Goal: Download file/media

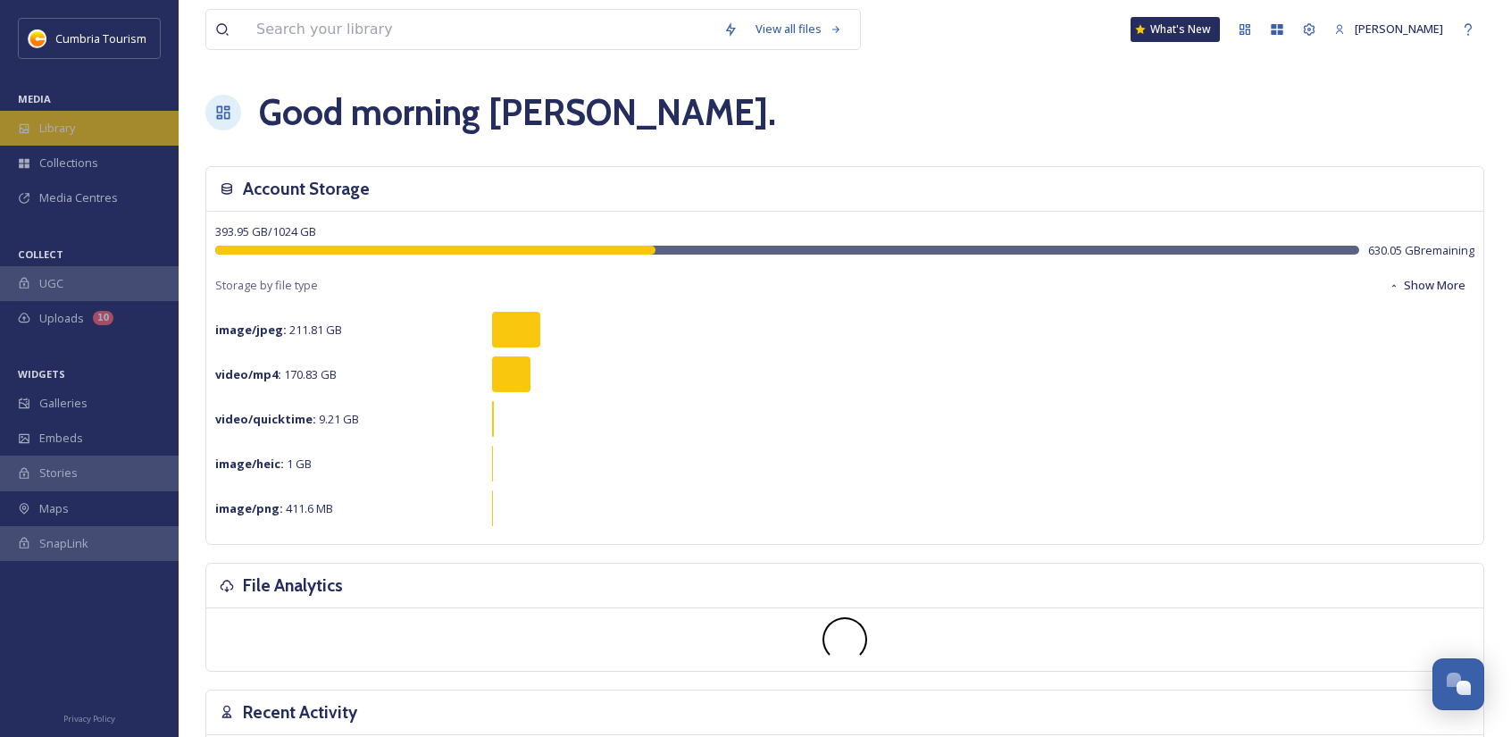
click at [93, 124] on div "Library" at bounding box center [89, 128] width 179 height 35
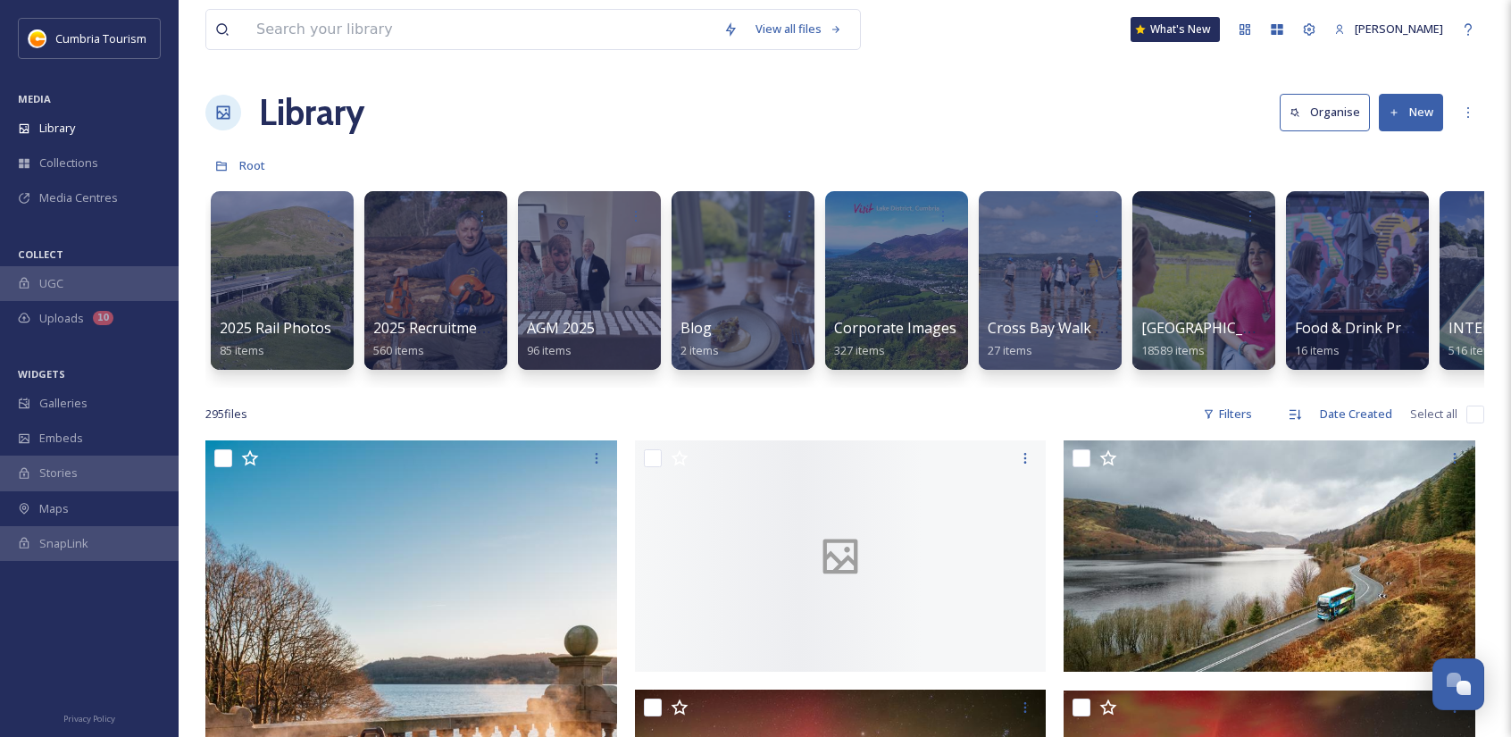
drag, startPoint x: 527, startPoint y: 402, endPoint x: 543, endPoint y: 399, distance: 16.3
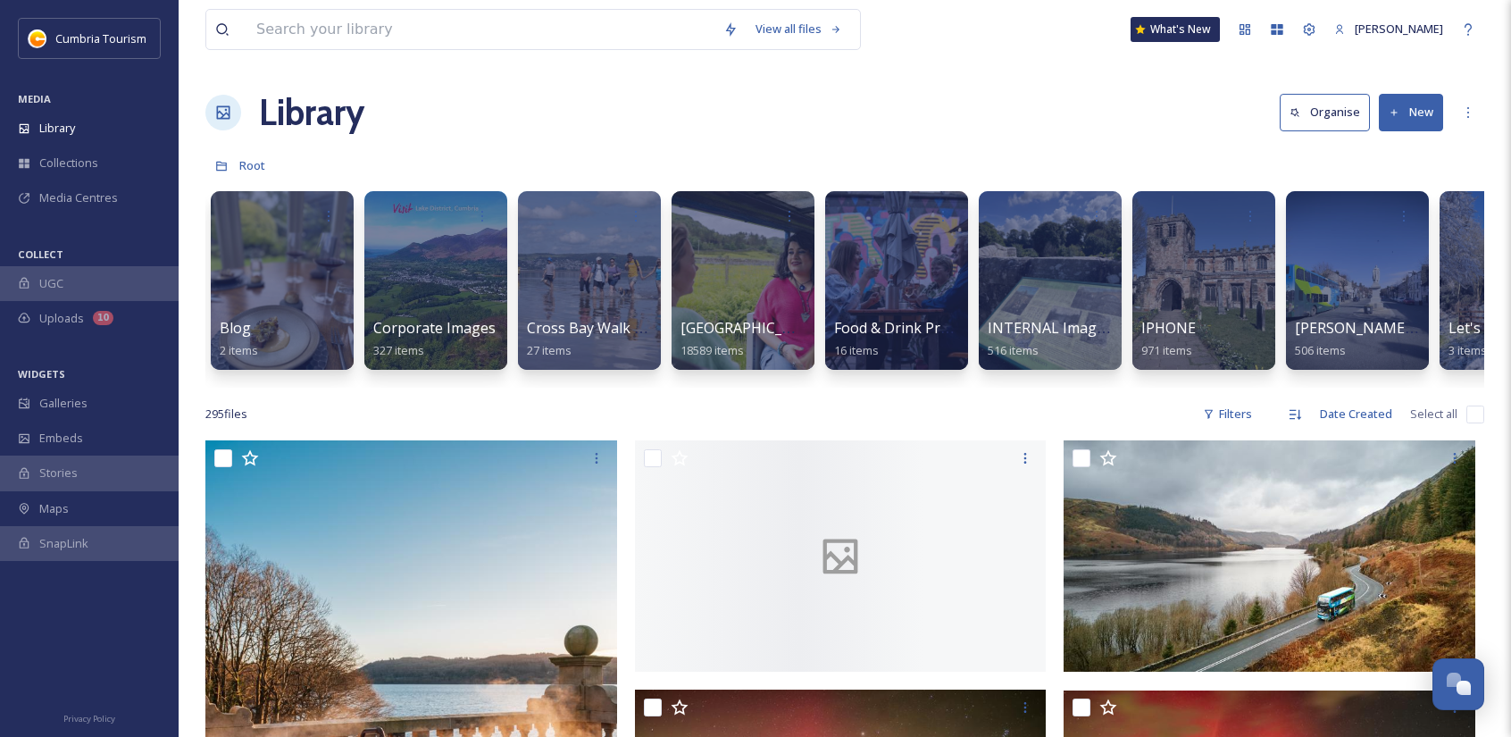
scroll to position [0, 663]
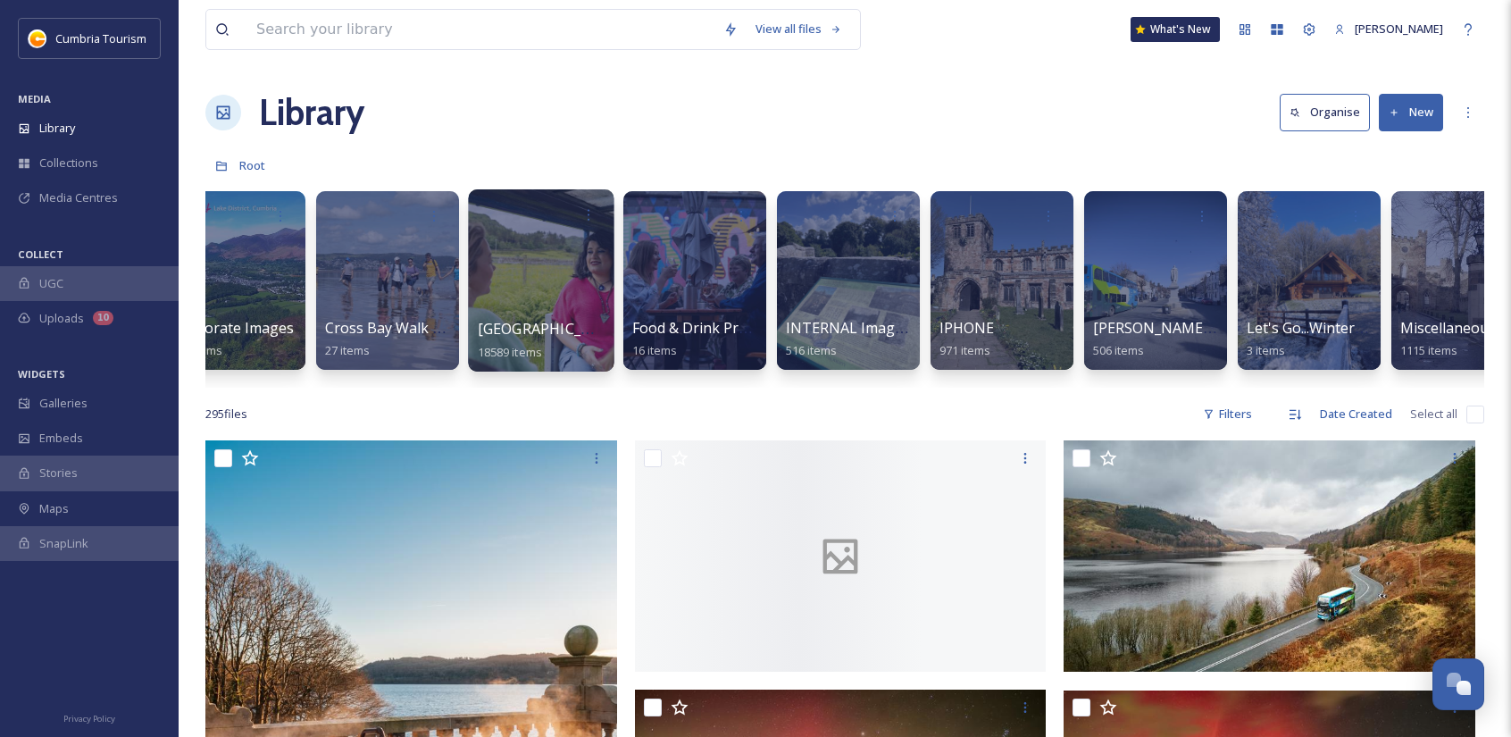
click at [512, 305] on div at bounding box center [541, 280] width 146 height 182
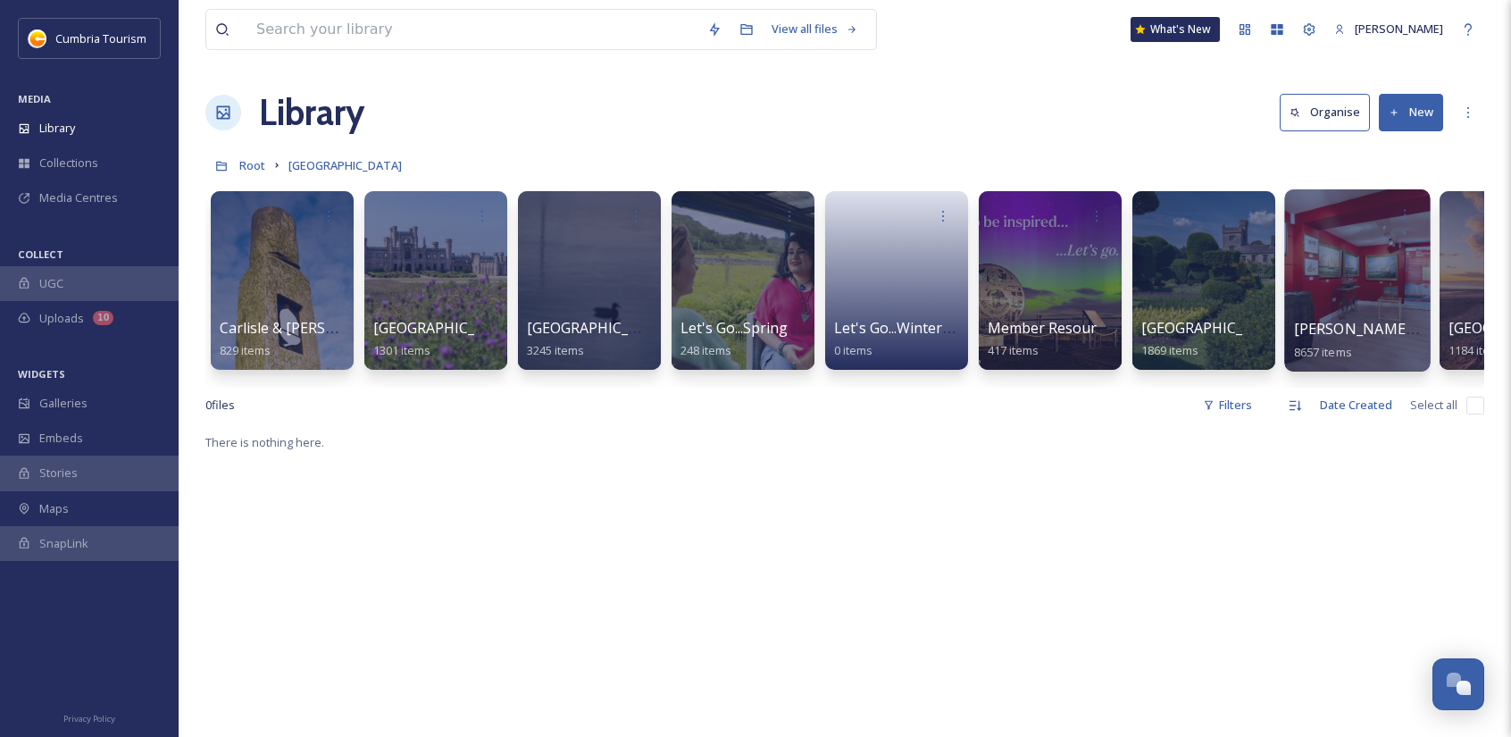
click at [1386, 333] on span "[PERSON_NAME] Uploads" at bounding box center [1382, 329] width 177 height 20
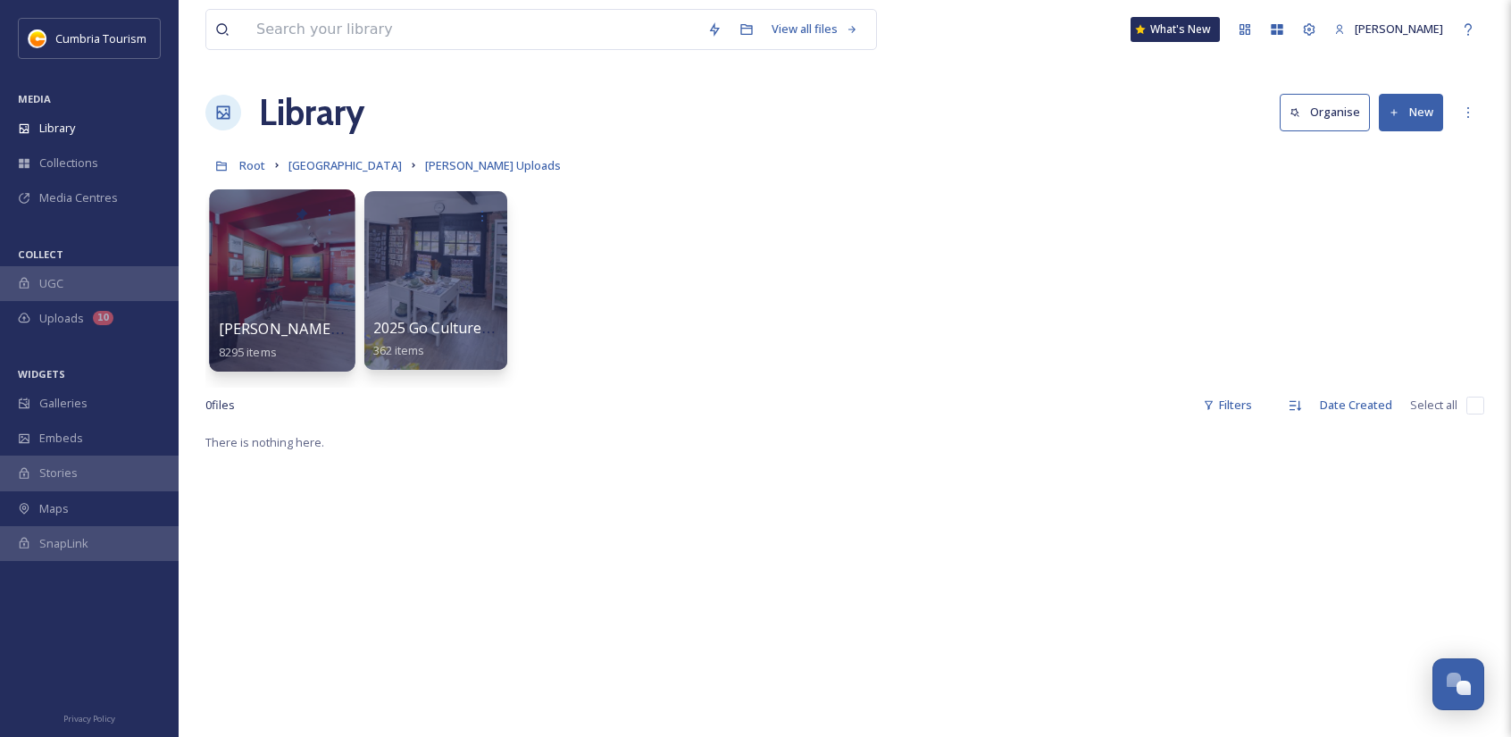
click at [298, 281] on div at bounding box center [282, 280] width 146 height 182
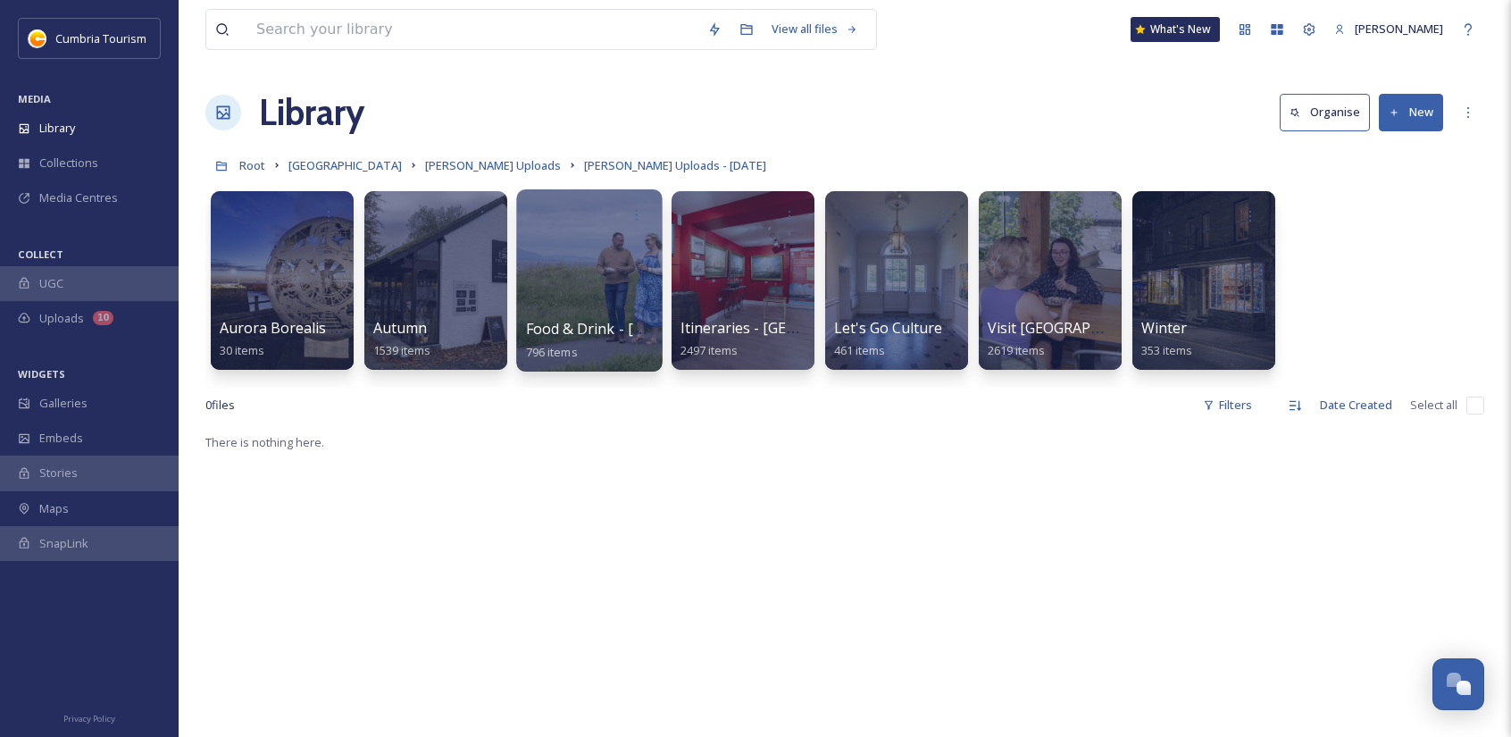
click at [577, 292] on div at bounding box center [589, 280] width 146 height 182
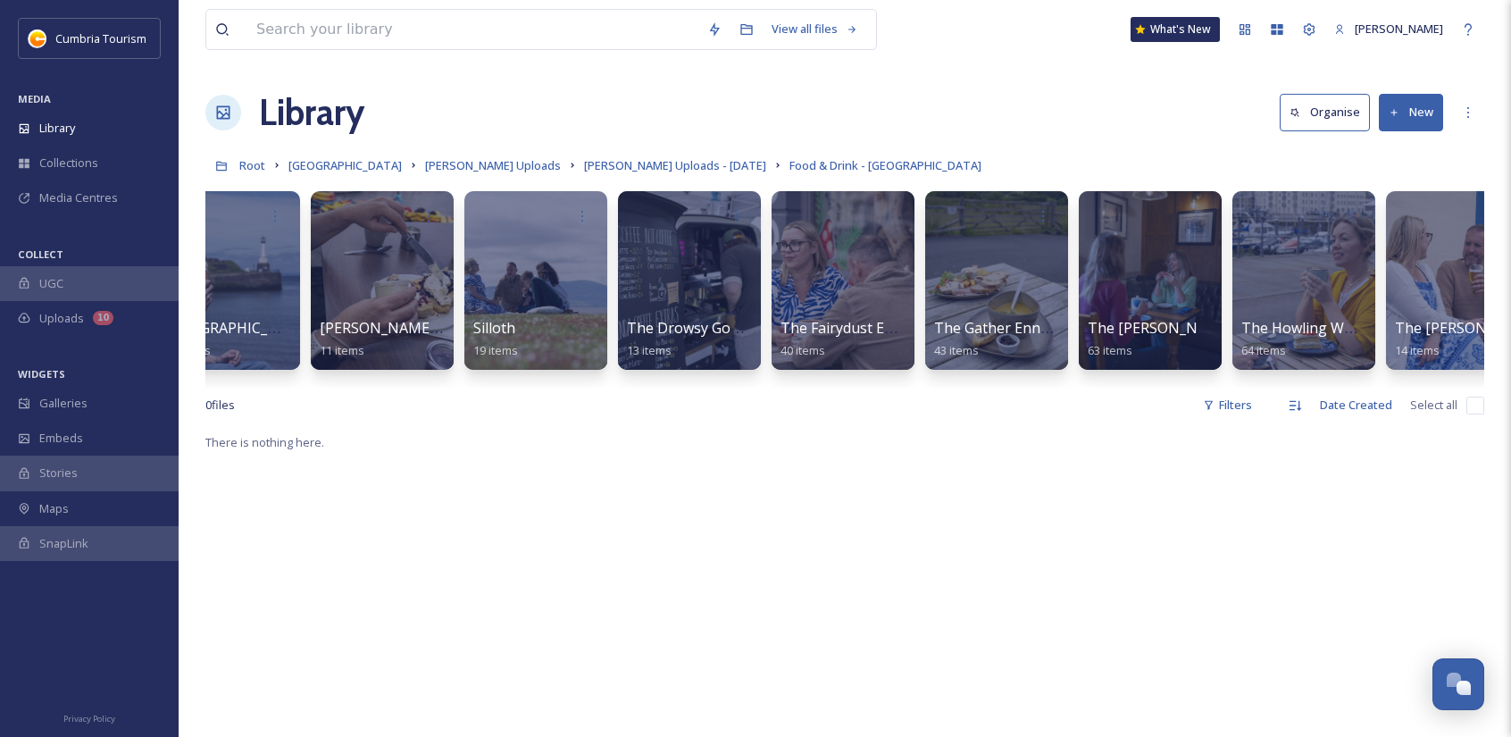
scroll to position [0, 2562]
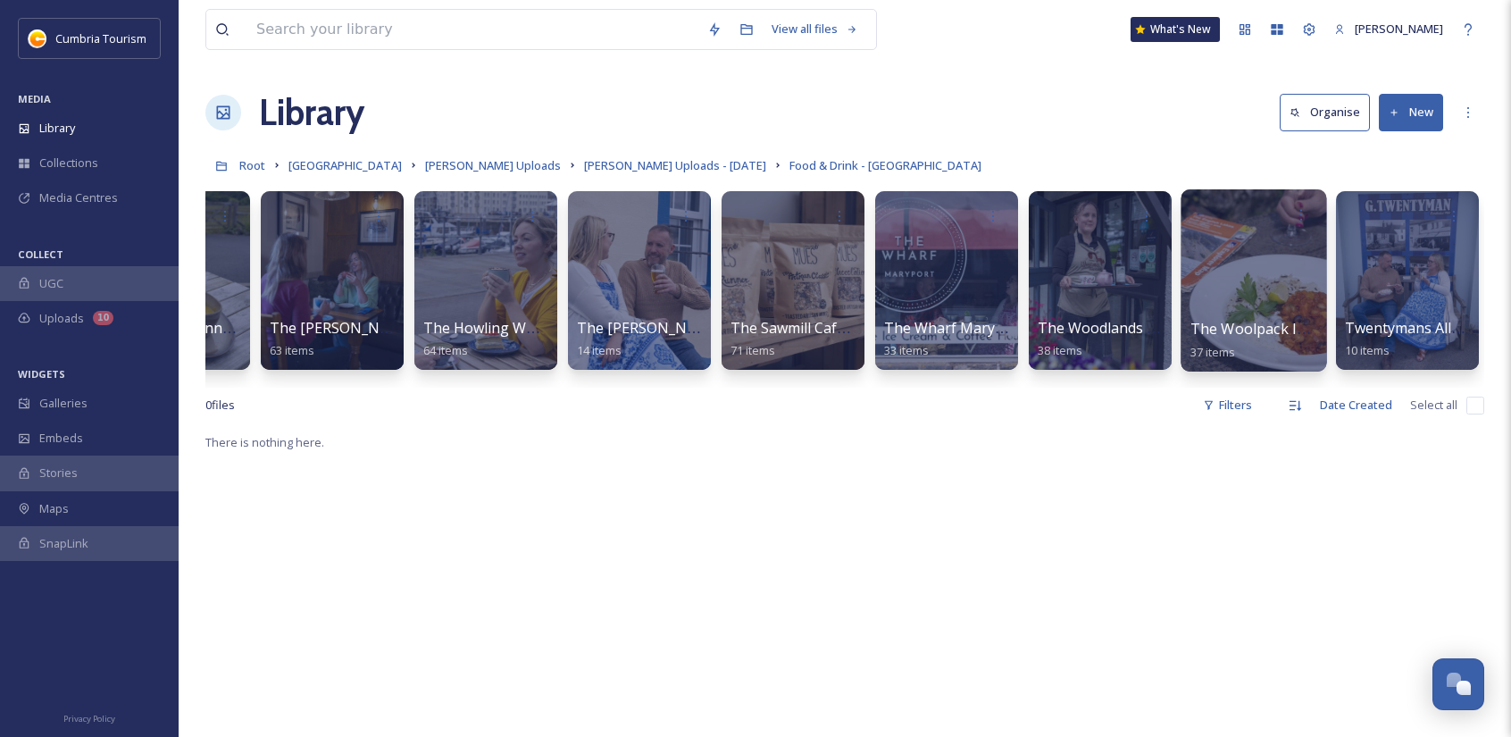
click at [1301, 242] on div at bounding box center [1254, 280] width 146 height 182
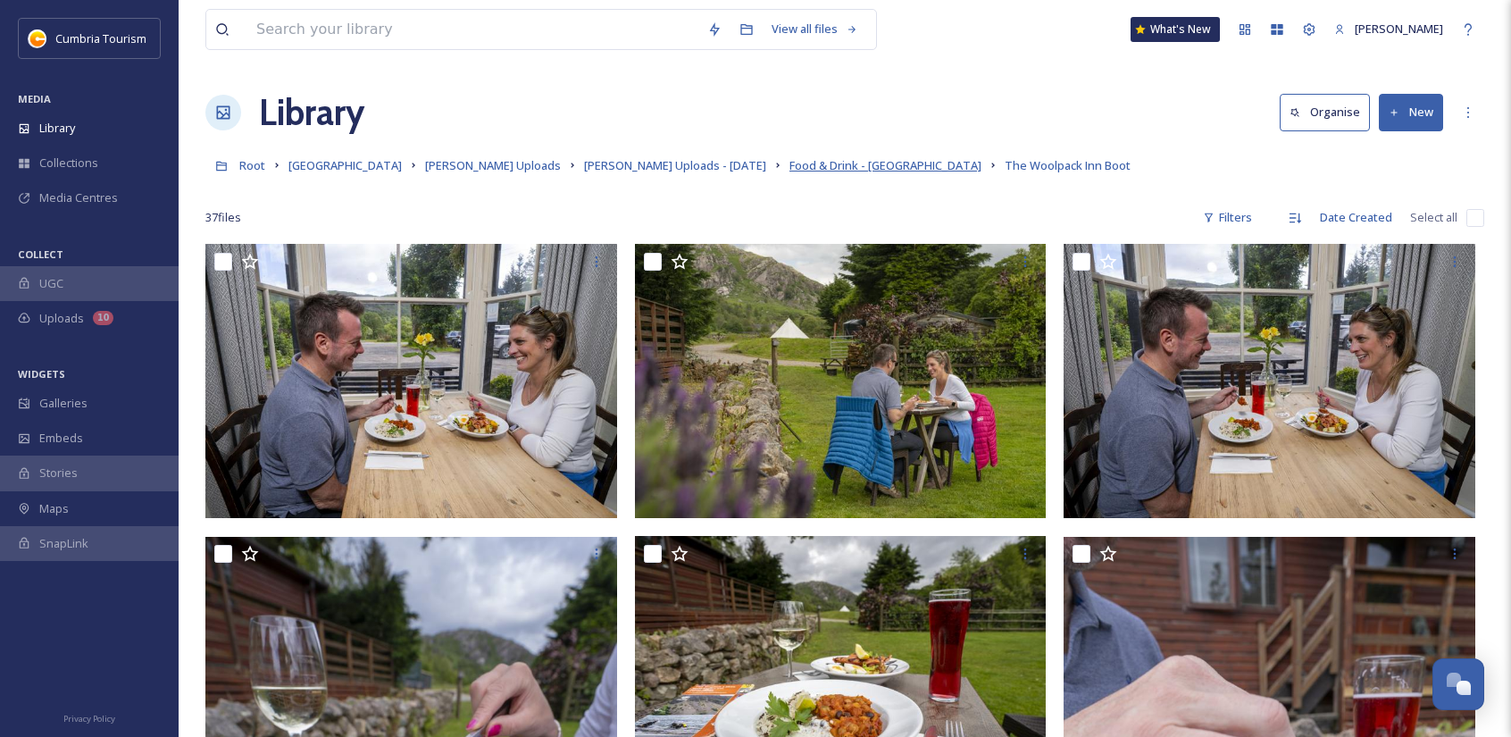
click at [802, 166] on span "Food & Drink - Cumberland" at bounding box center [886, 165] width 192 height 16
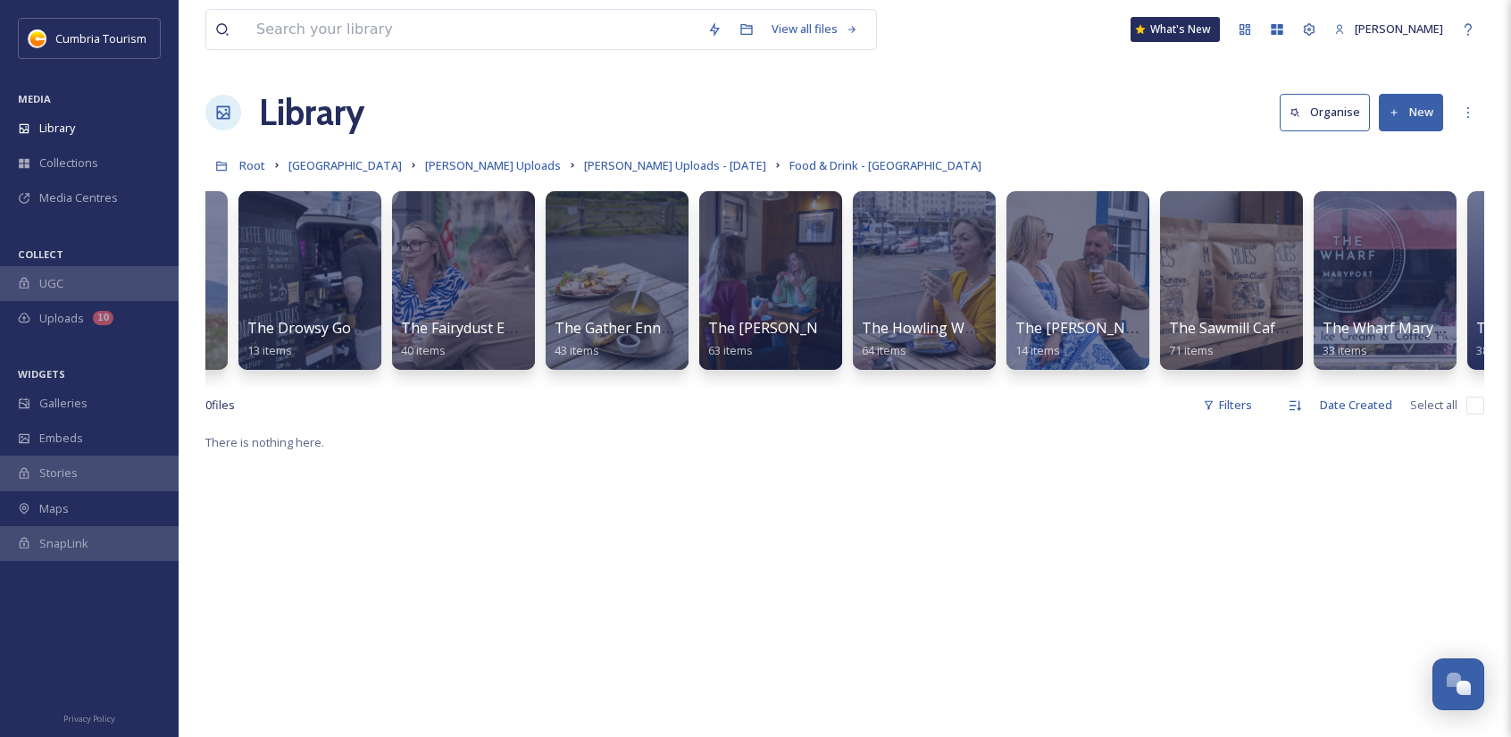
scroll to position [0, 2562]
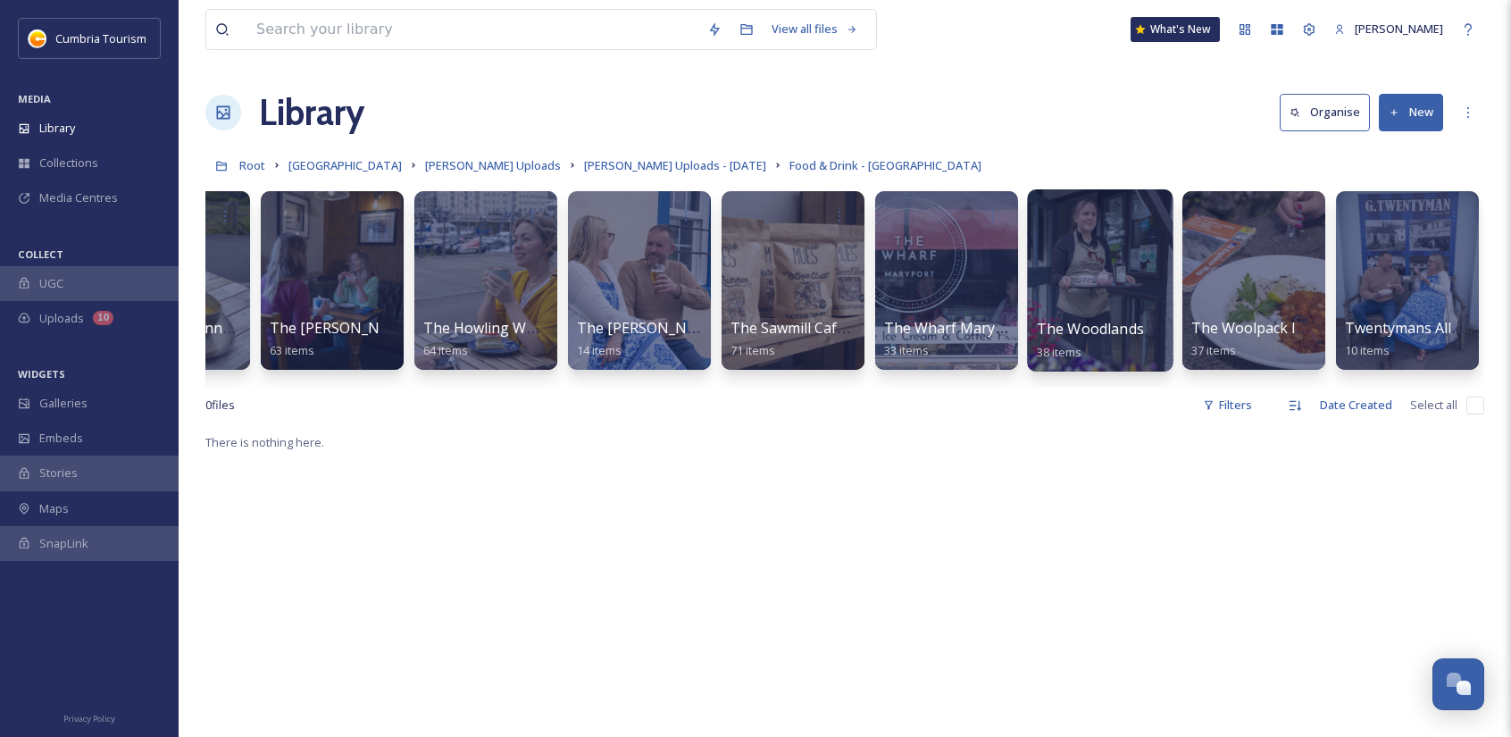
click at [1150, 280] on div at bounding box center [1100, 280] width 146 height 182
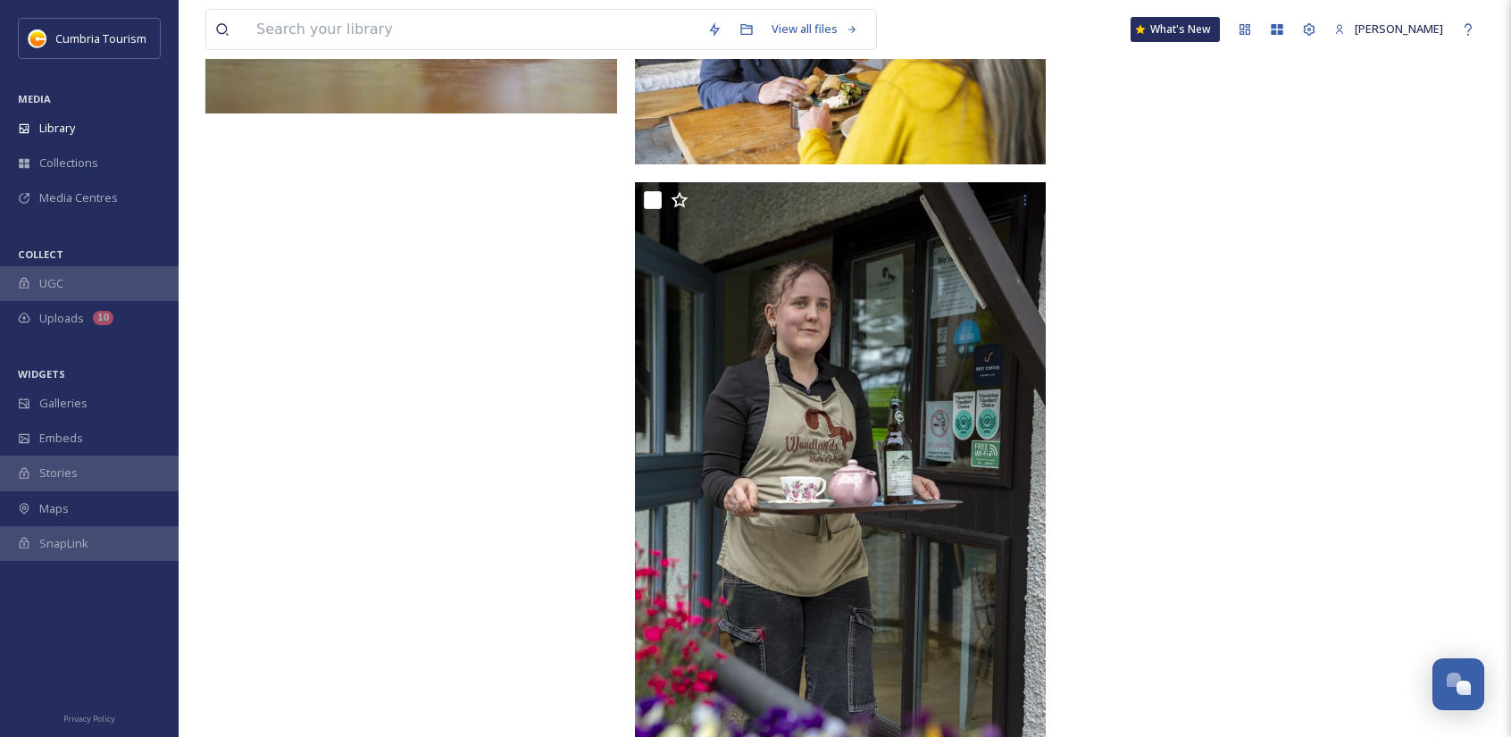
scroll to position [5379, 0]
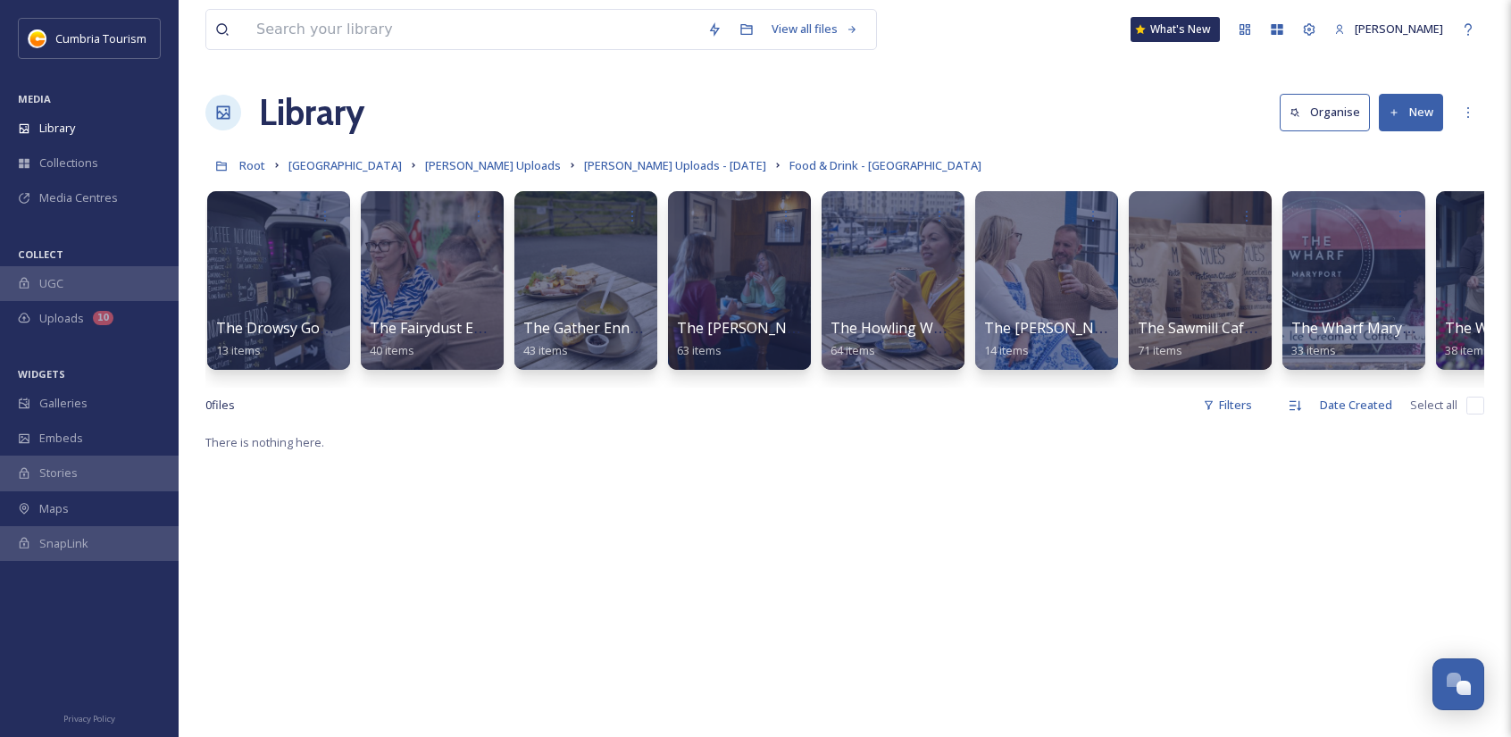
scroll to position [0, 2562]
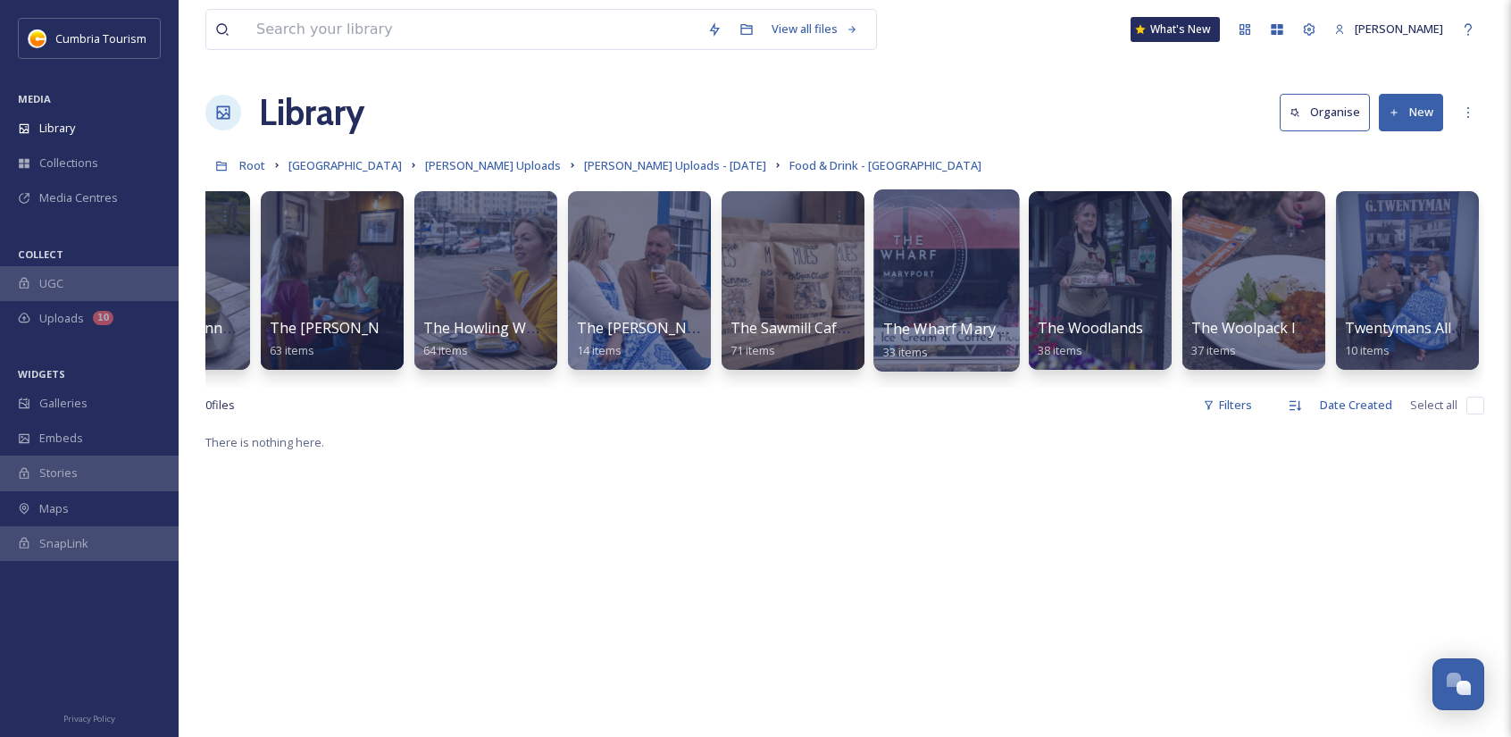
click at [970, 249] on div at bounding box center [947, 280] width 146 height 182
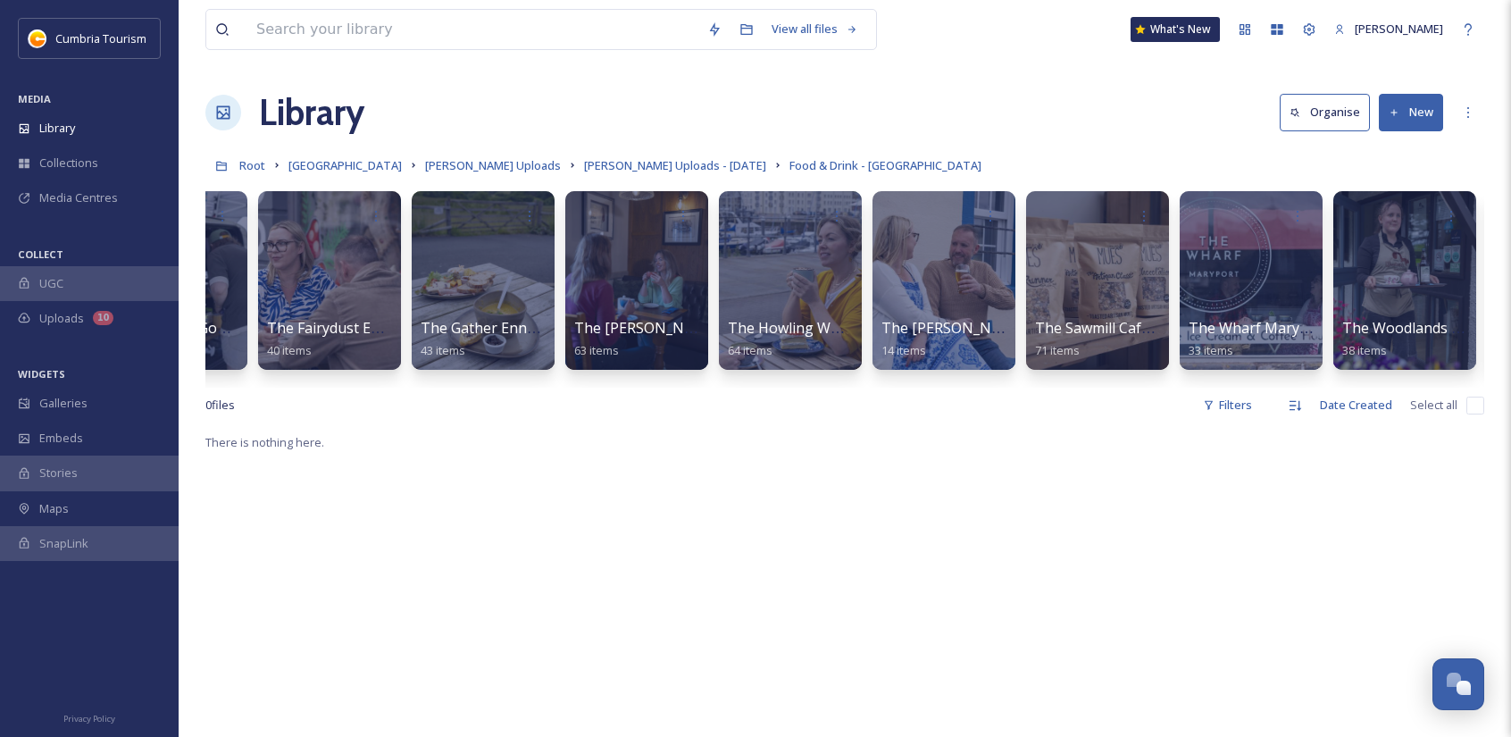
scroll to position [0, 2562]
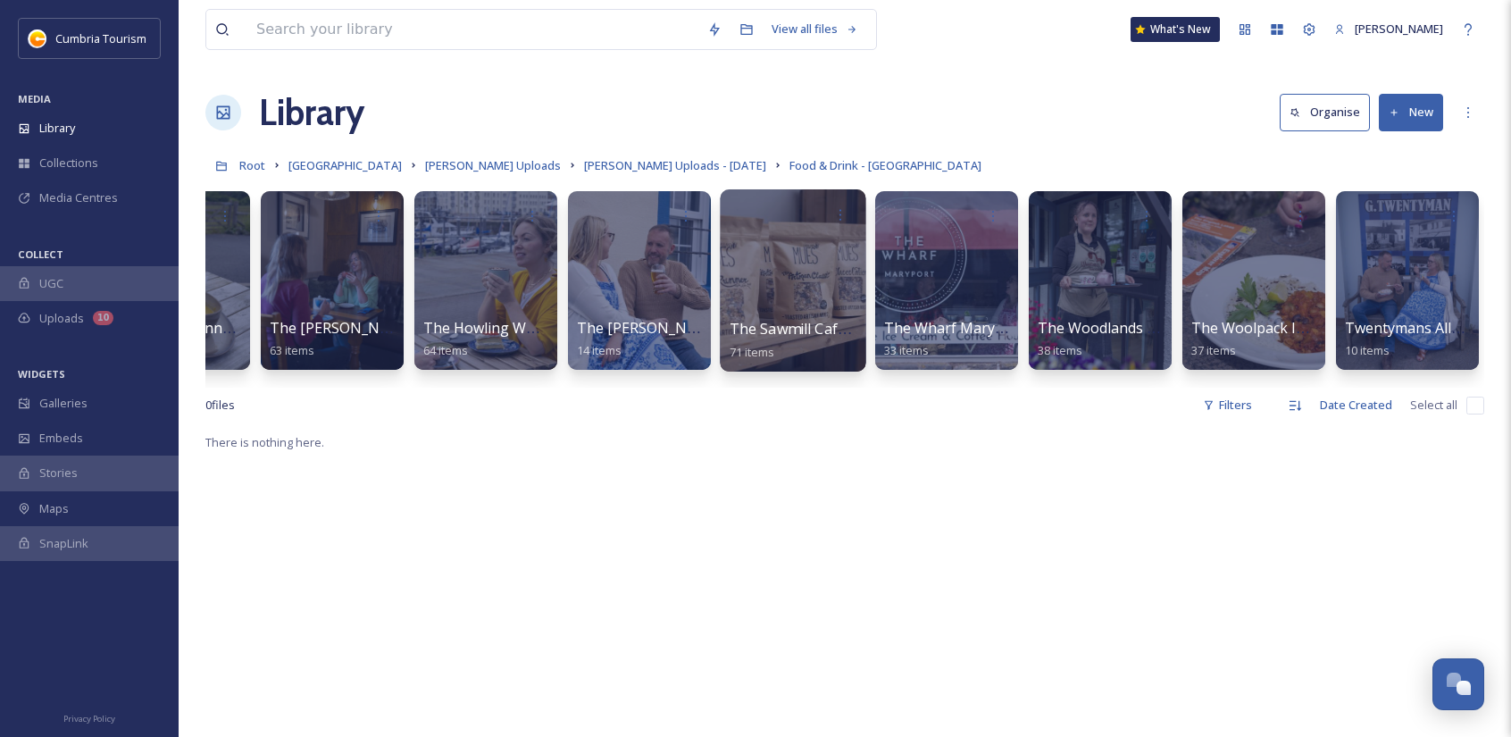
click at [799, 314] on div at bounding box center [793, 280] width 146 height 182
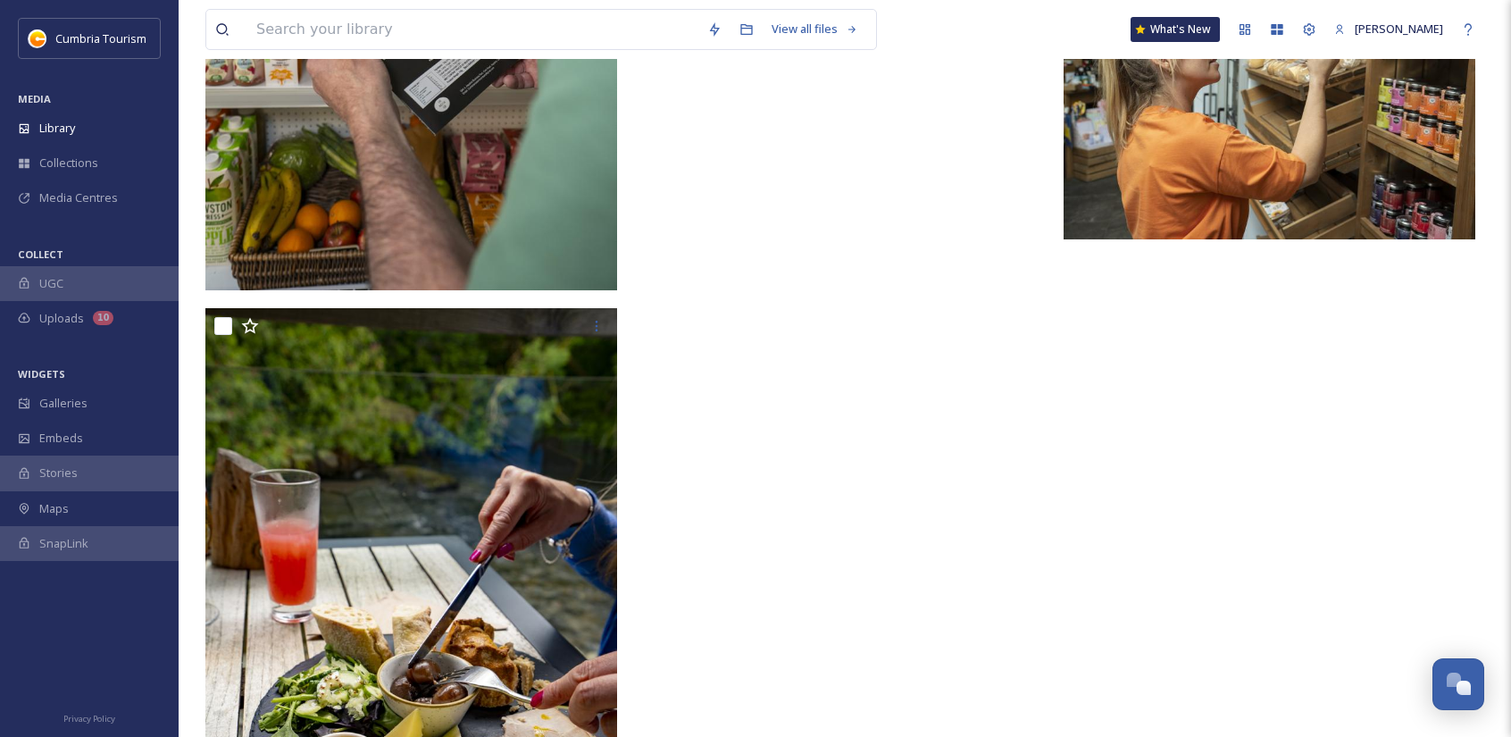
scroll to position [9290, 0]
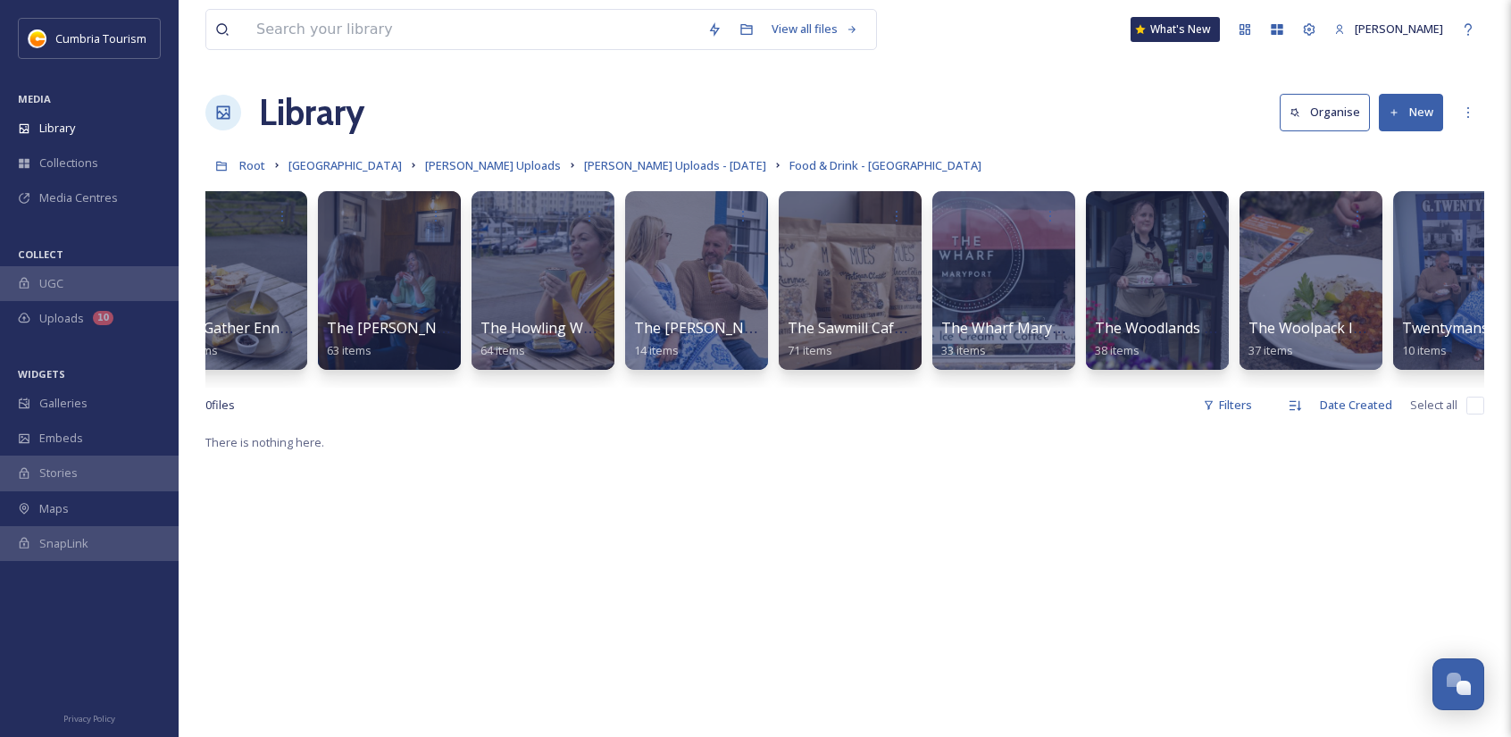
scroll to position [0, 2562]
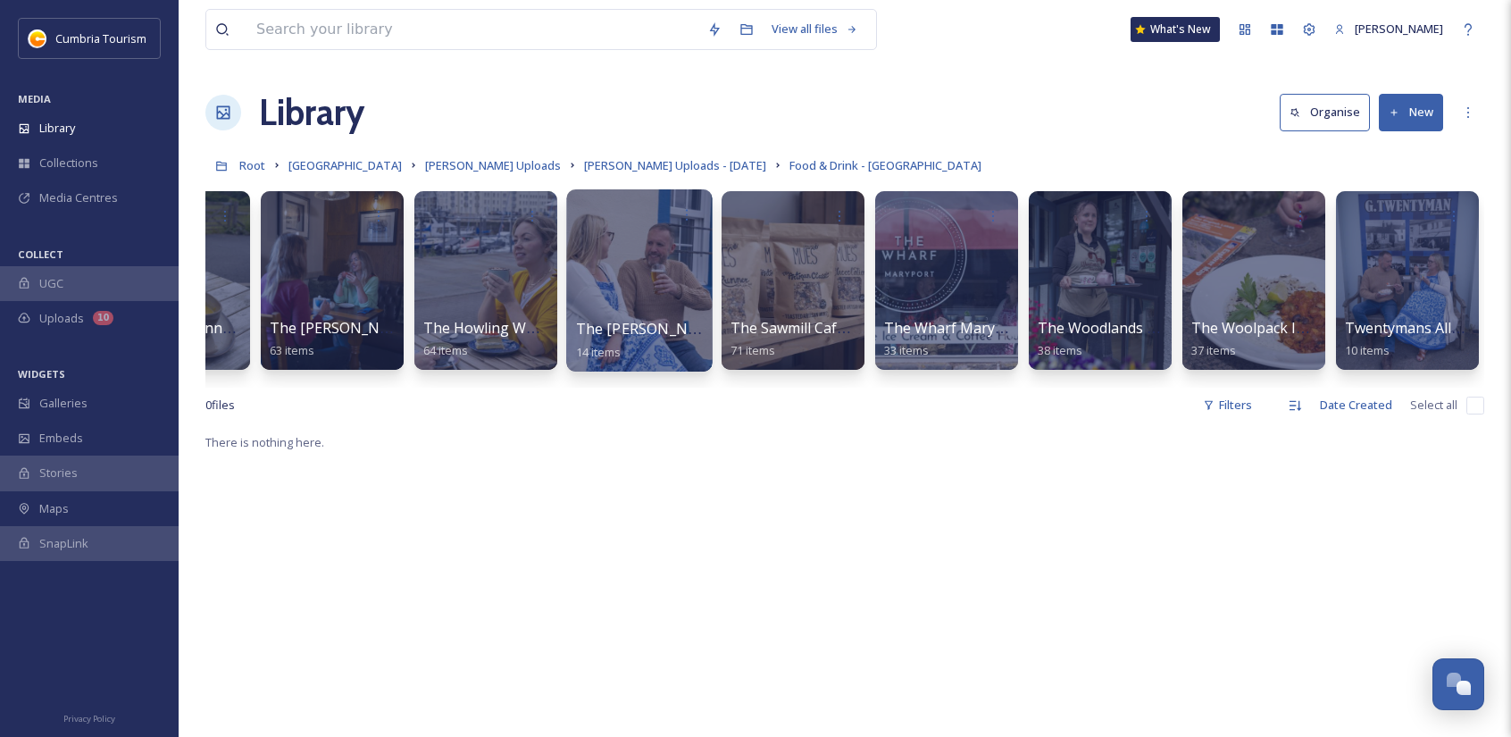
click at [691, 281] on div at bounding box center [639, 280] width 146 height 182
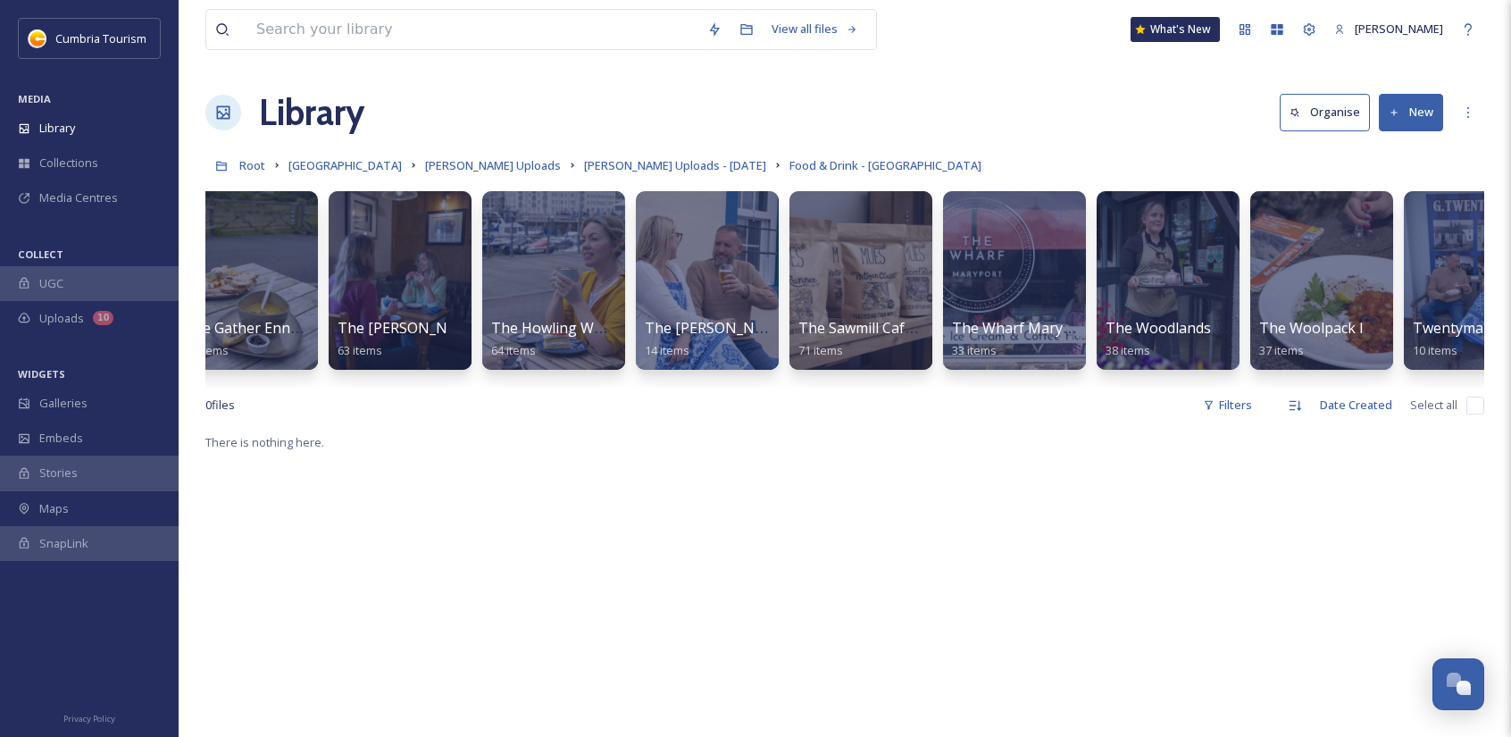
scroll to position [0, 2487]
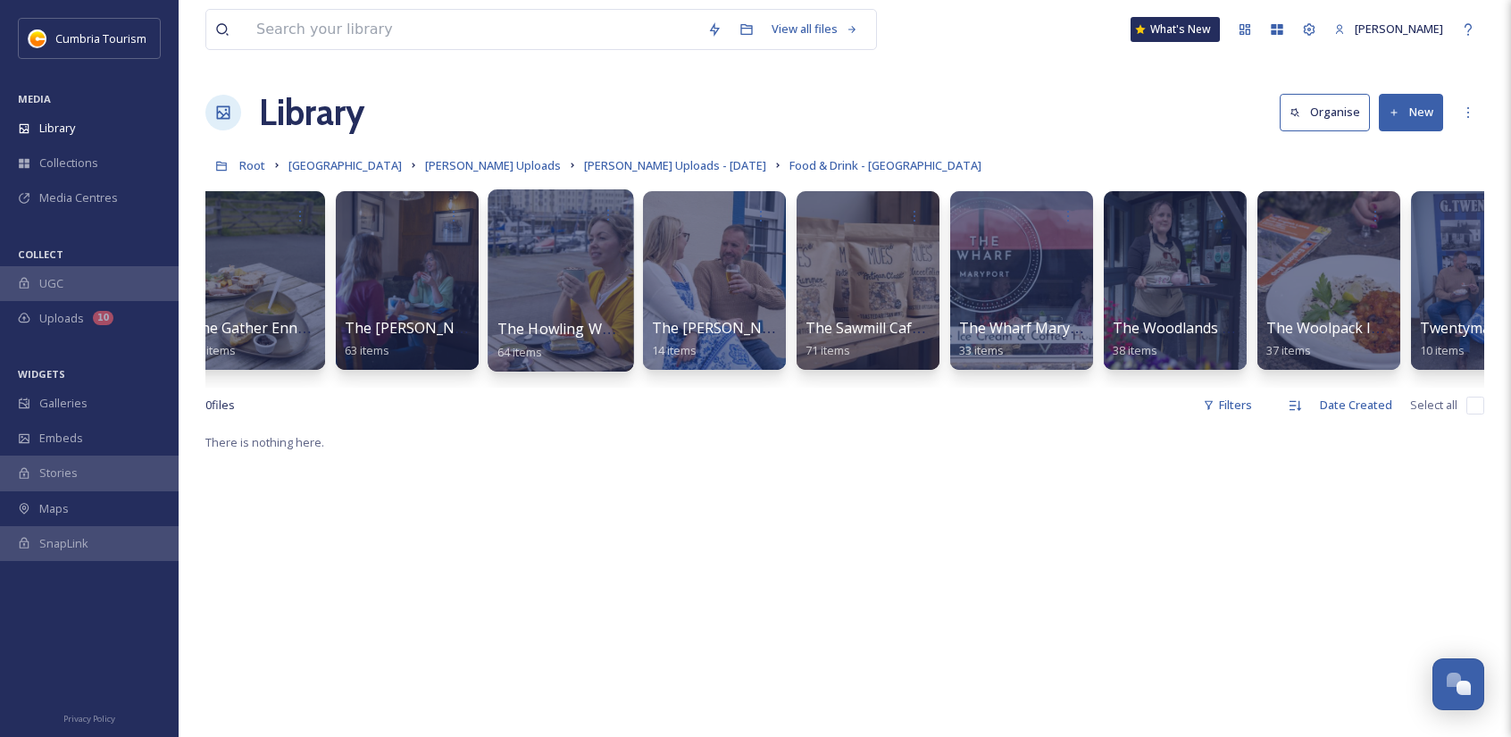
click at [594, 262] on div at bounding box center [561, 280] width 146 height 182
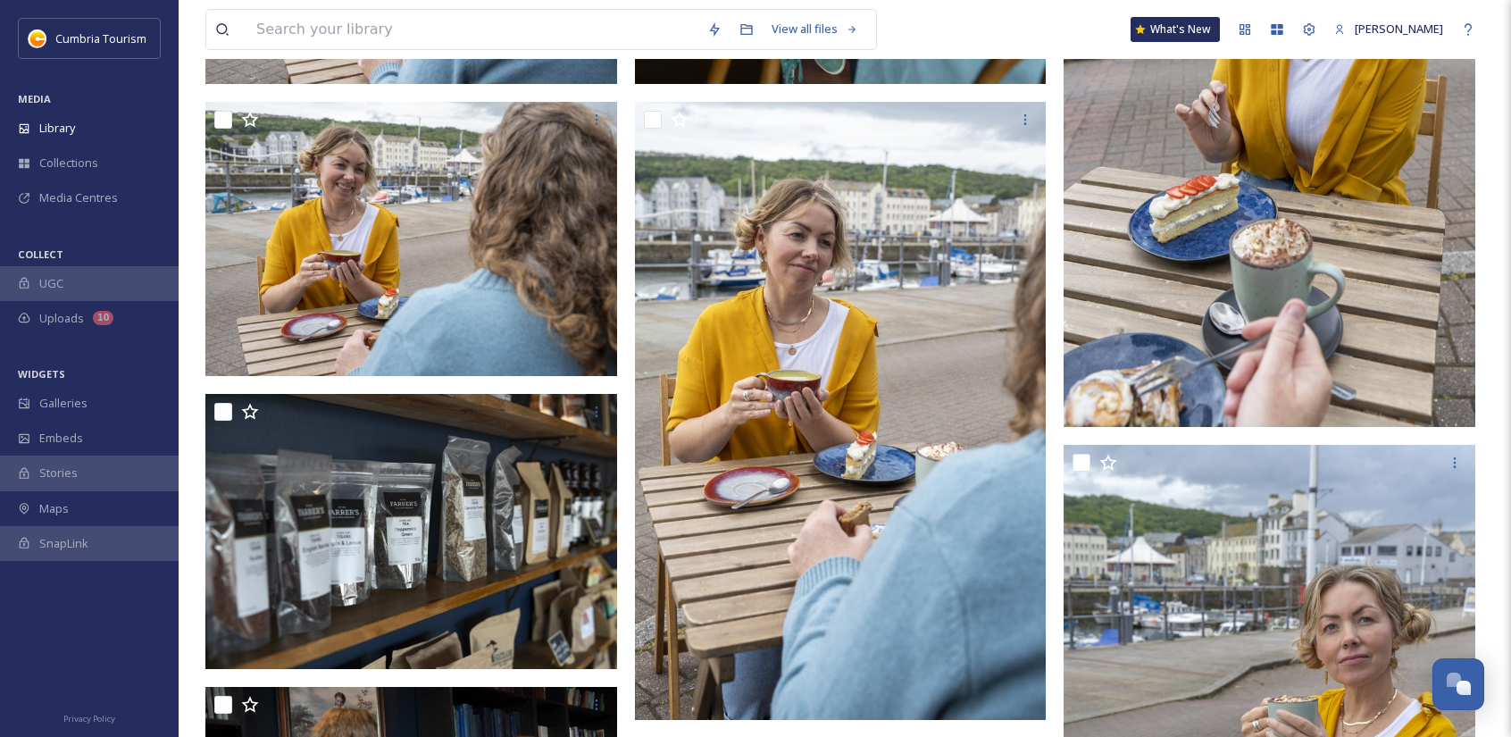
scroll to position [1072, 0]
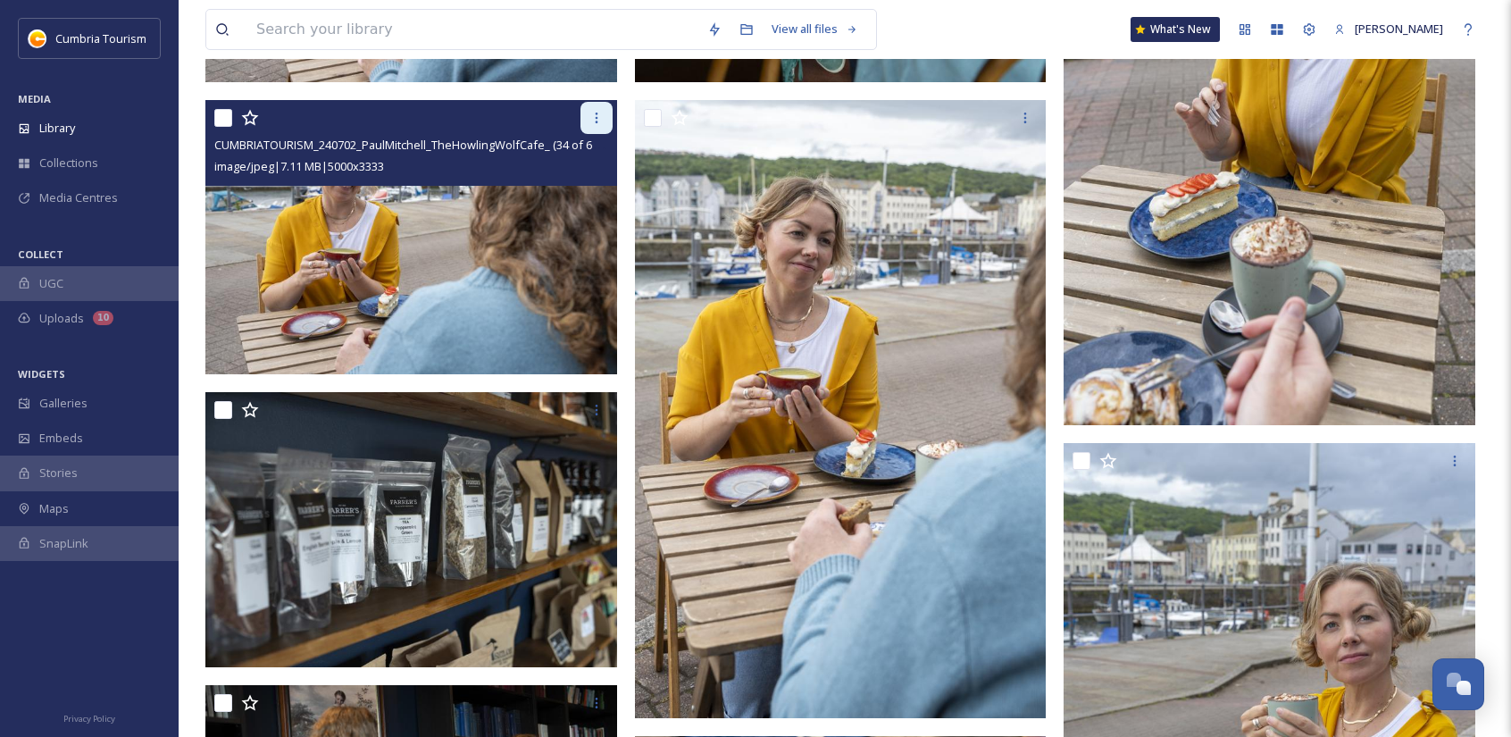
click at [592, 123] on icon at bounding box center [597, 118] width 14 height 14
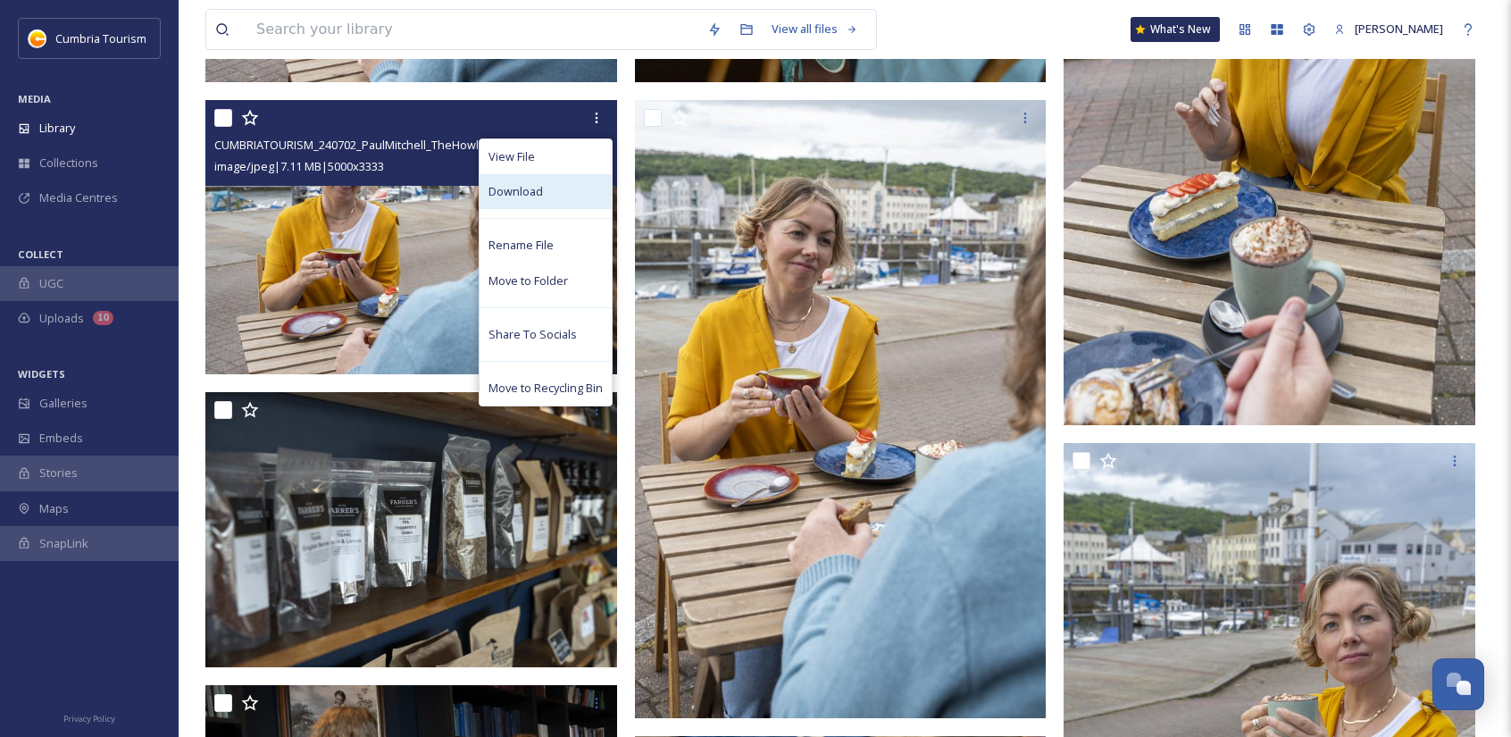
click at [579, 191] on div "Download" at bounding box center [546, 191] width 132 height 35
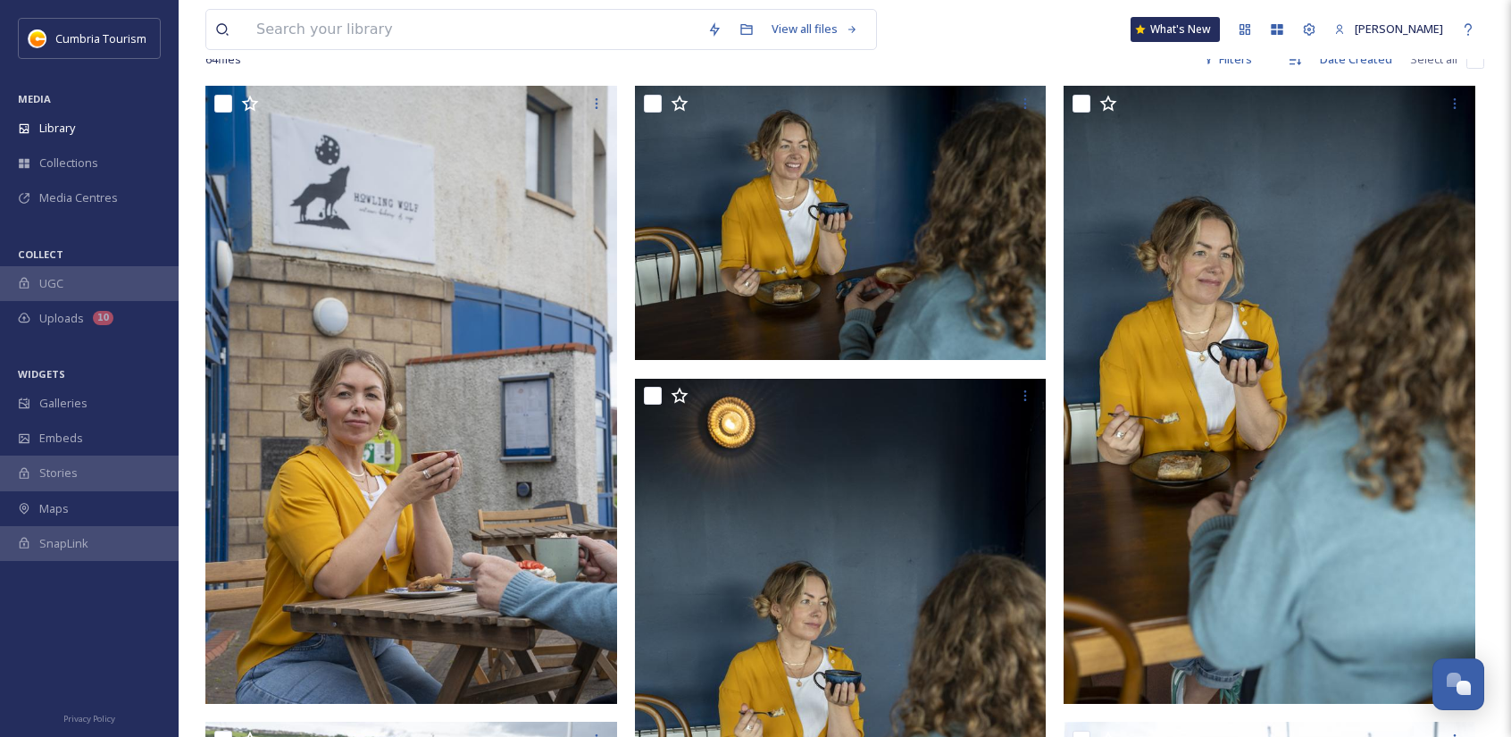
scroll to position [0, 0]
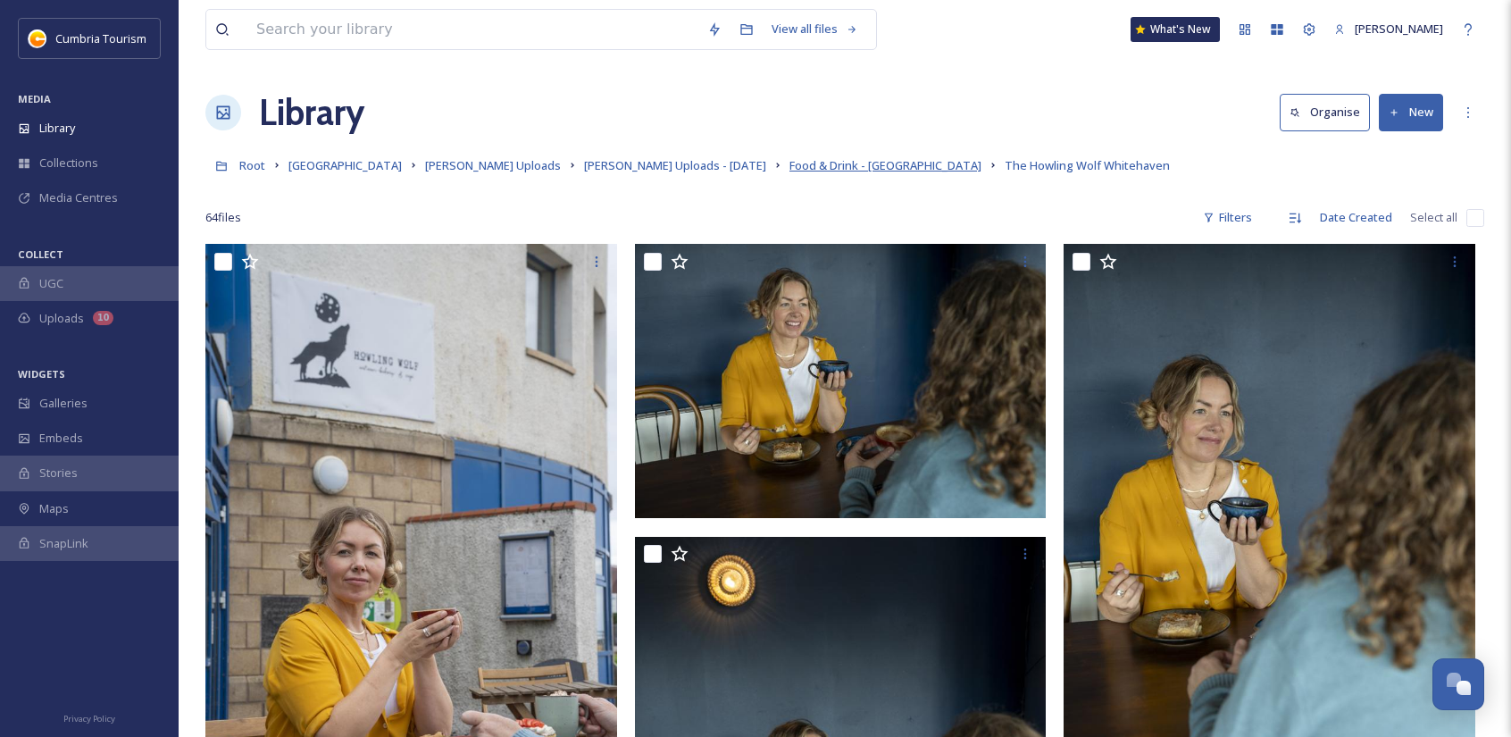
click at [858, 163] on span "Food & Drink - Cumberland" at bounding box center [886, 165] width 192 height 16
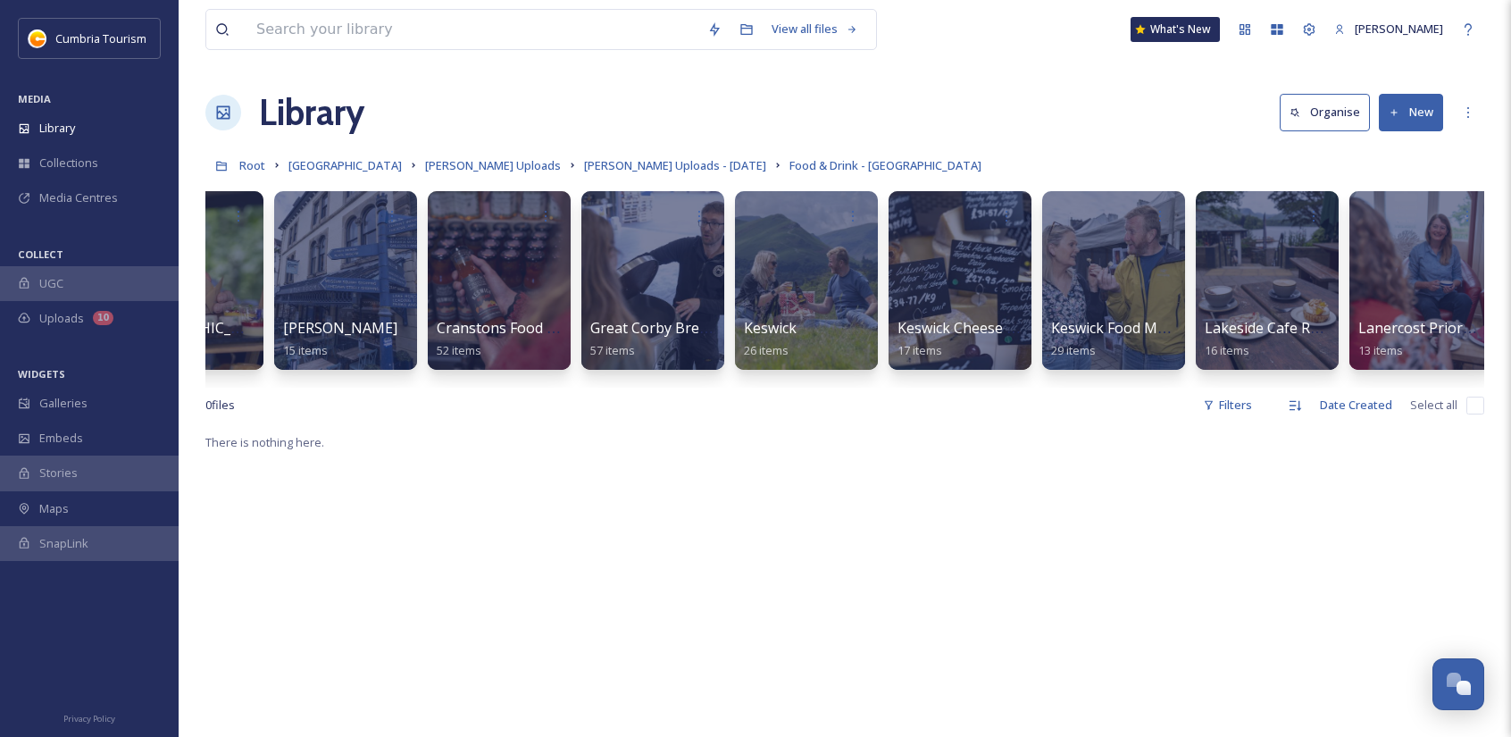
scroll to position [0, 356]
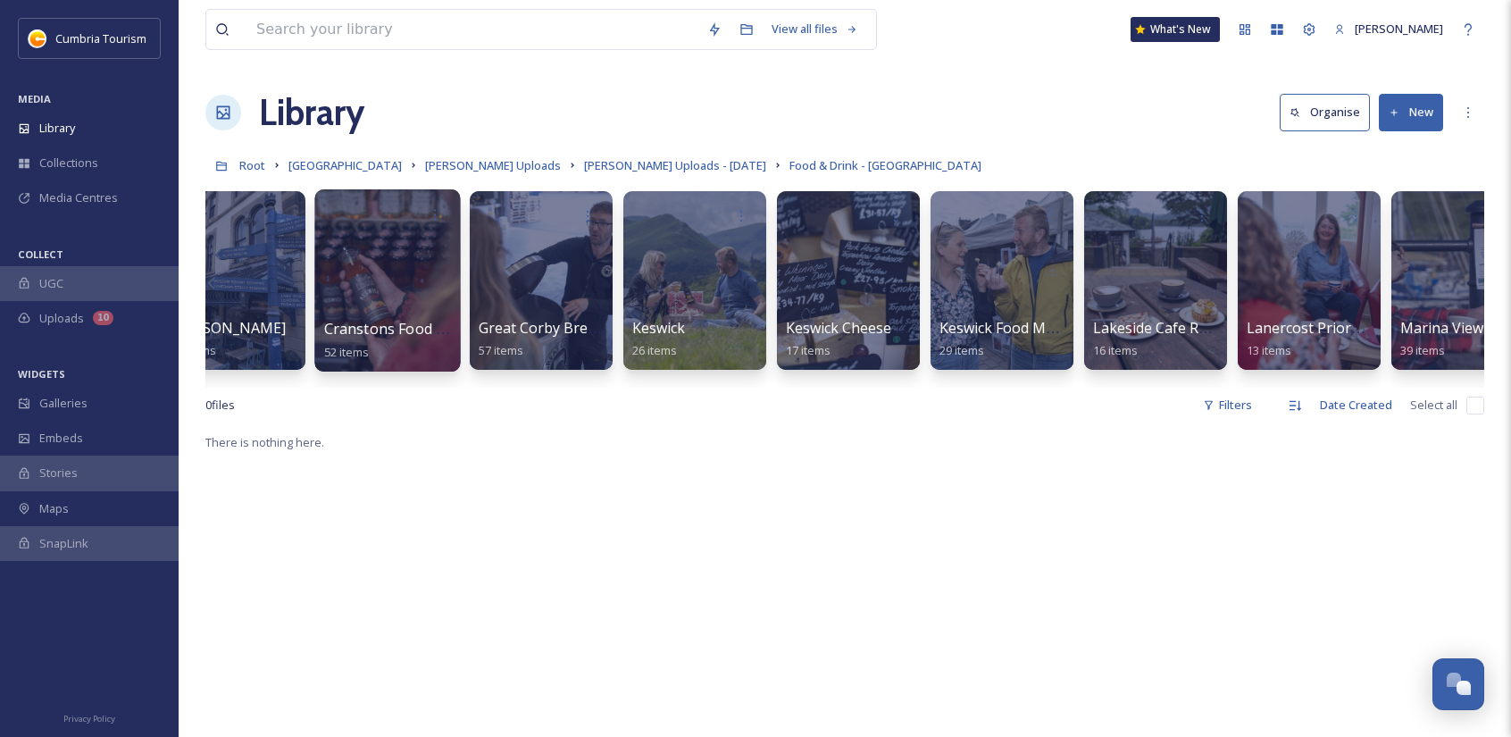
click at [393, 274] on div at bounding box center [387, 280] width 146 height 182
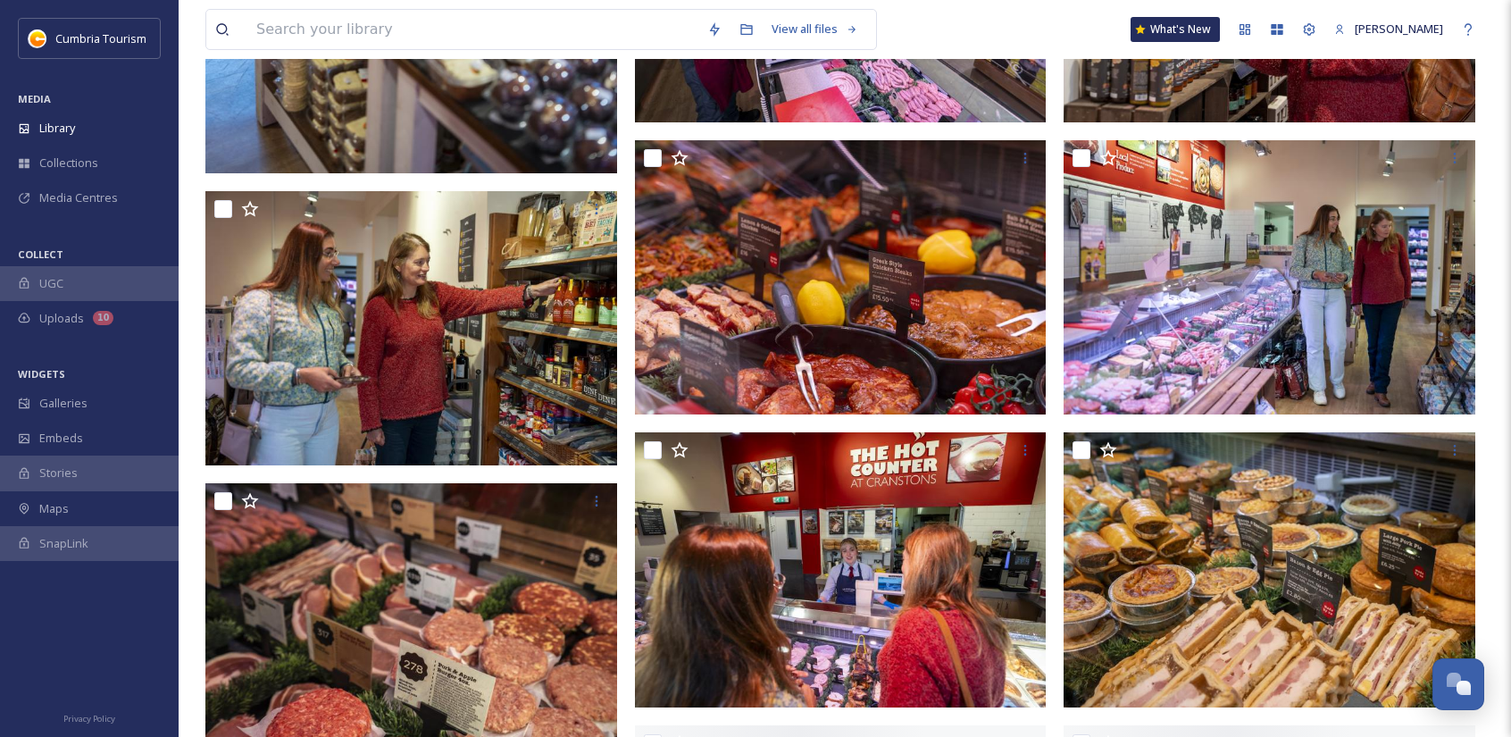
scroll to position [983, 0]
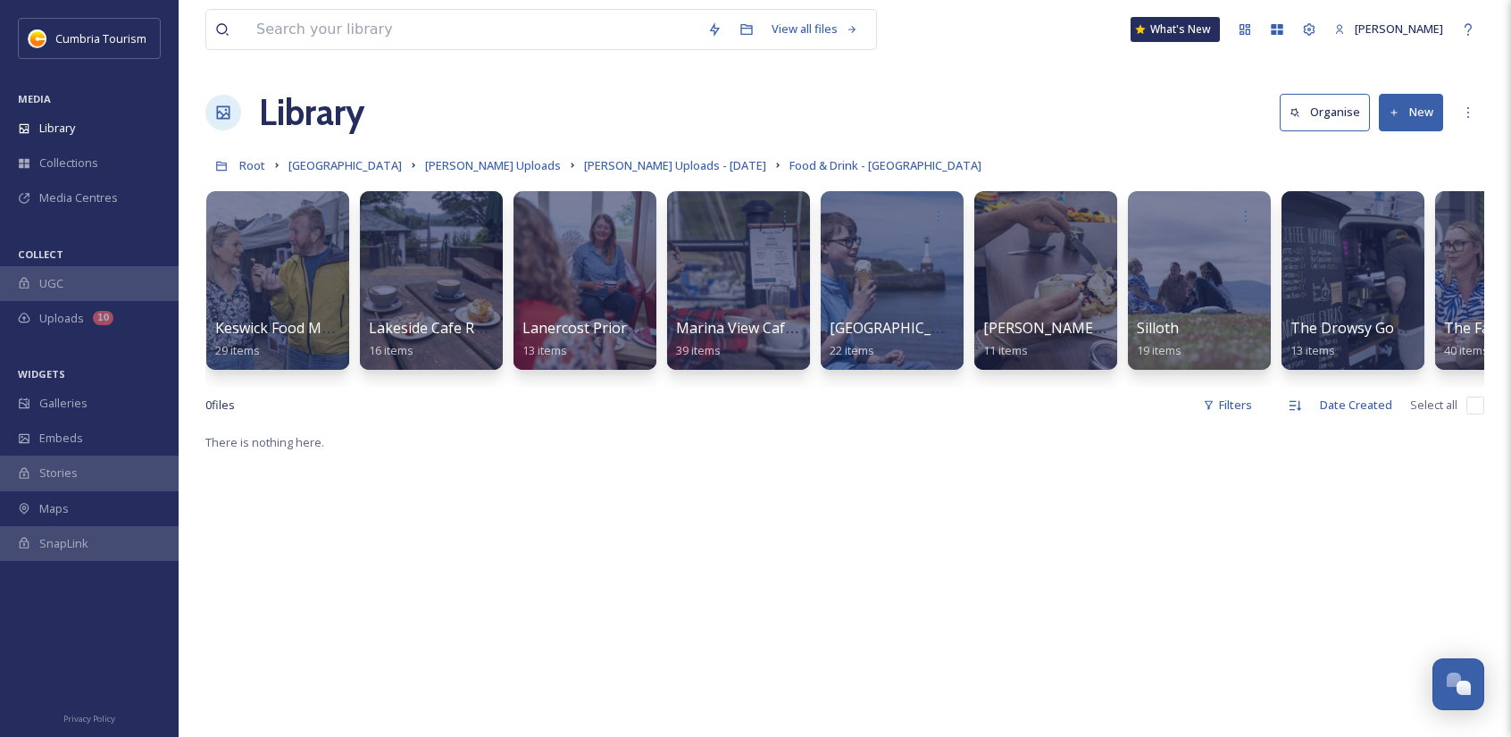
scroll to position [0, 1083]
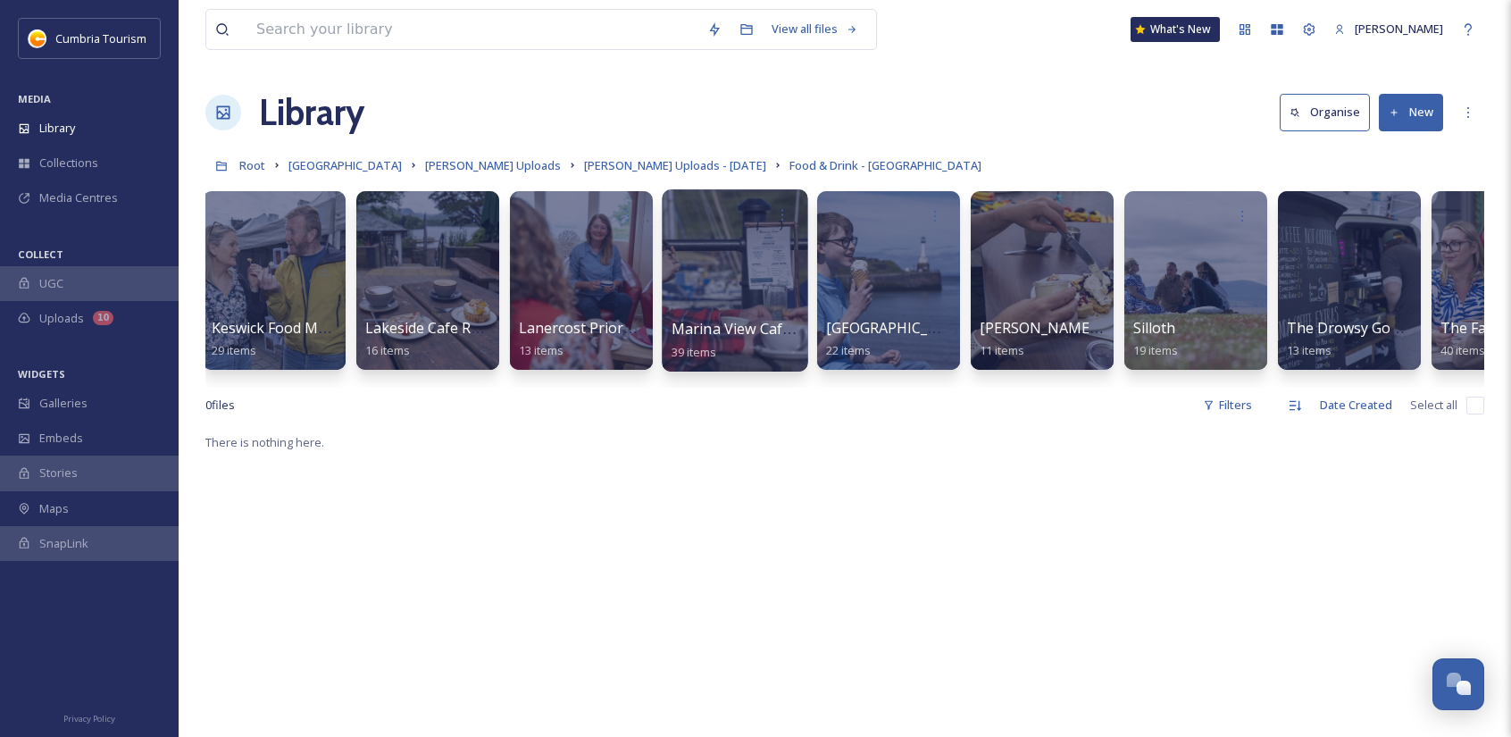
click at [749, 293] on div at bounding box center [735, 280] width 146 height 182
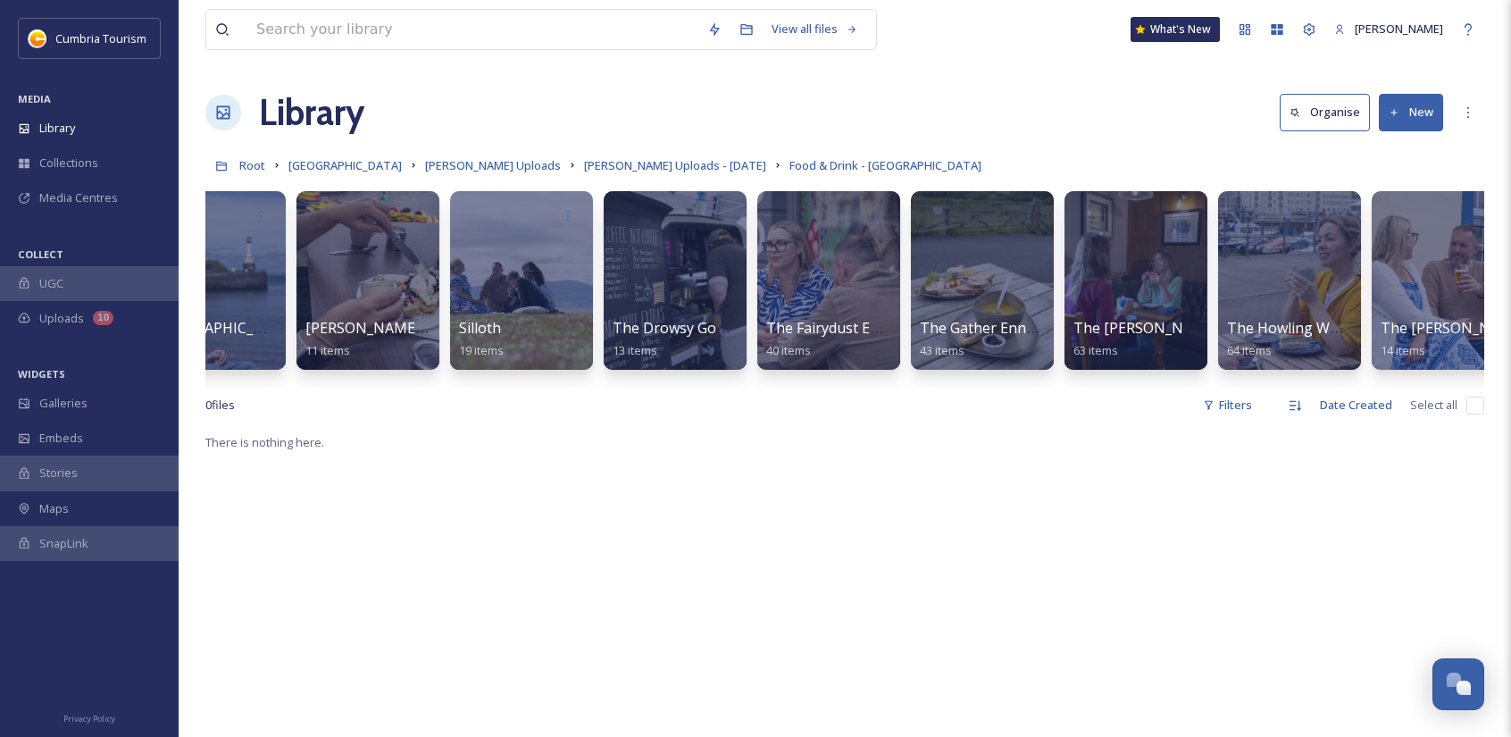
scroll to position [0, 1754]
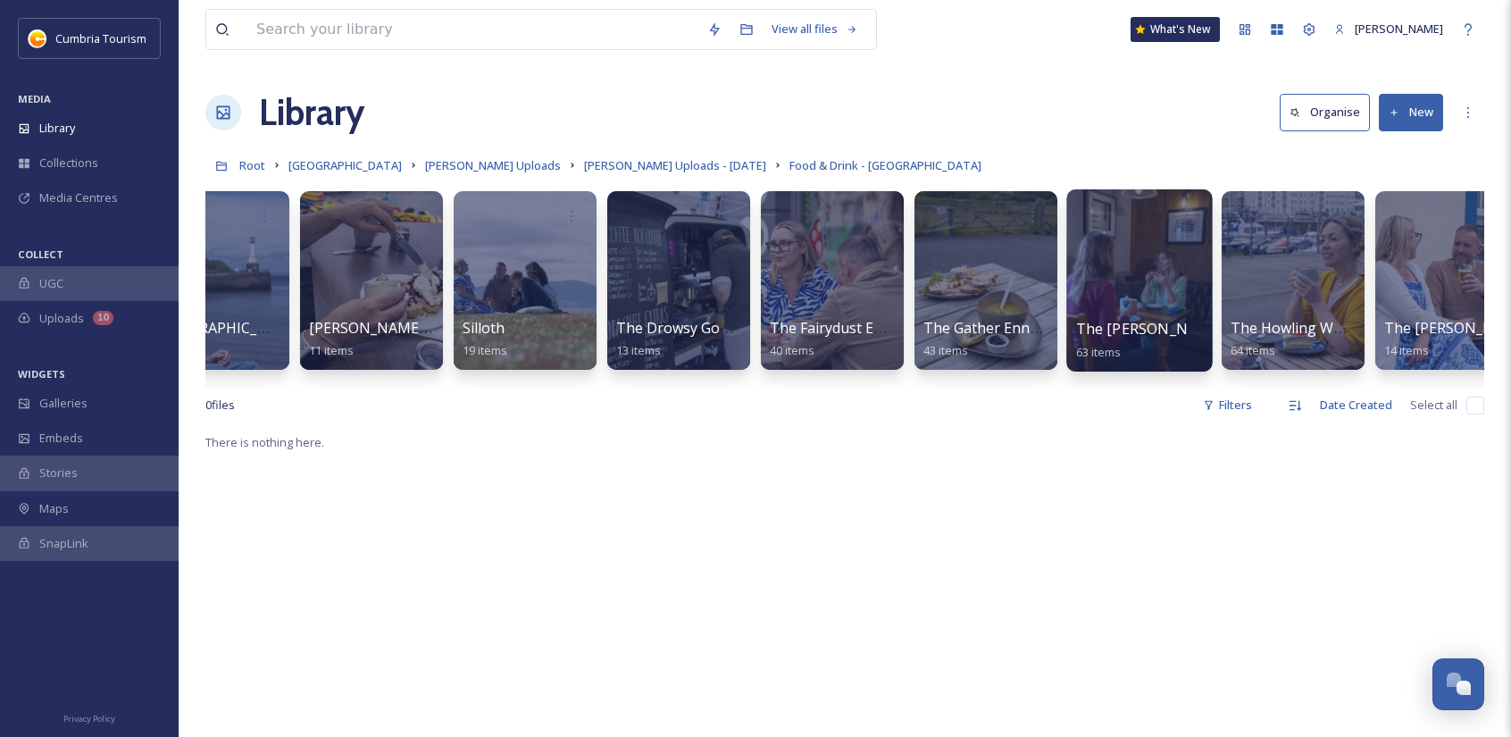
click at [1099, 292] on div at bounding box center [1140, 280] width 146 height 182
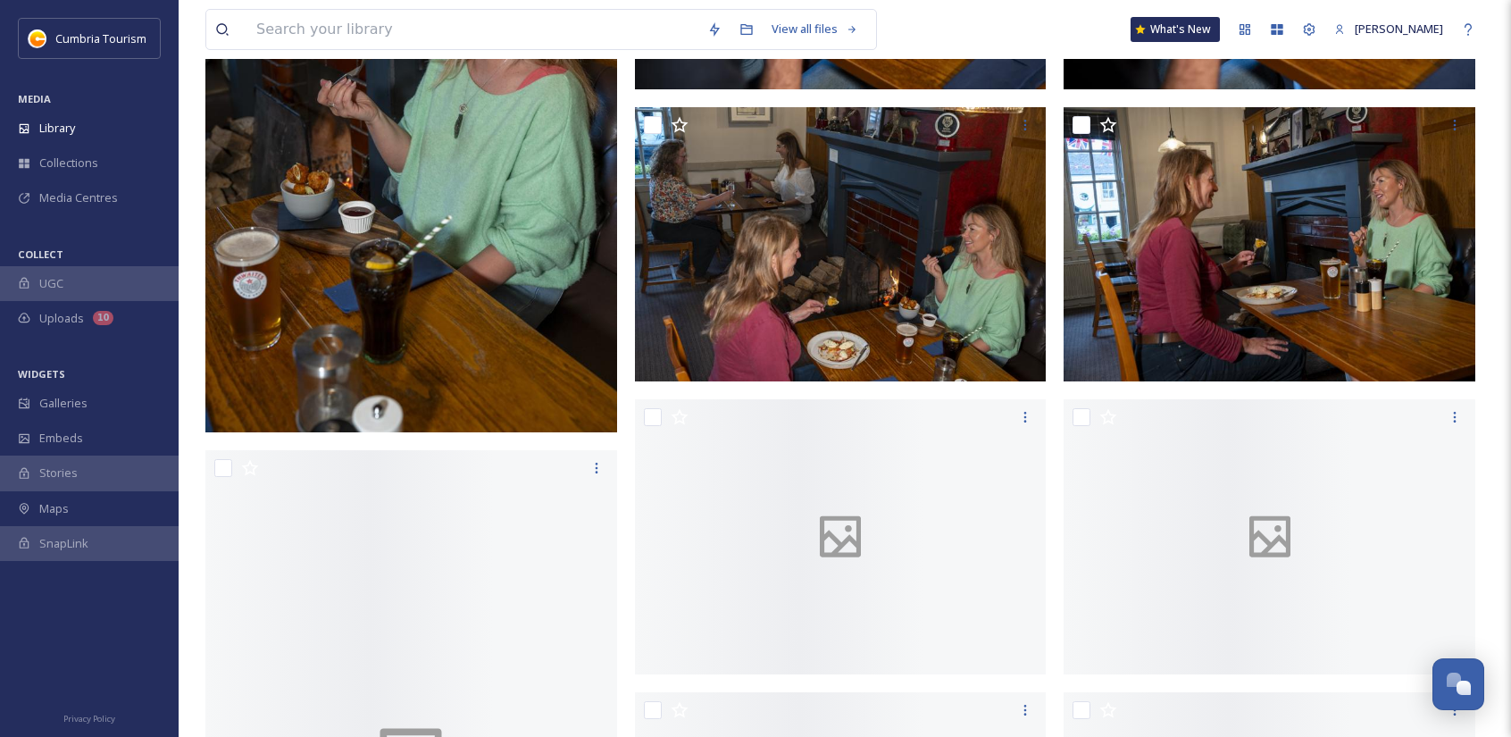
scroll to position [1965, 0]
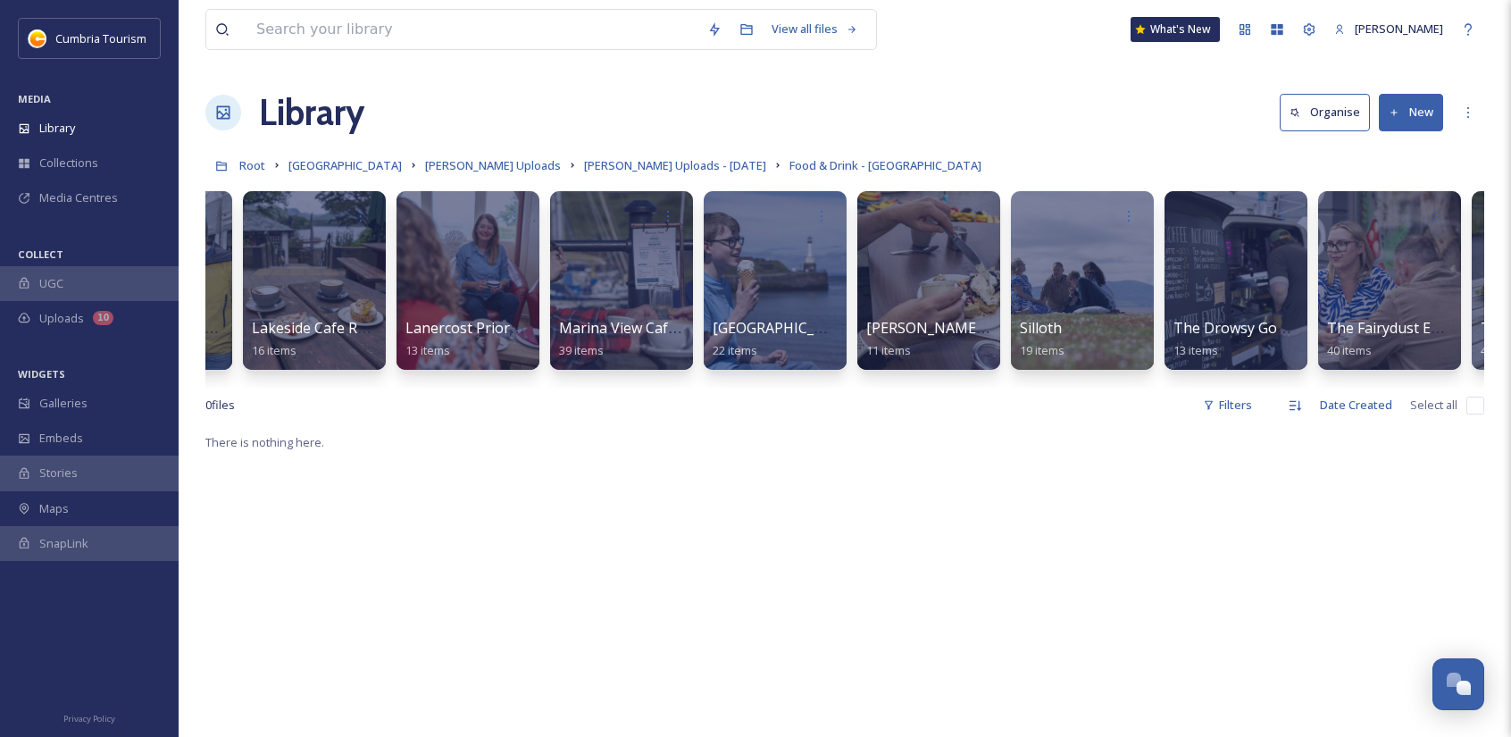
scroll to position [0, 1594]
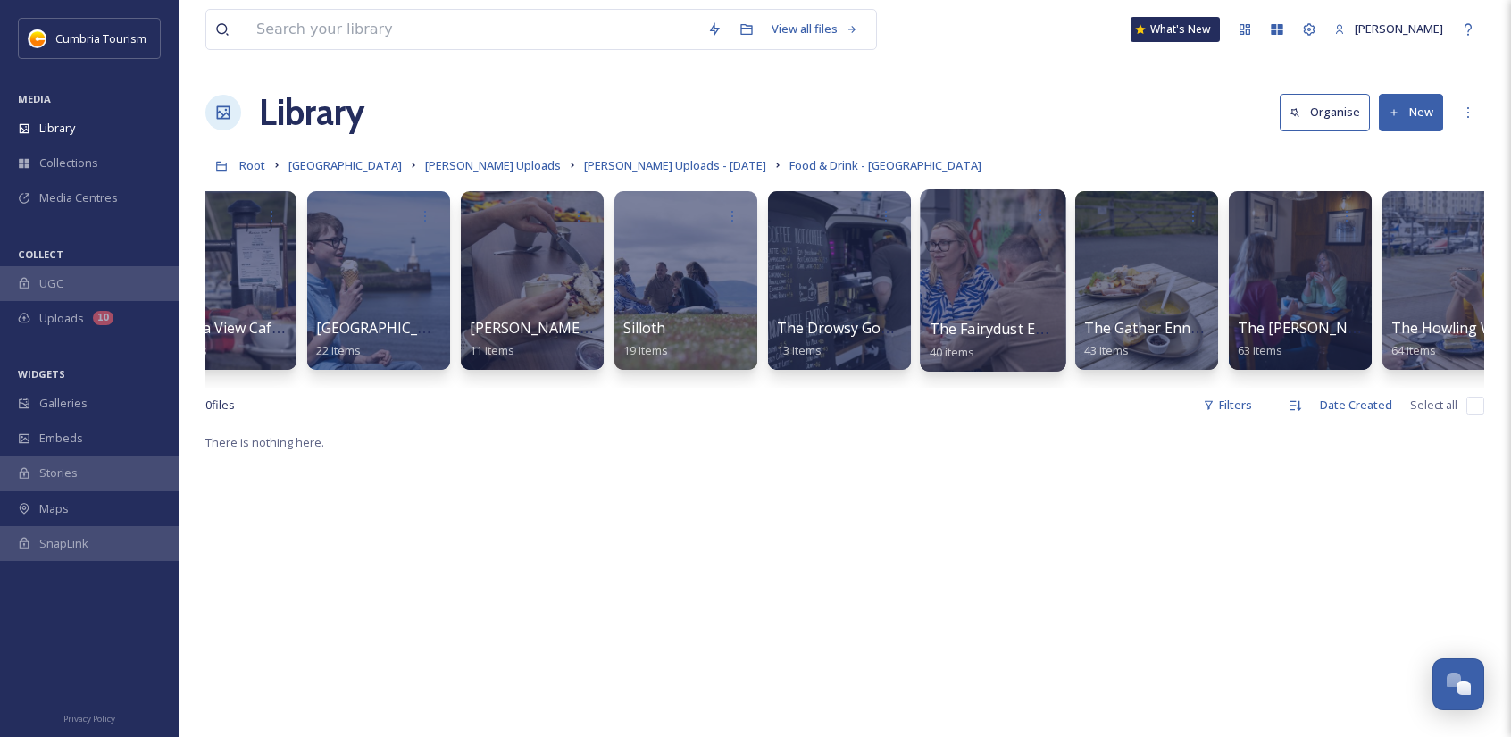
click at [1013, 324] on span "The Fairydust Emporium Silloth" at bounding box center [1037, 329] width 215 height 20
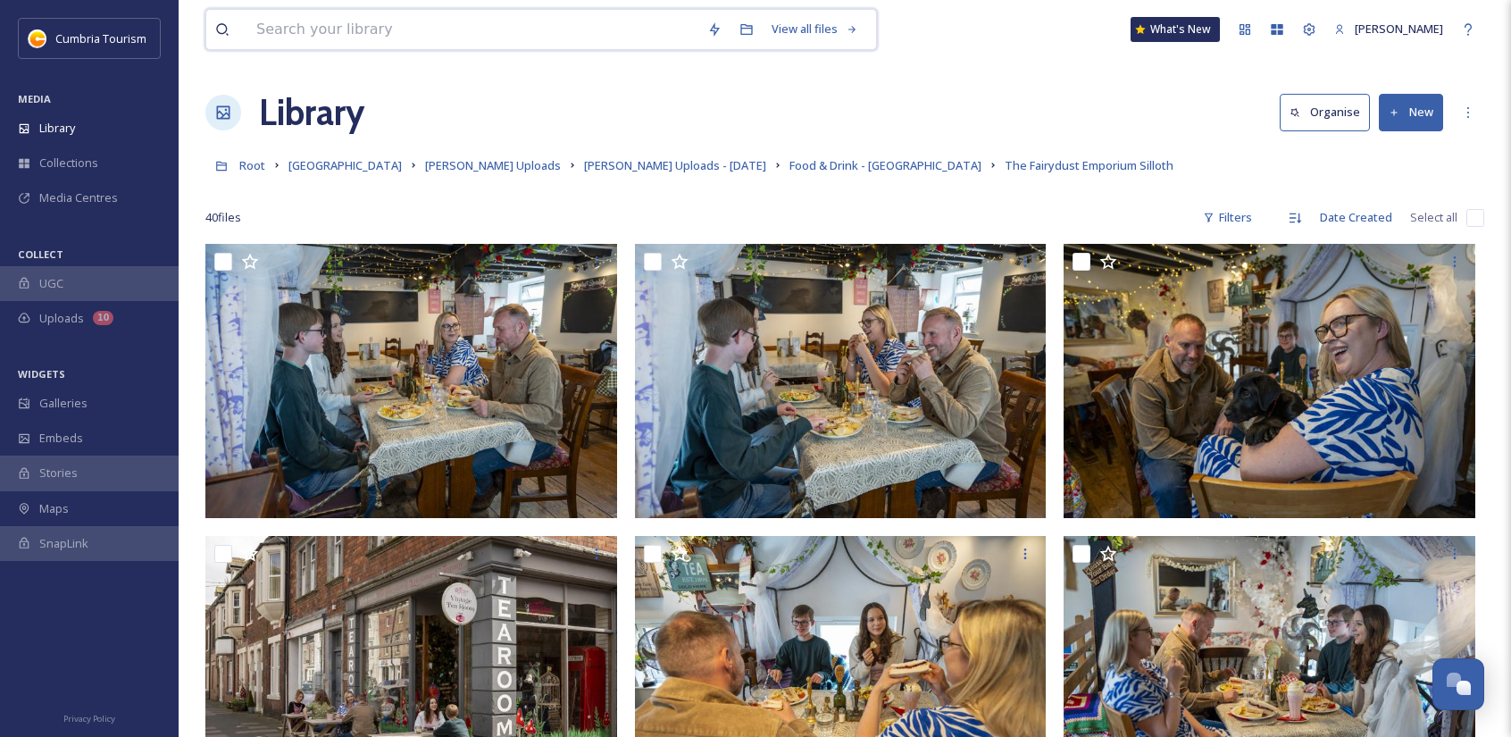
click at [381, 27] on input at bounding box center [472, 29] width 451 height 39
type input "wabber"
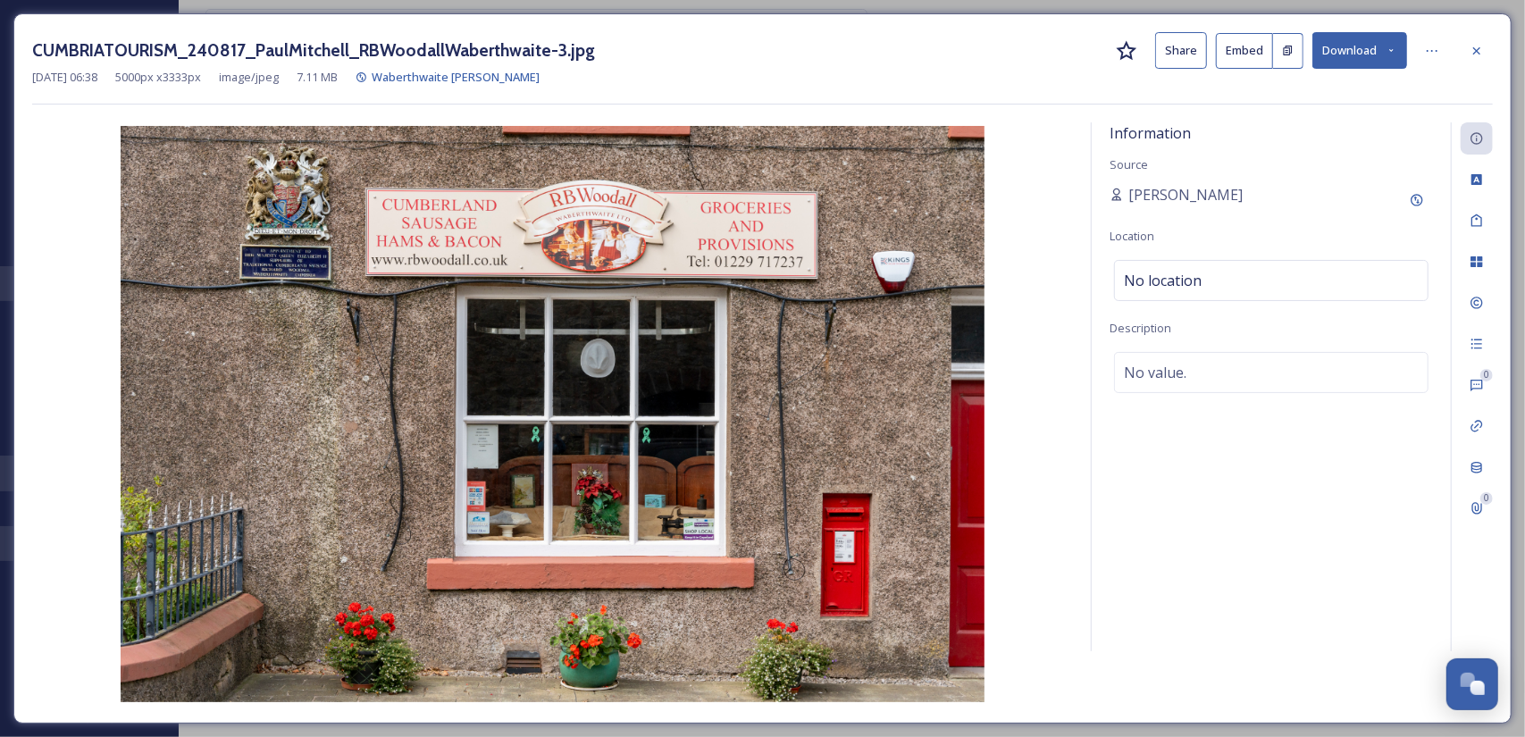
click at [1352, 44] on button "Download" at bounding box center [1359, 50] width 95 height 37
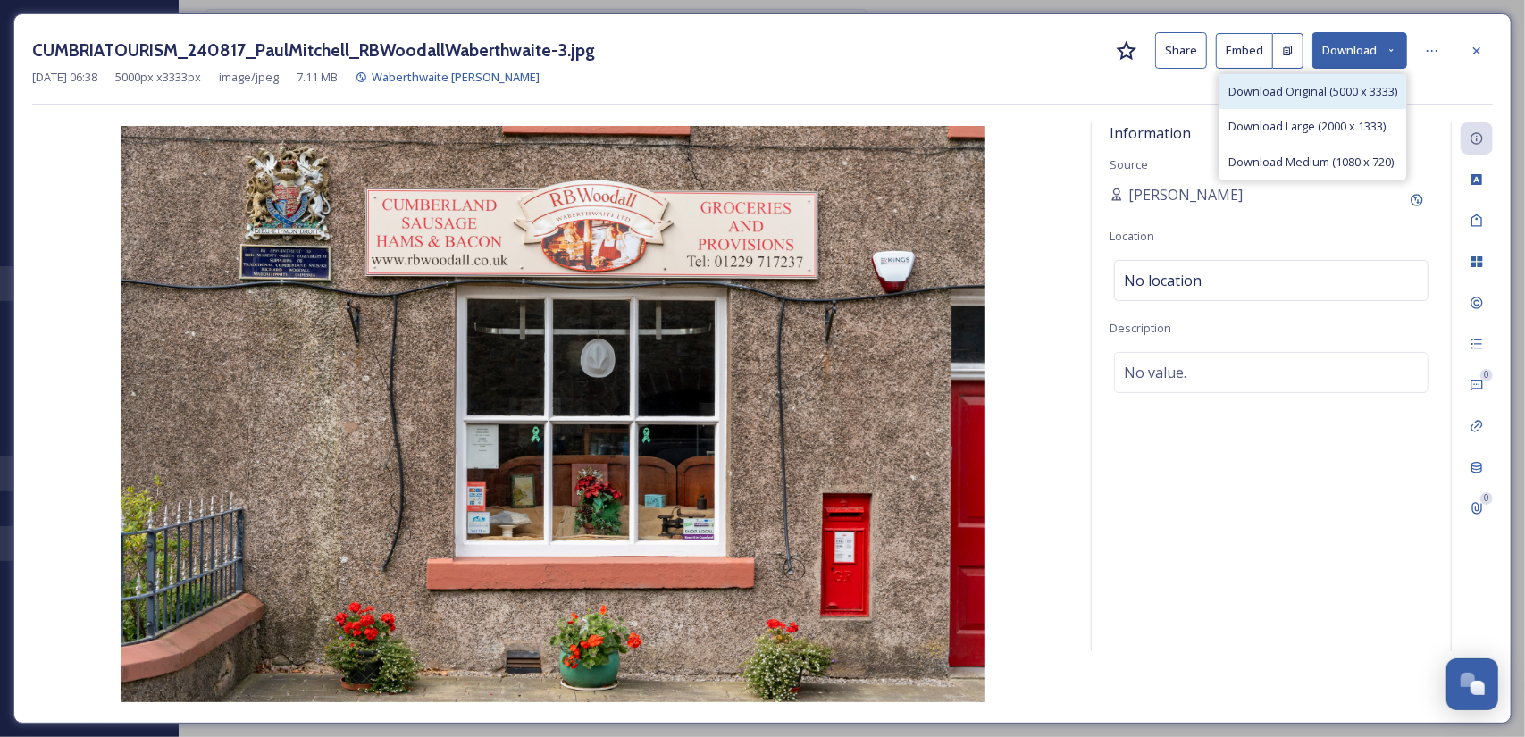
click at [1322, 92] on span "Download Original (5000 x 3333)" at bounding box center [1312, 91] width 169 height 17
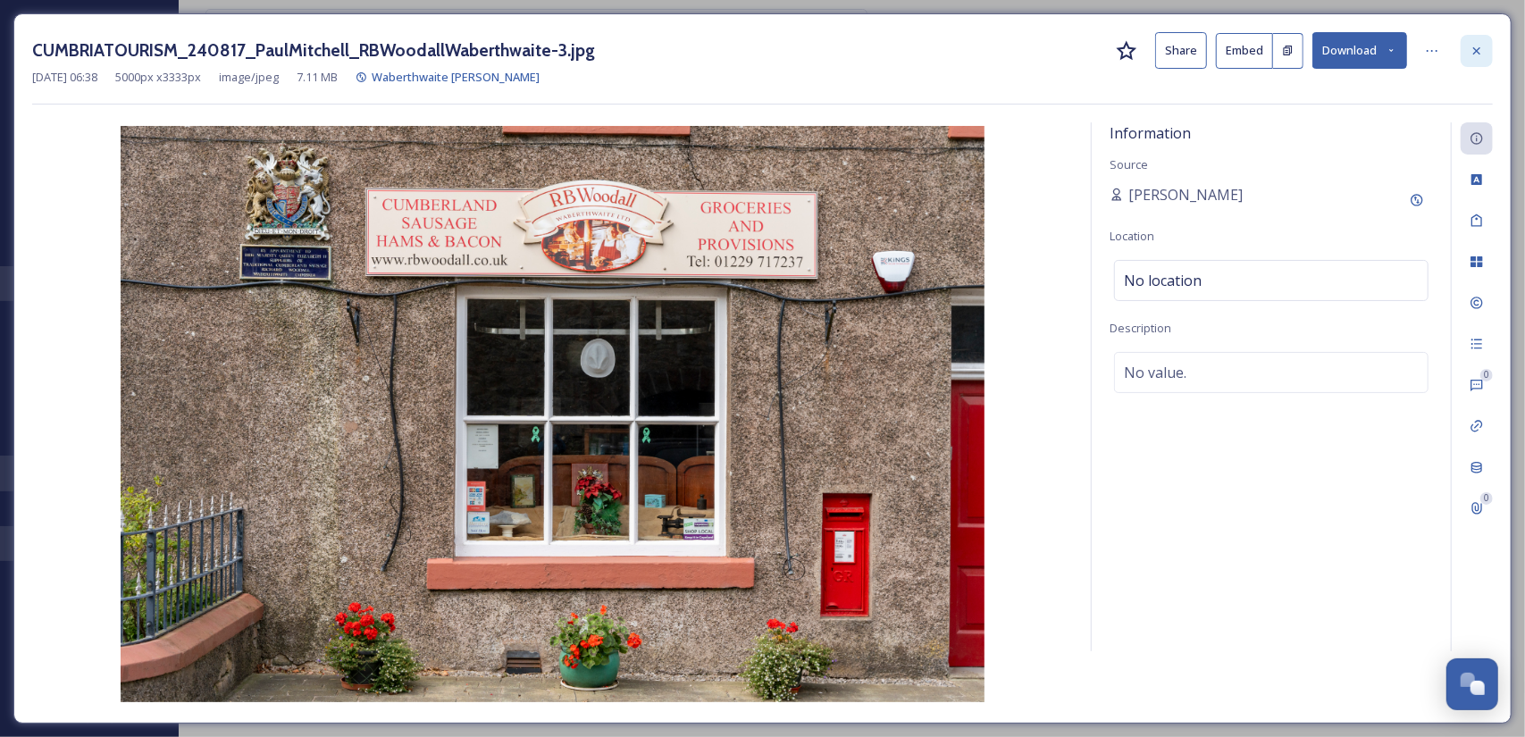
click at [1468, 49] on div at bounding box center [1476, 51] width 32 height 32
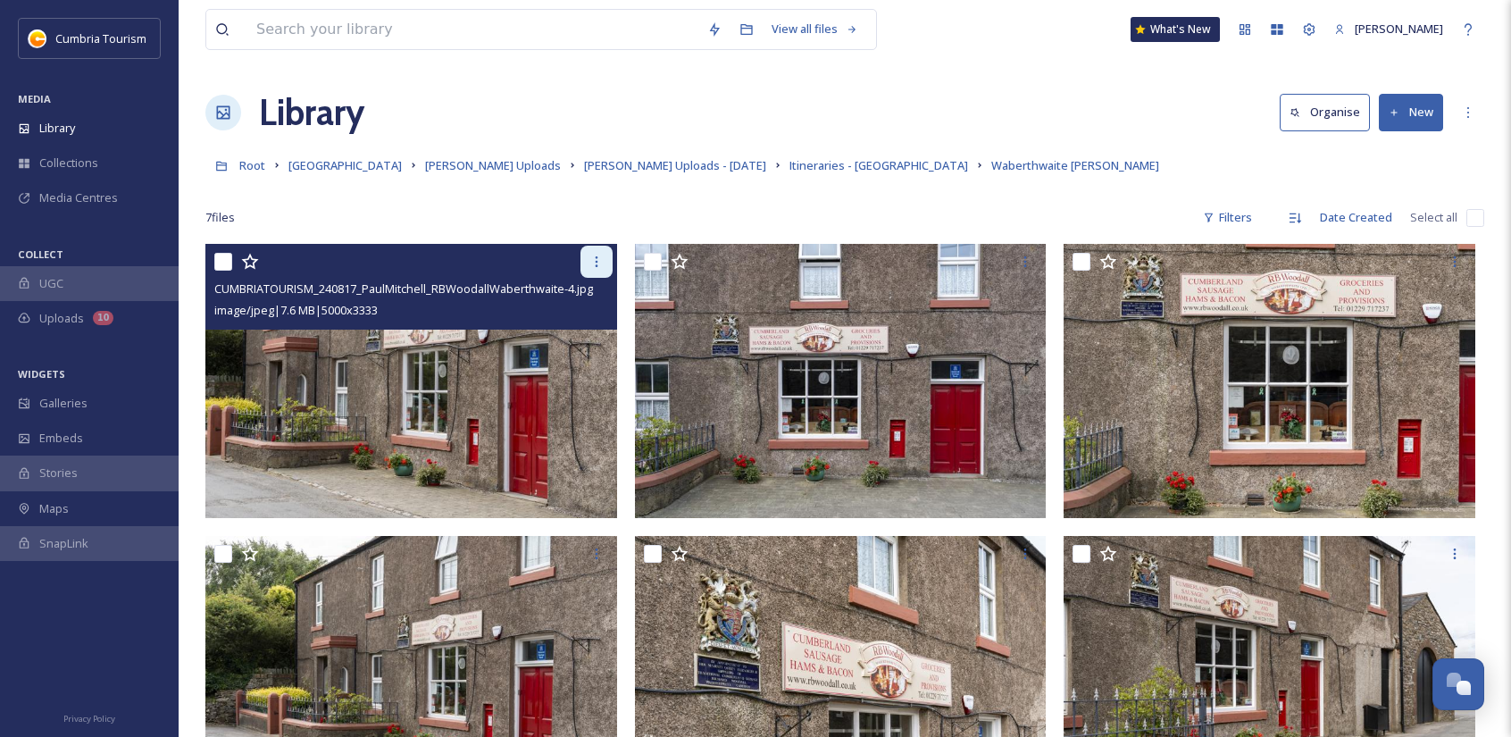
click at [601, 262] on icon at bounding box center [597, 262] width 14 height 14
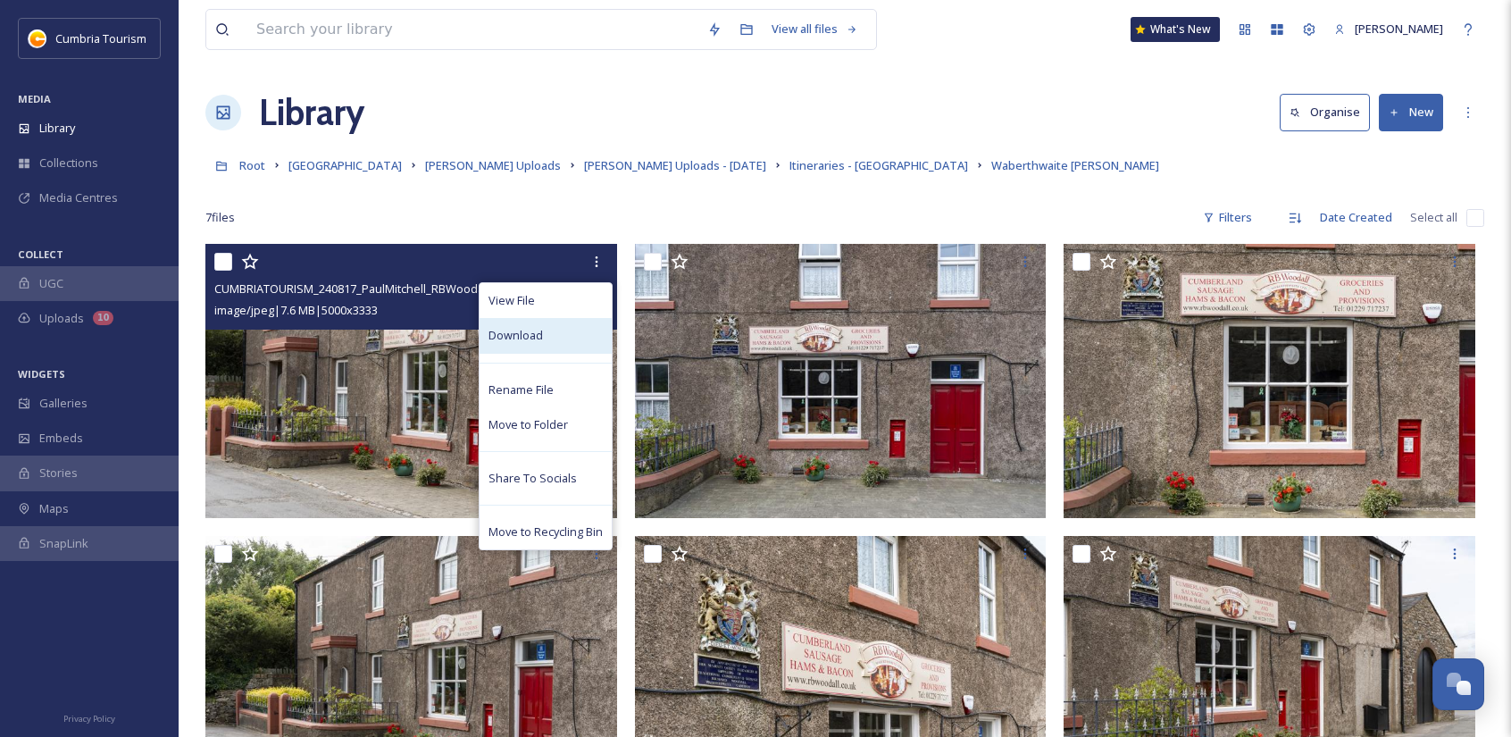
click at [553, 326] on div "Download" at bounding box center [546, 335] width 132 height 35
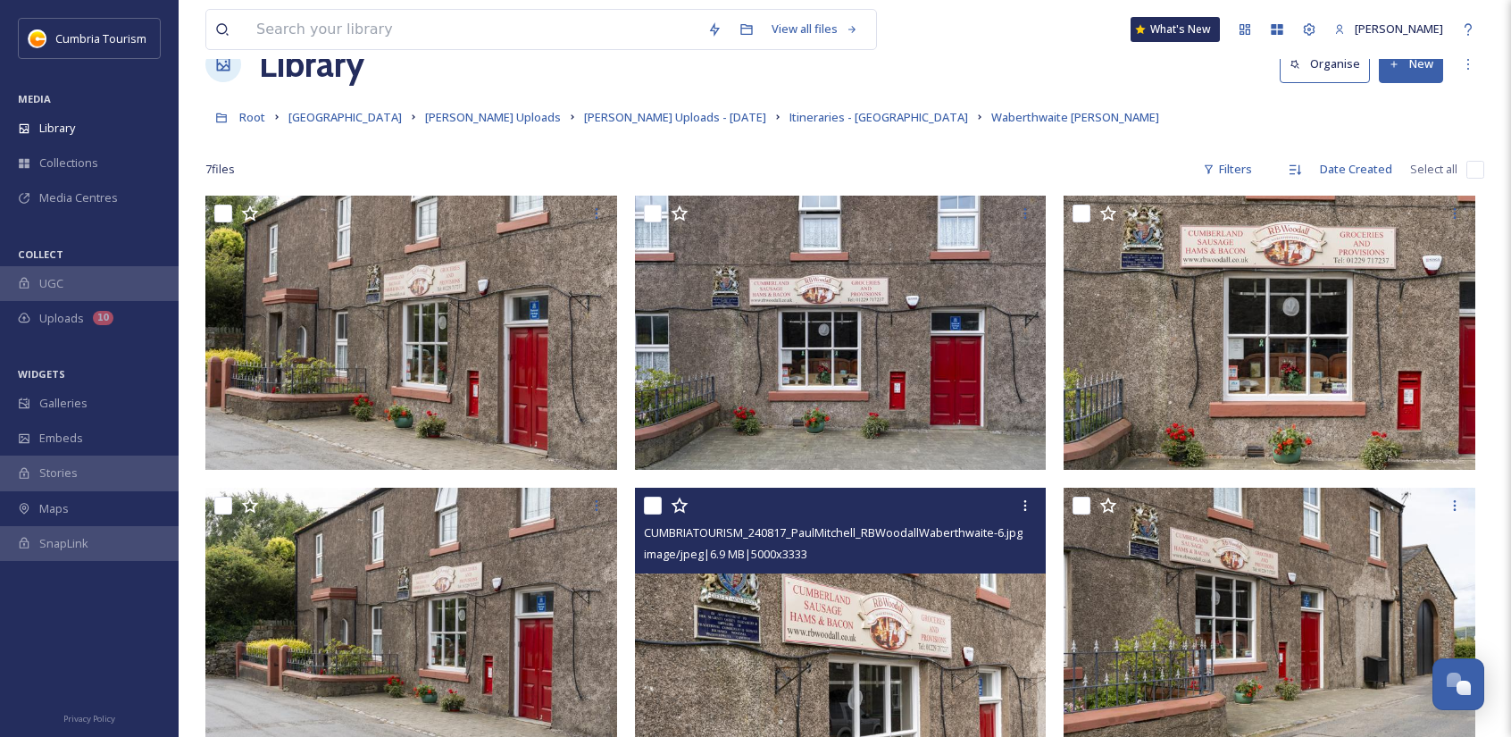
scroll to position [38, 0]
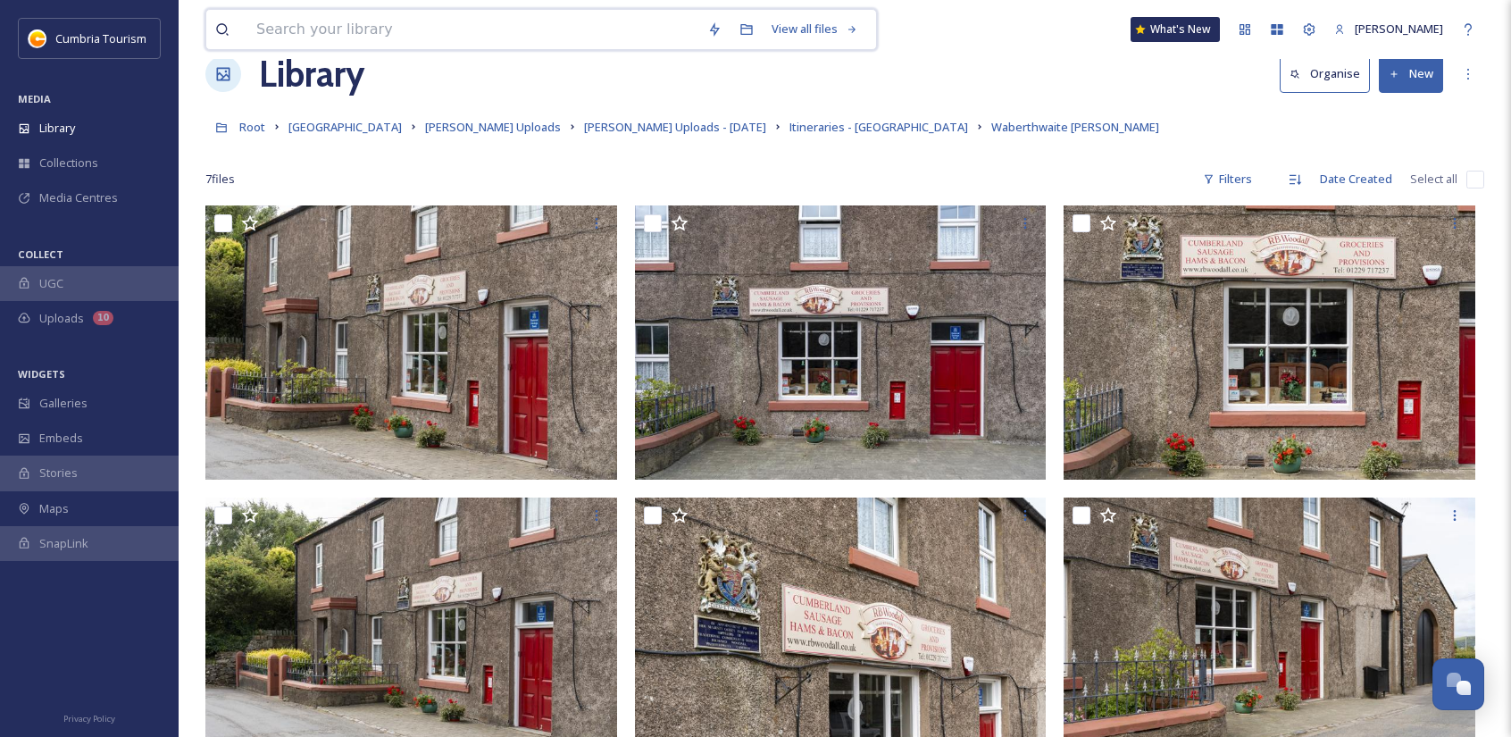
click at [547, 30] on input at bounding box center [472, 29] width 451 height 39
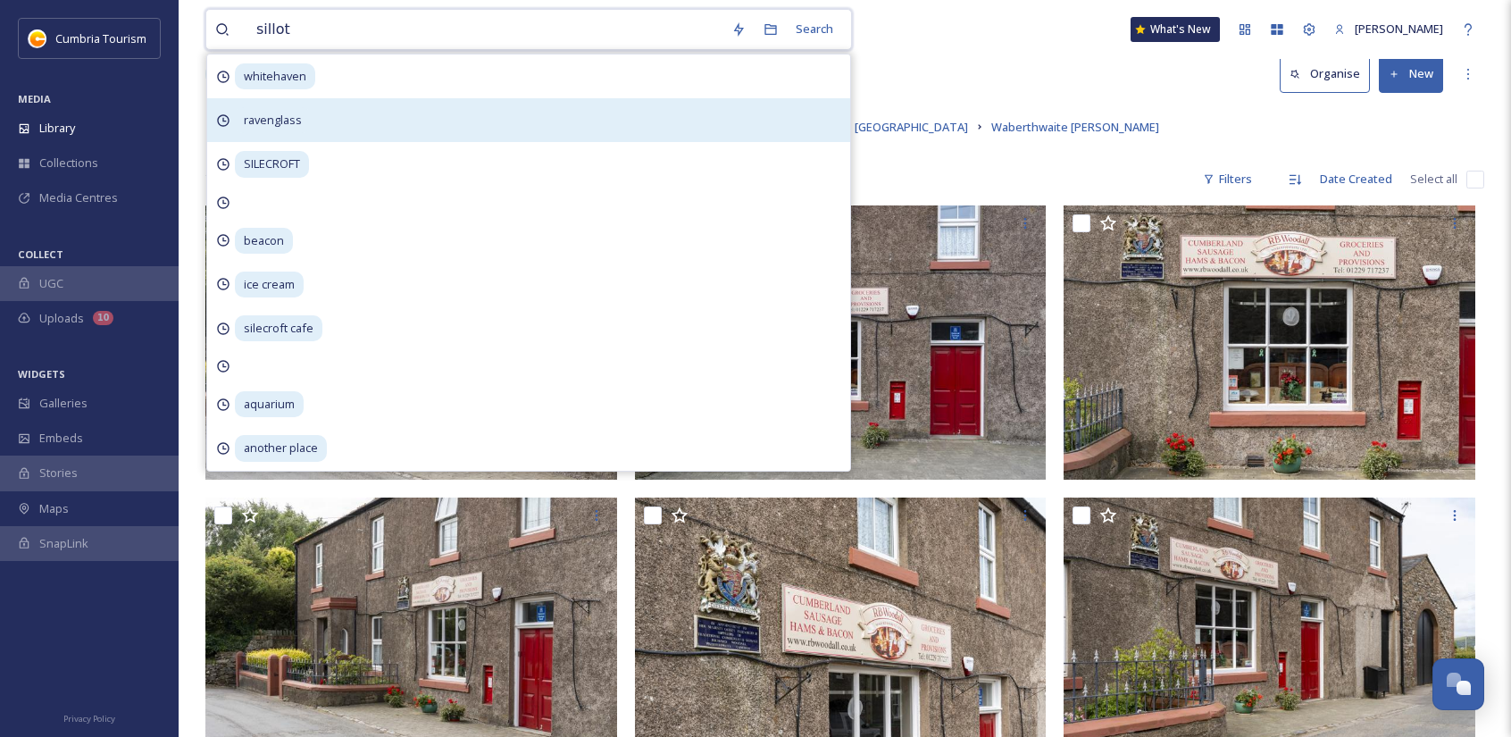
type input "silloth"
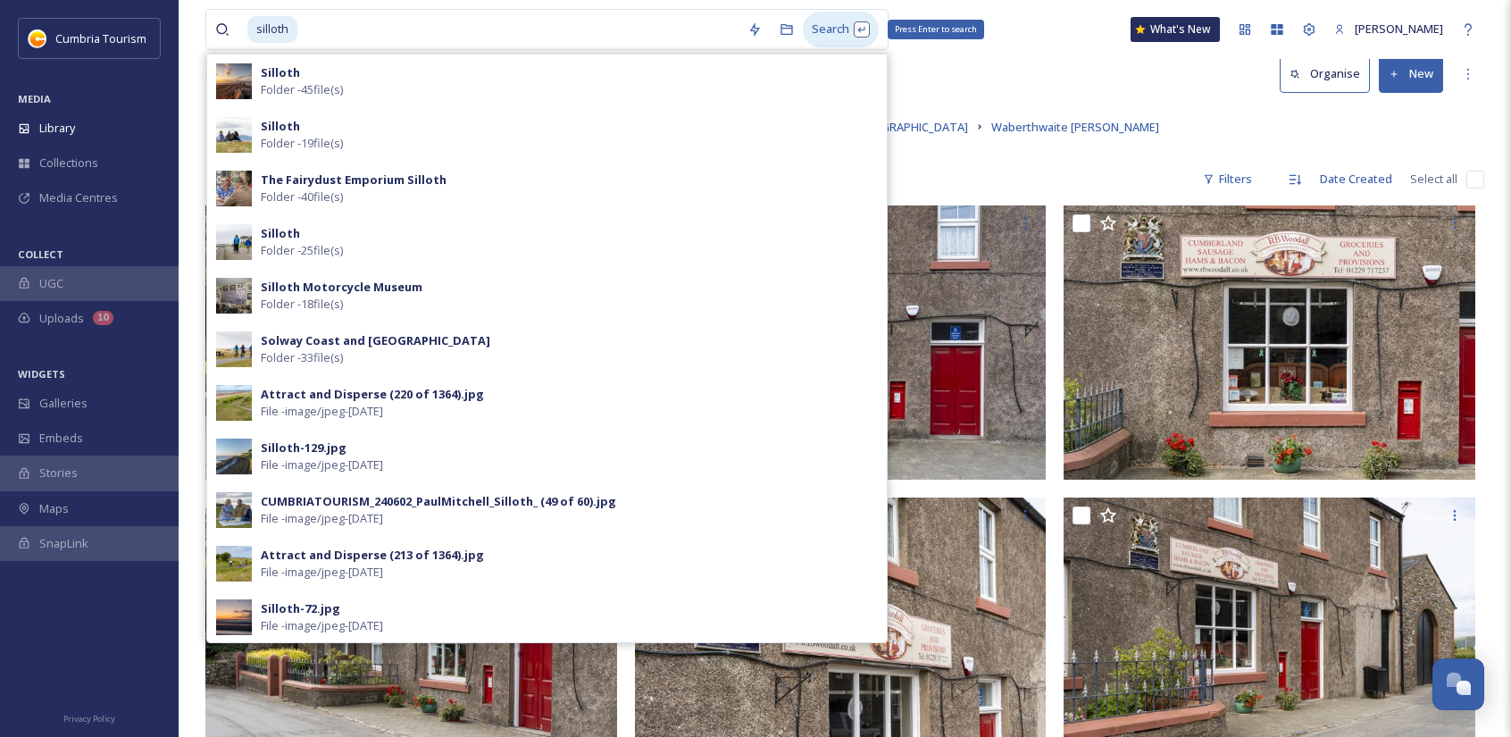
click at [829, 21] on div "Search Press Enter to search" at bounding box center [841, 29] width 76 height 35
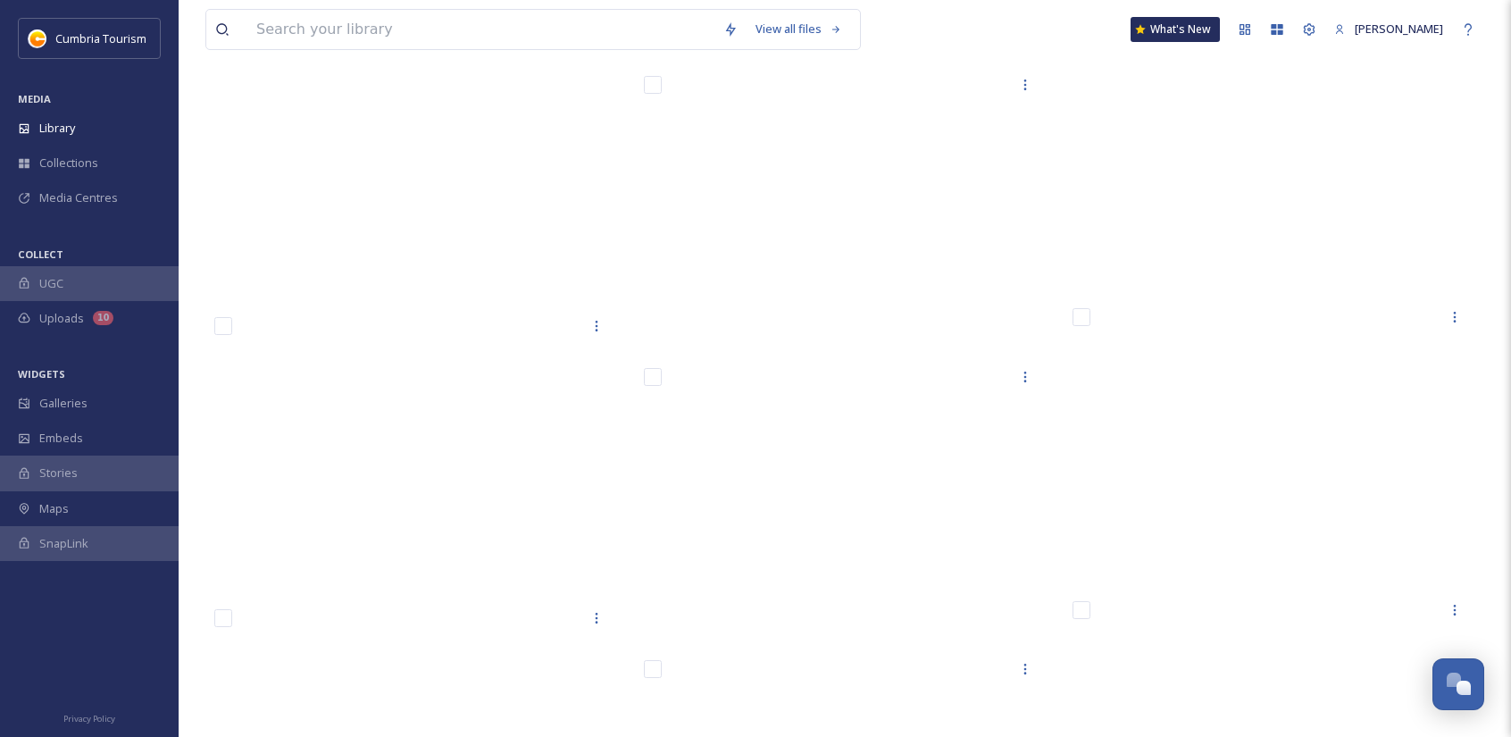
scroll to position [17954, 0]
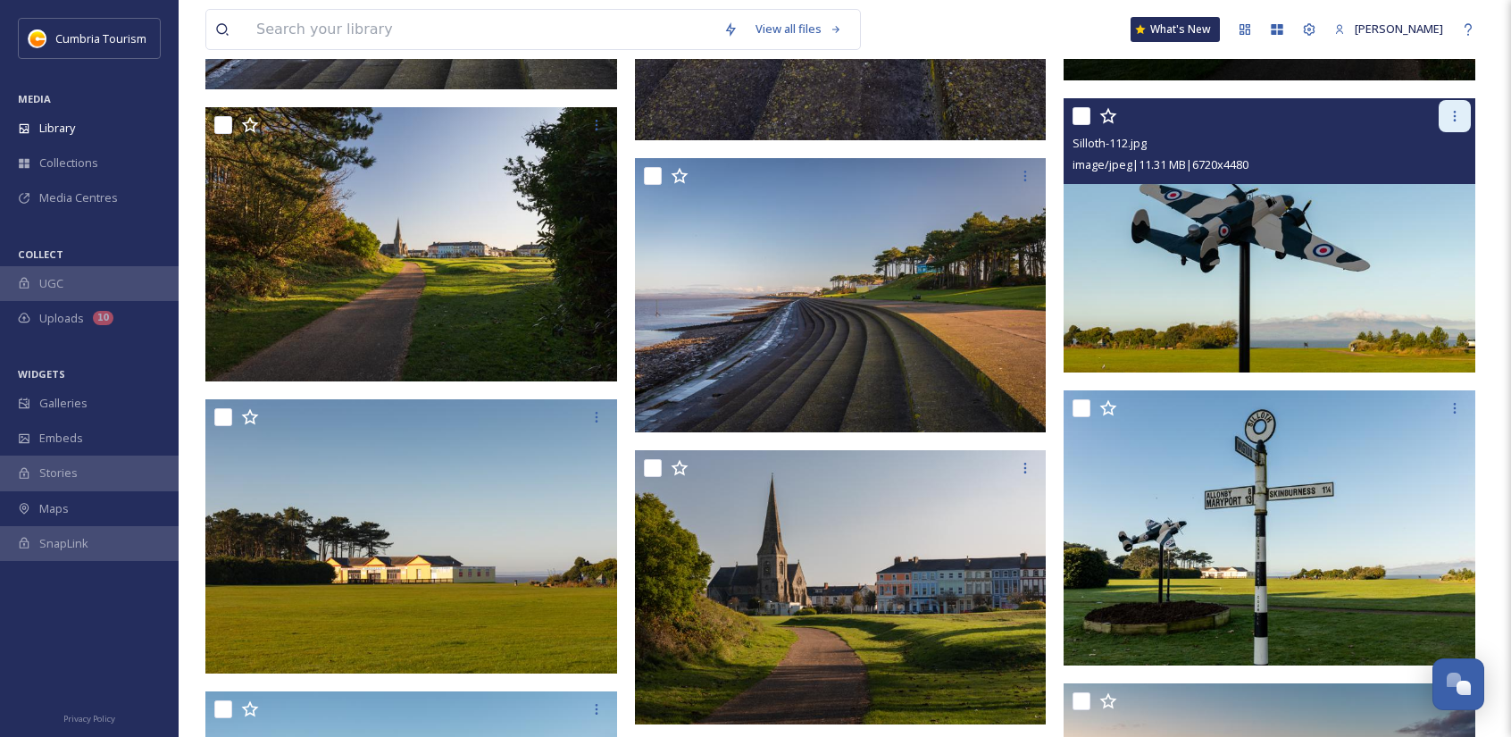
click at [1449, 121] on icon at bounding box center [1455, 116] width 14 height 14
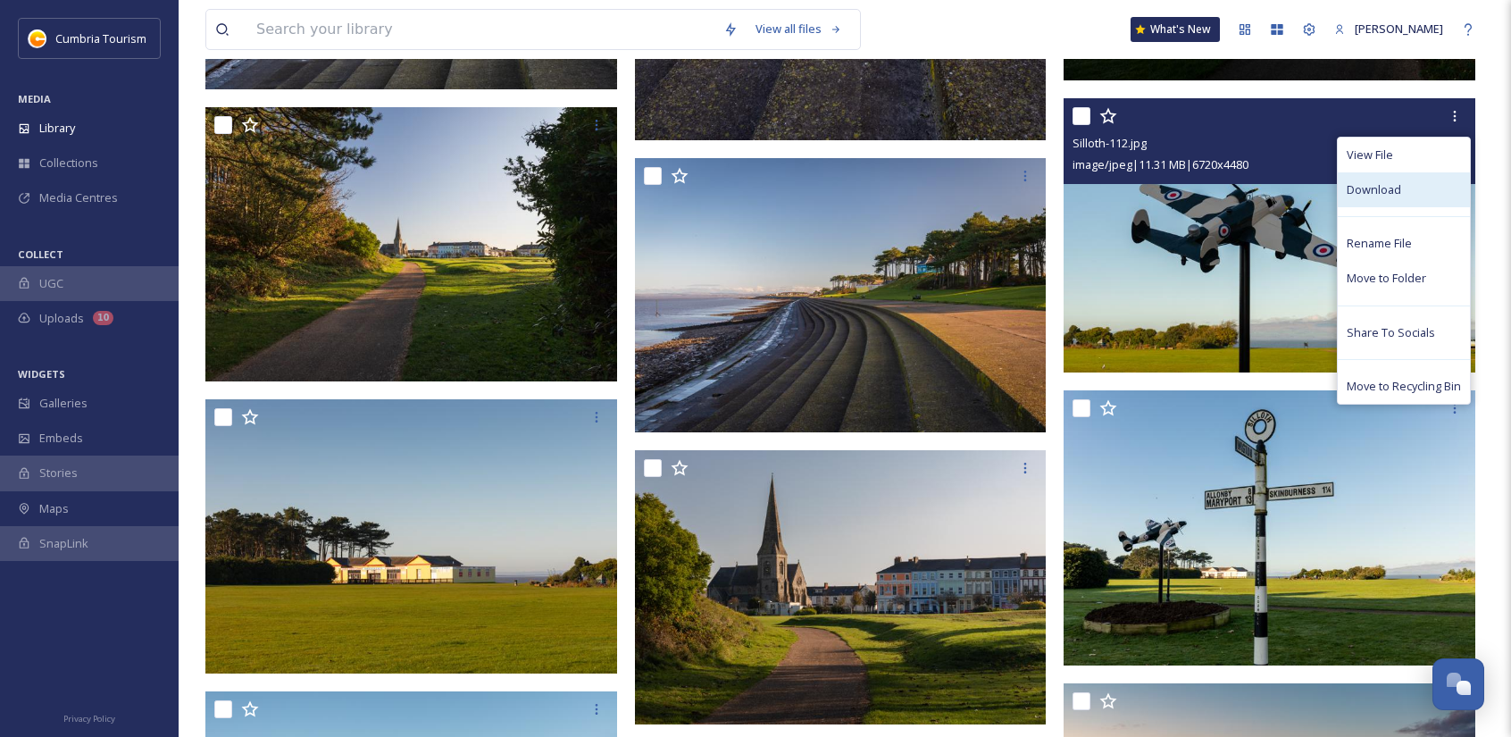
click at [1379, 191] on span "Download" at bounding box center [1374, 189] width 54 height 17
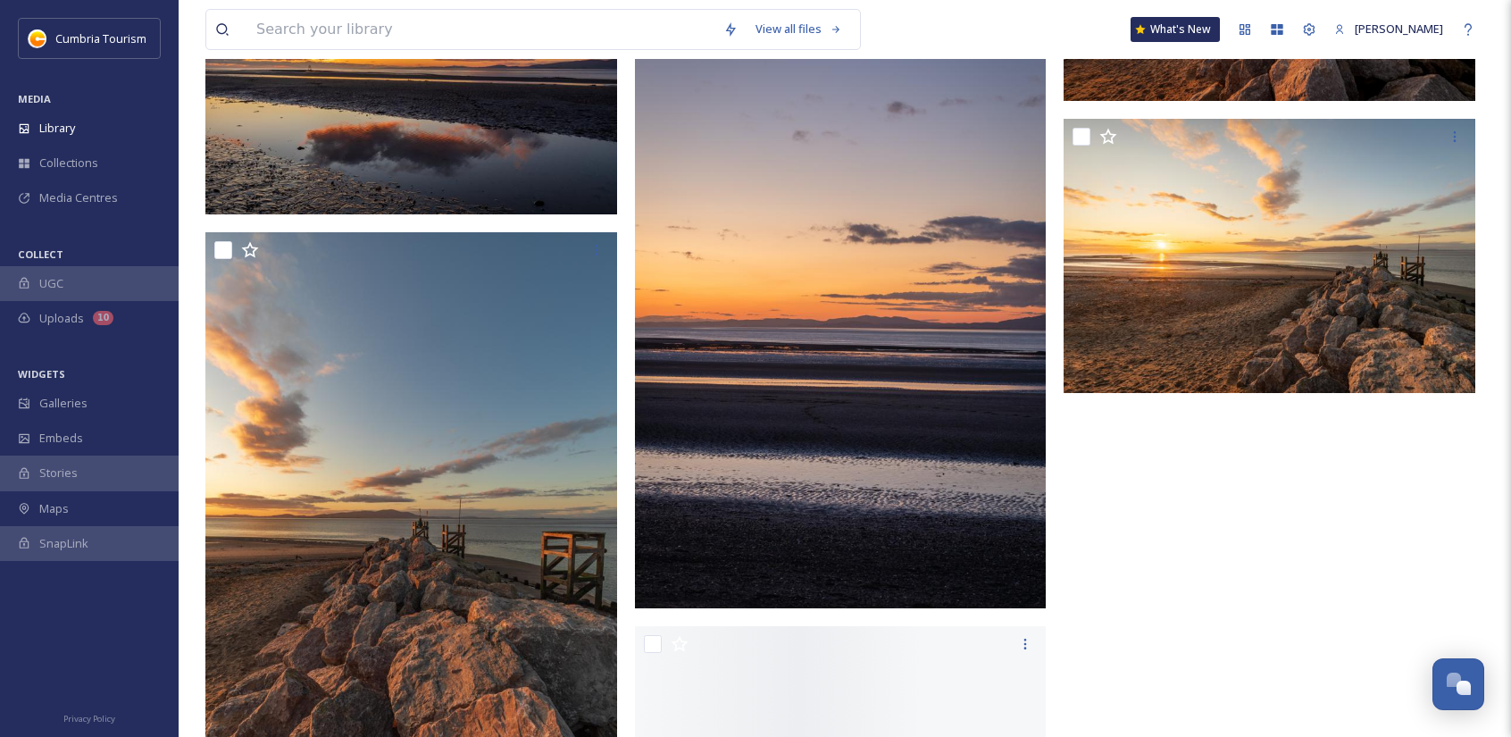
scroll to position [19740, 0]
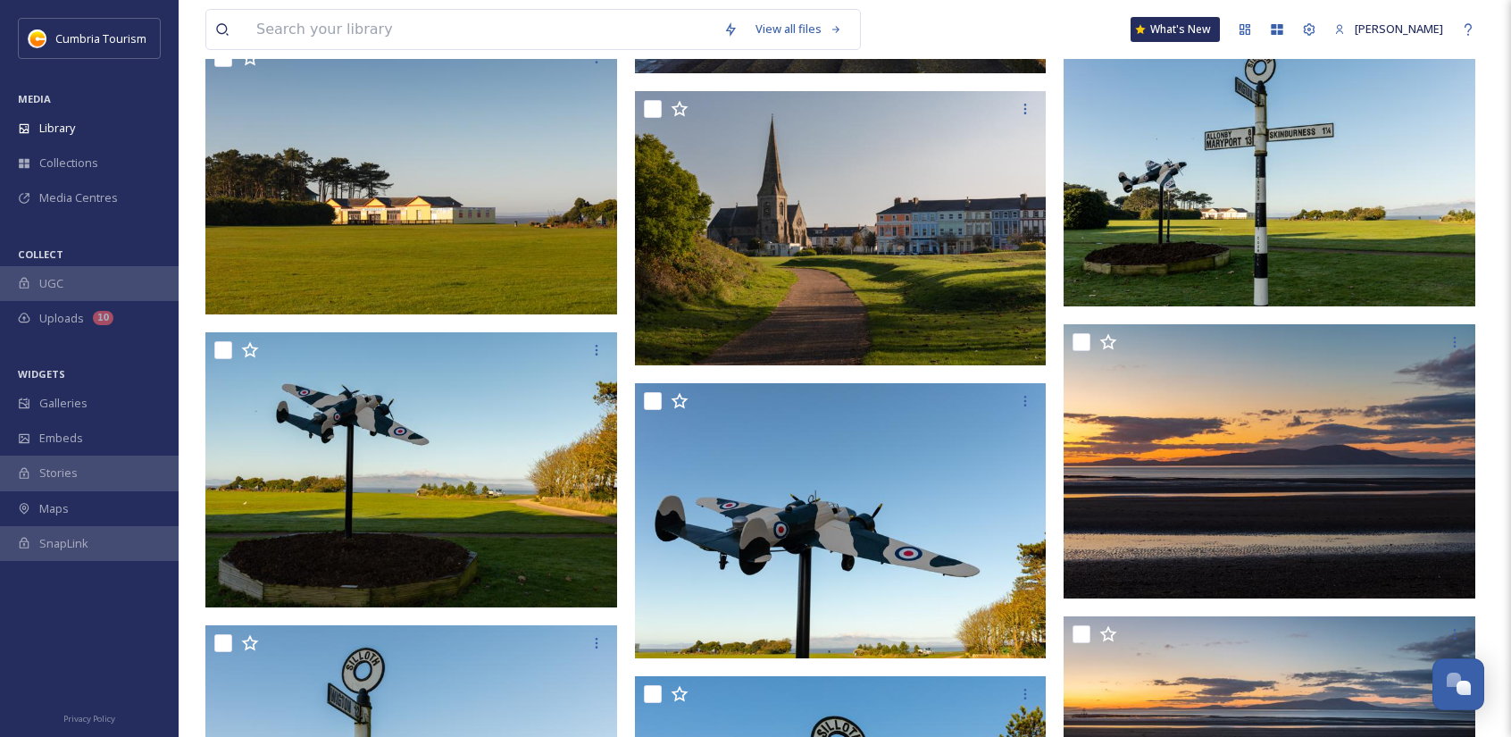
scroll to position [18311, 0]
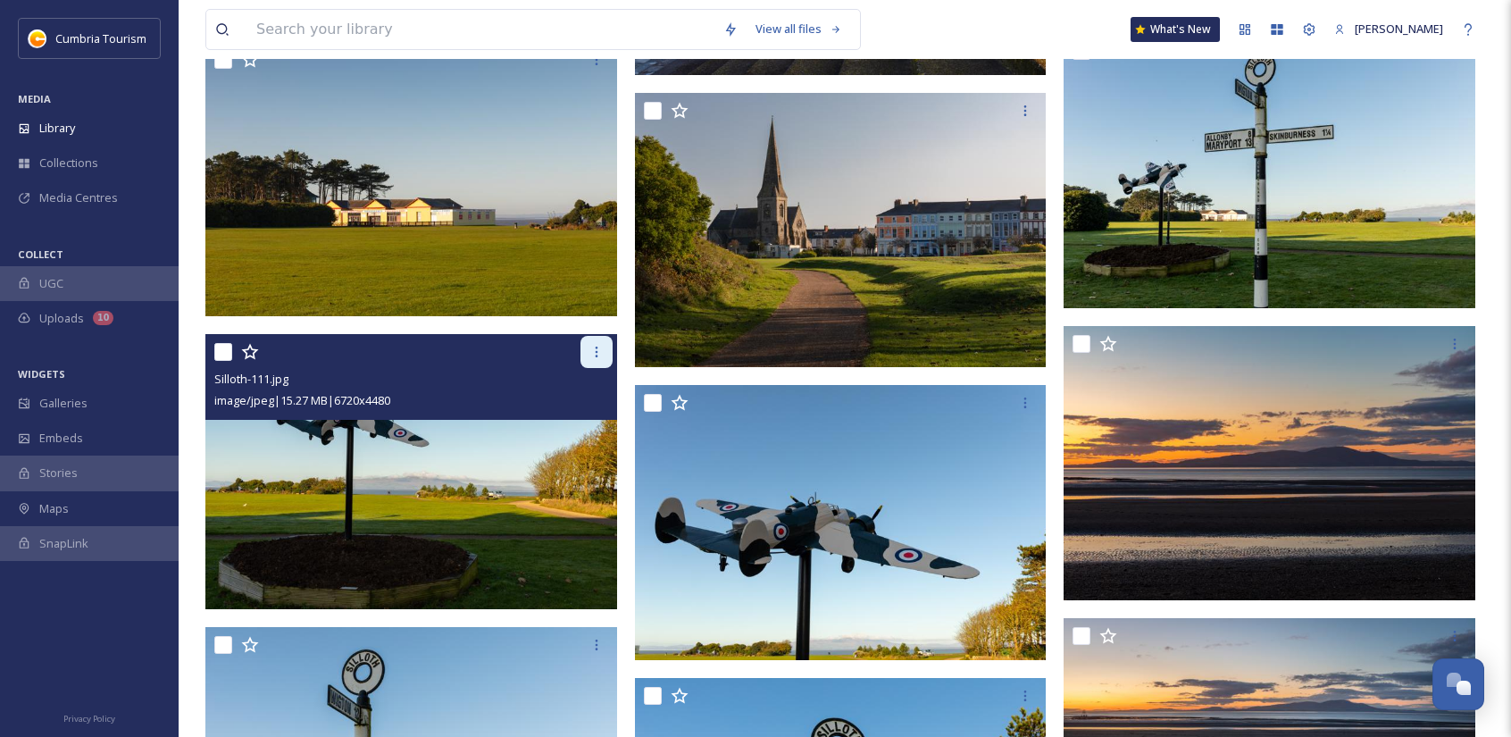
click at [595, 352] on icon at bounding box center [597, 352] width 14 height 14
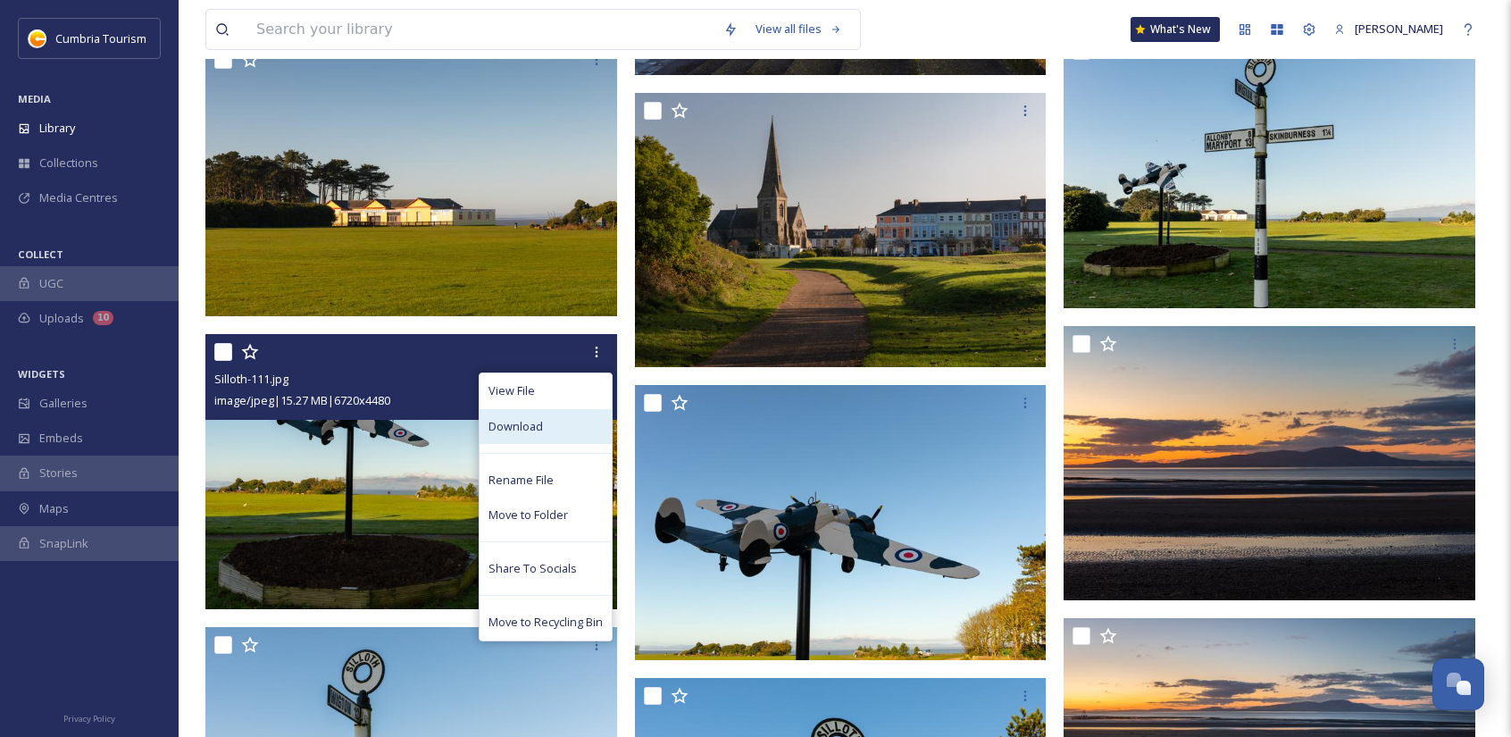
click at [556, 431] on div "Download" at bounding box center [546, 426] width 132 height 35
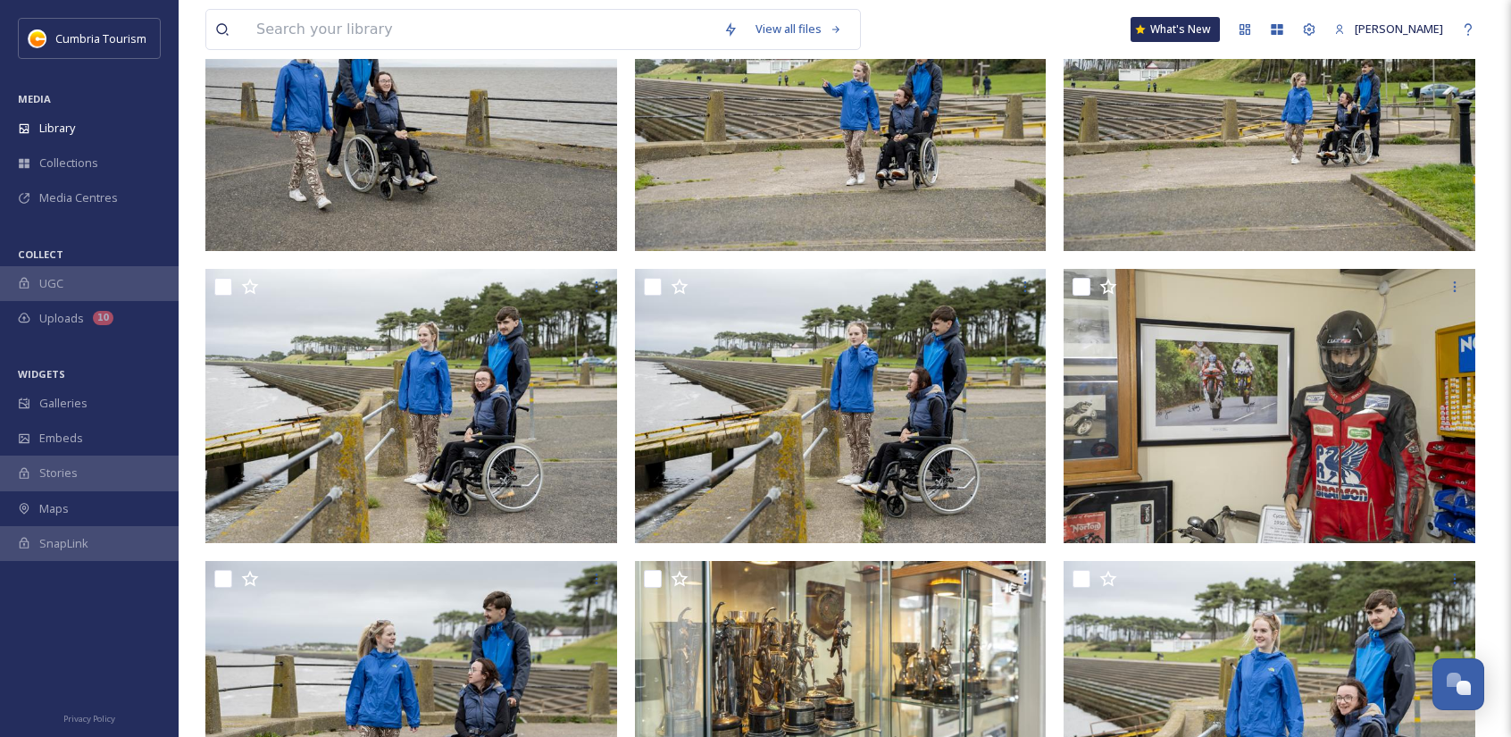
scroll to position [2858, 0]
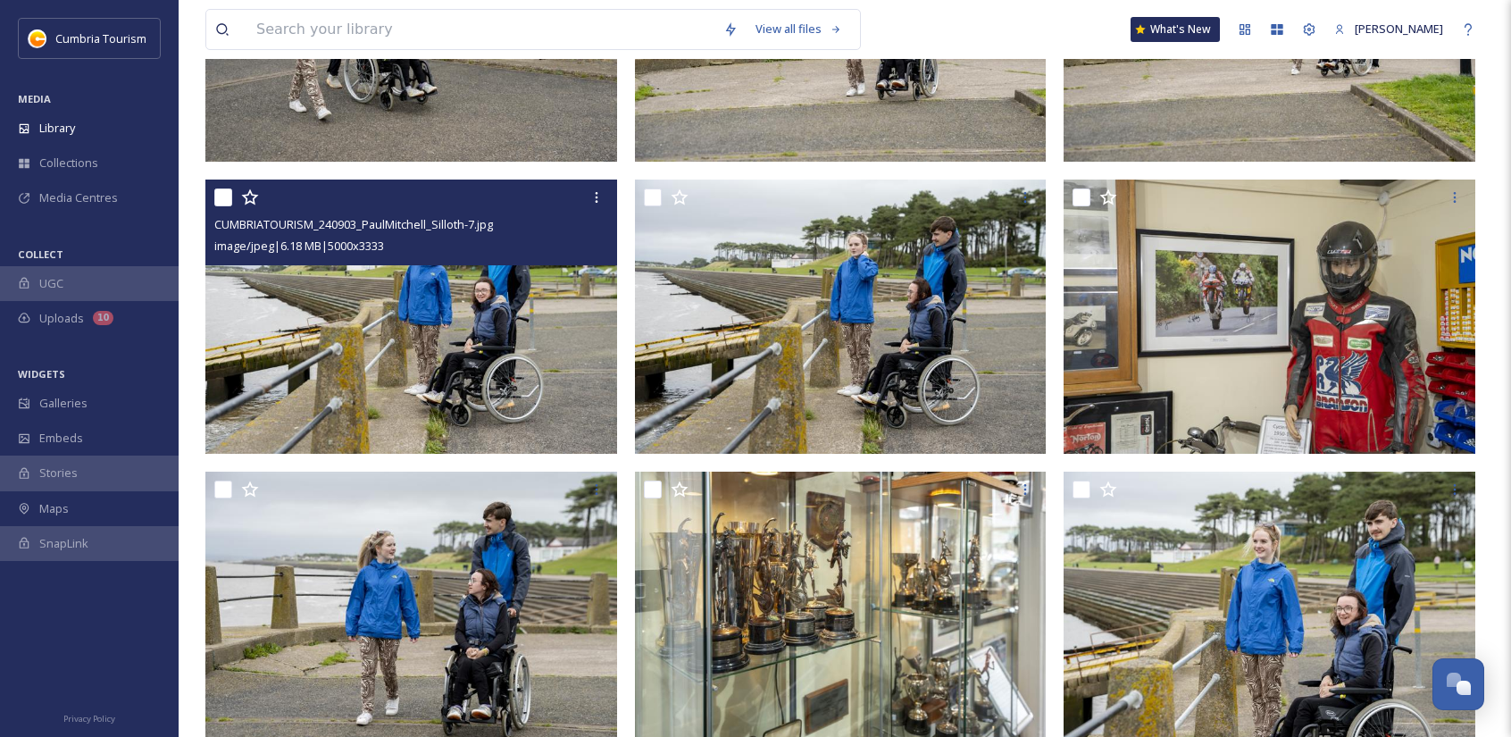
click at [414, 296] on img at bounding box center [411, 317] width 412 height 275
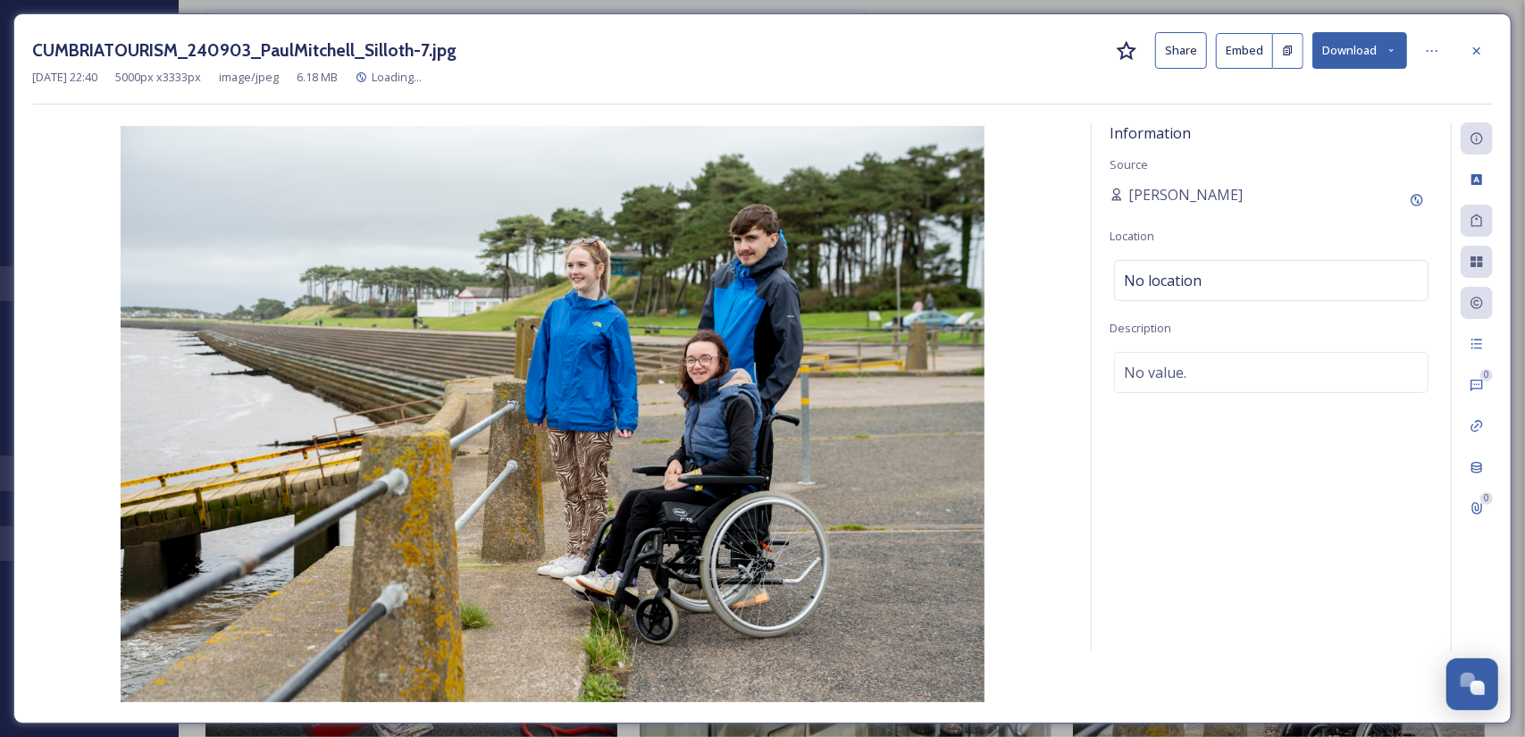
click at [1361, 62] on button "Download" at bounding box center [1359, 50] width 95 height 37
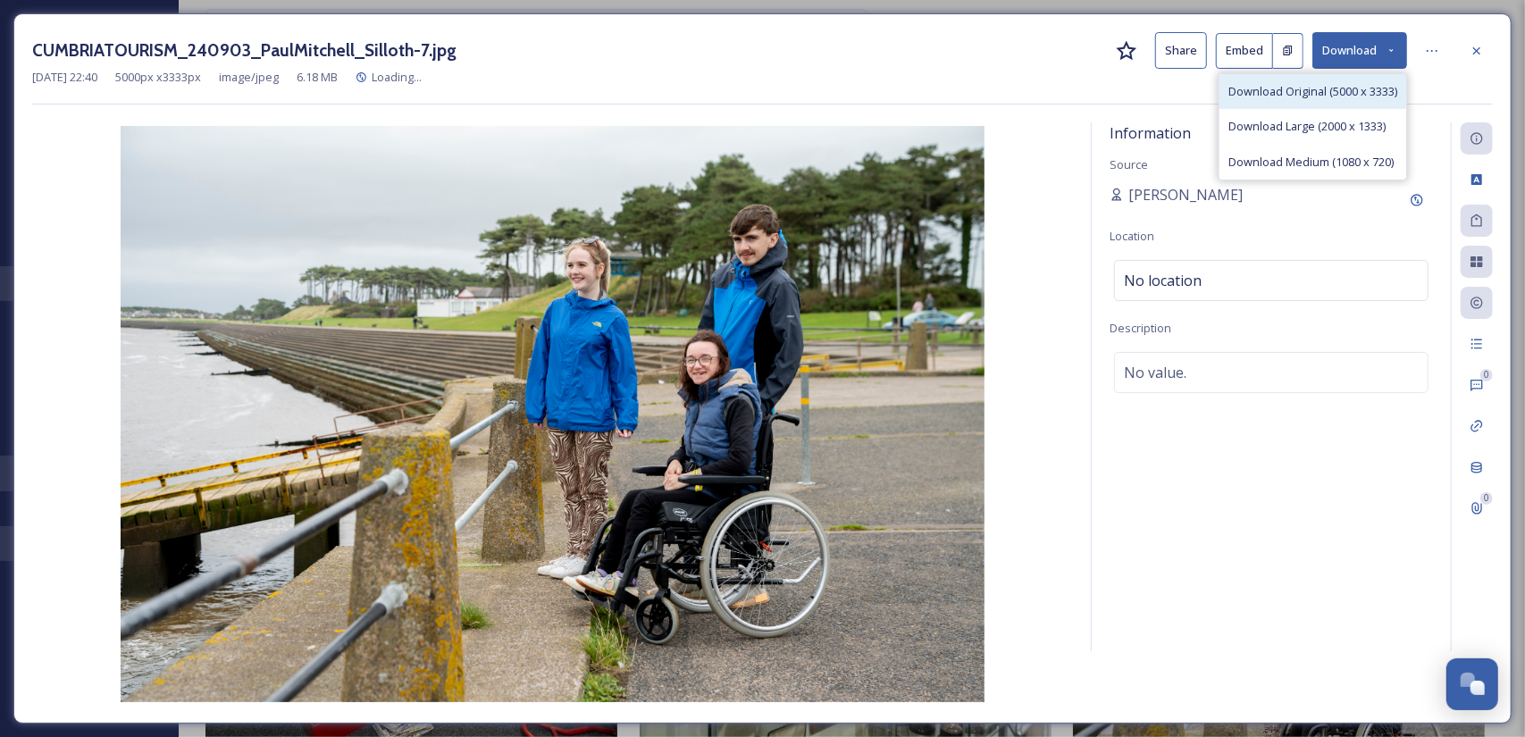
click at [1343, 94] on span "Download Original (5000 x 3333)" at bounding box center [1312, 91] width 169 height 17
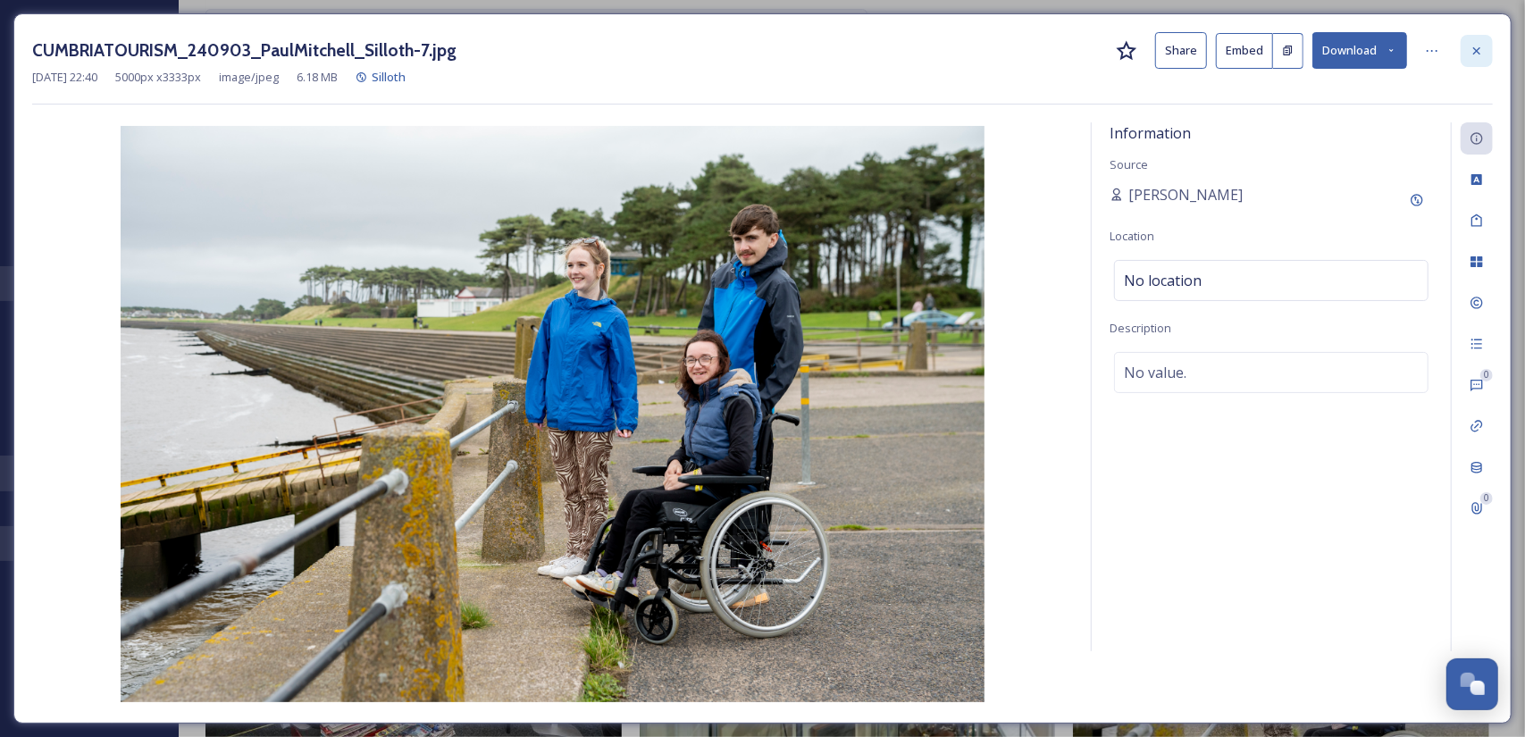
click at [1483, 46] on icon at bounding box center [1476, 51] width 14 height 14
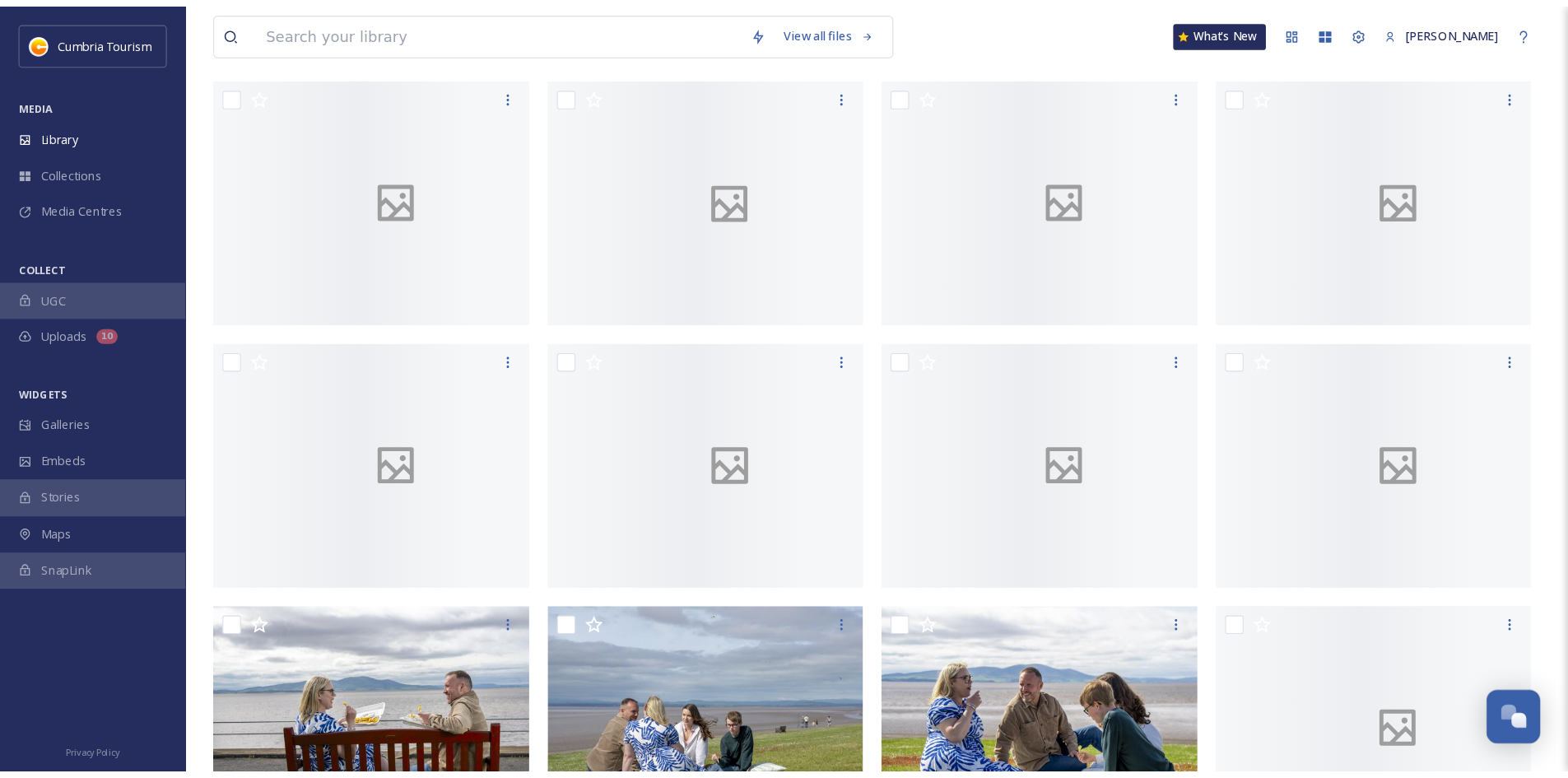
scroll to position [1854, 0]
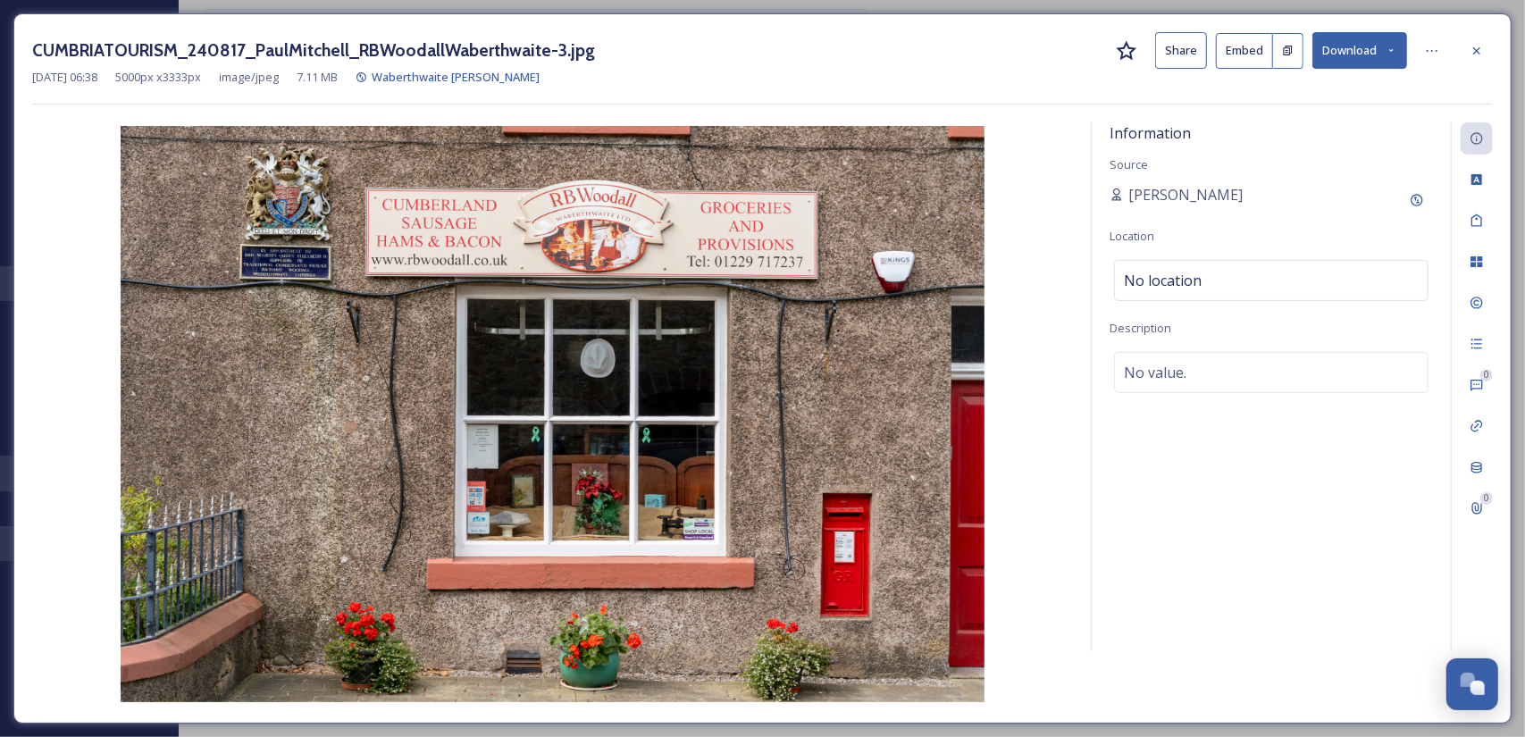
click at [1380, 45] on button "Download" at bounding box center [1359, 50] width 95 height 37
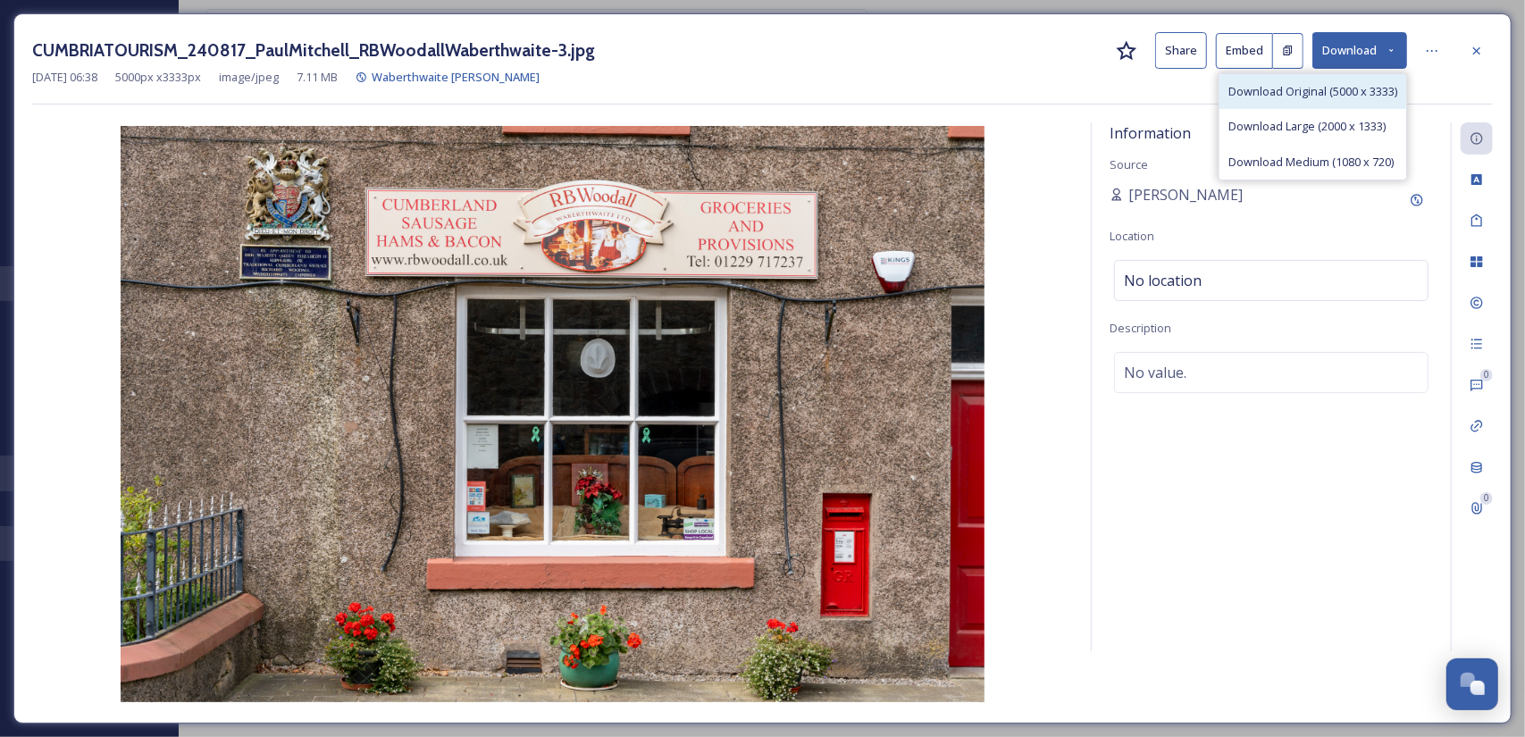
click at [1295, 97] on span "Download Original (5000 x 3333)" at bounding box center [1312, 91] width 169 height 17
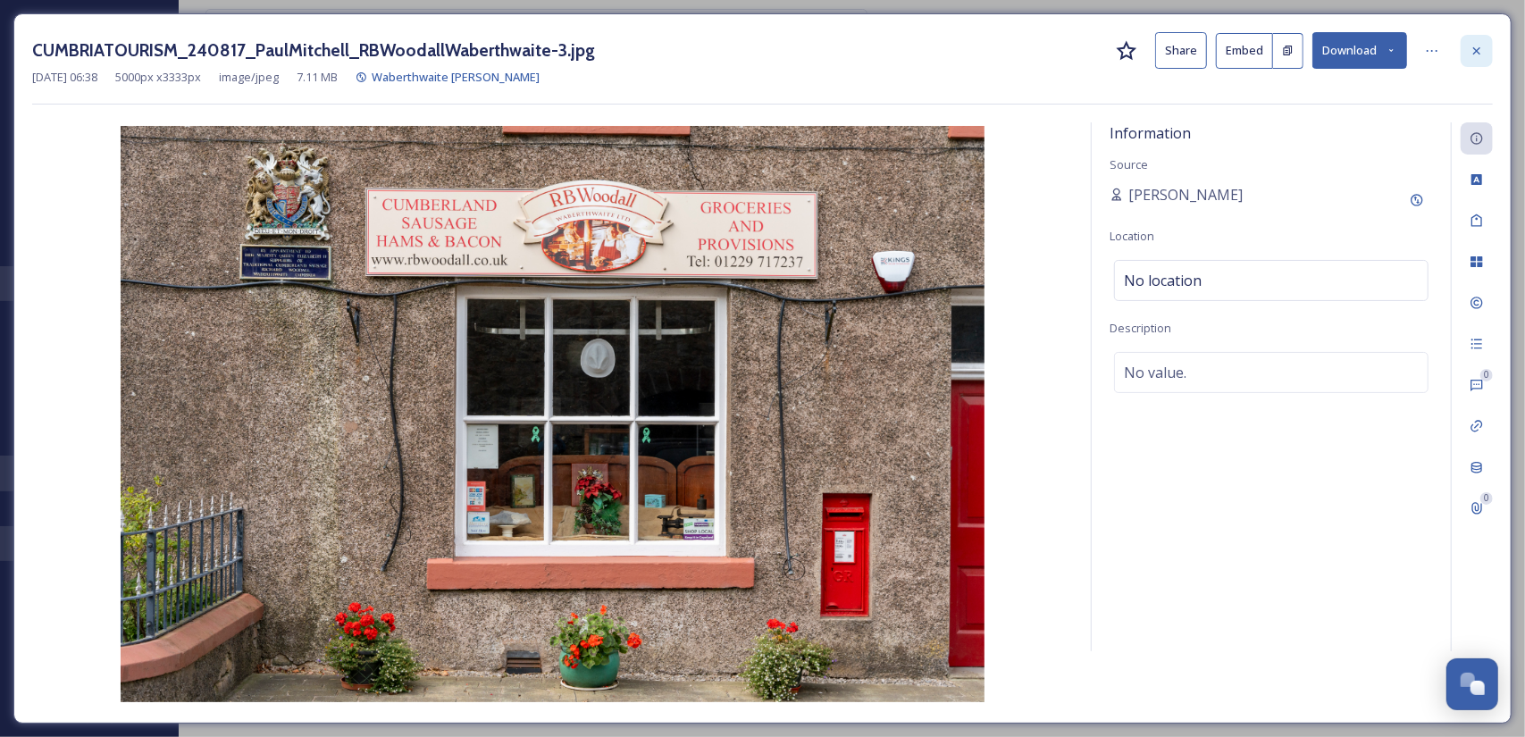
click at [1485, 56] on div at bounding box center [1476, 51] width 32 height 32
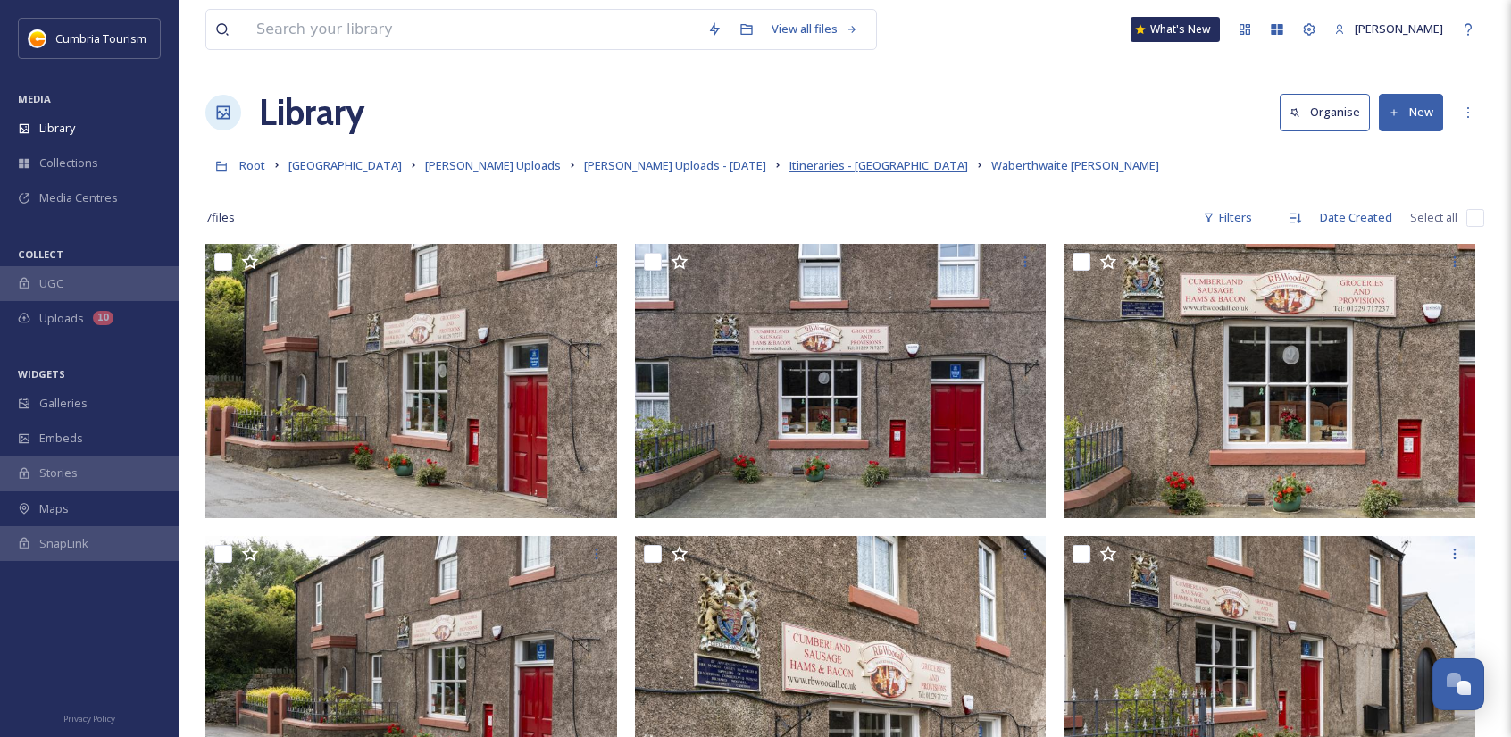
click at [790, 163] on span "Itineraries - [GEOGRAPHIC_DATA]" at bounding box center [879, 165] width 179 height 16
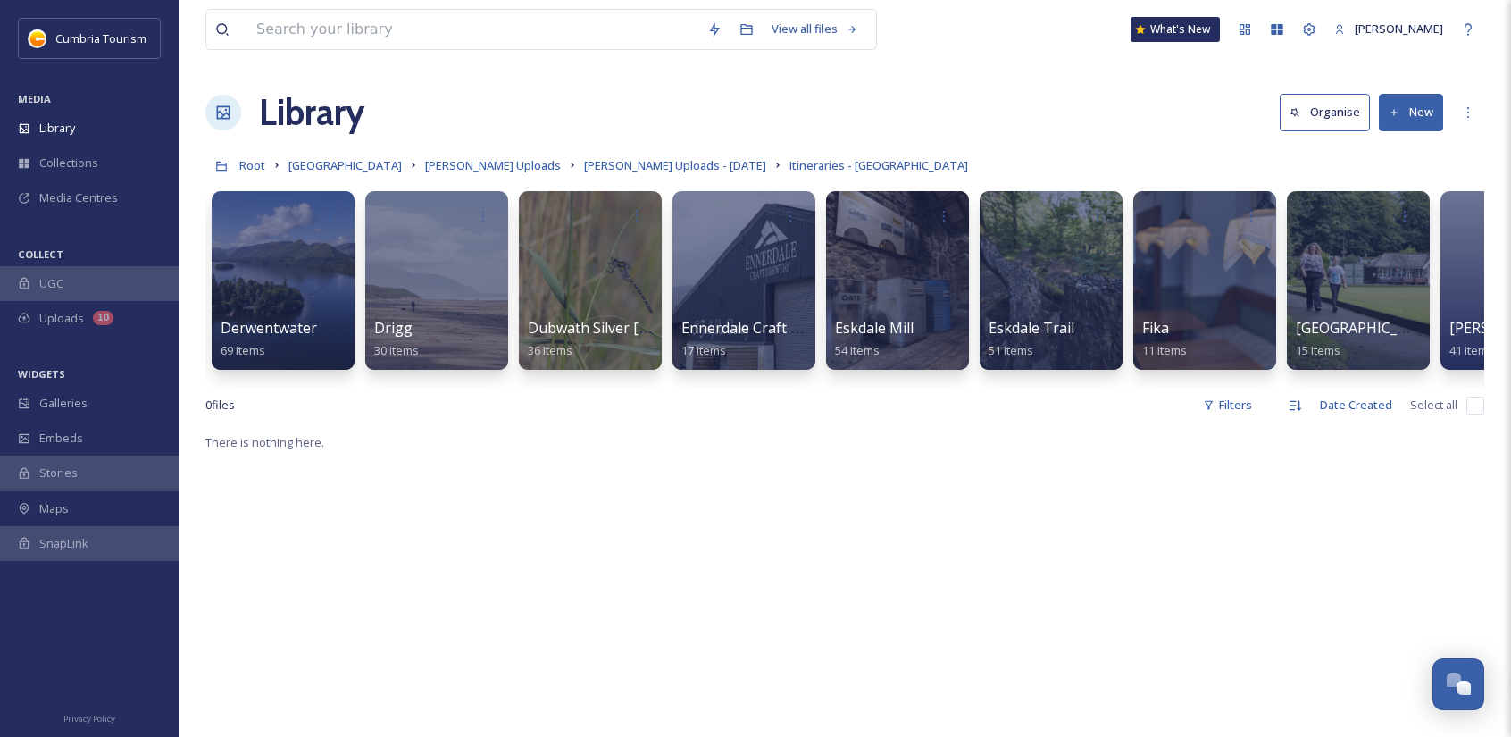
scroll to position [0, 1079]
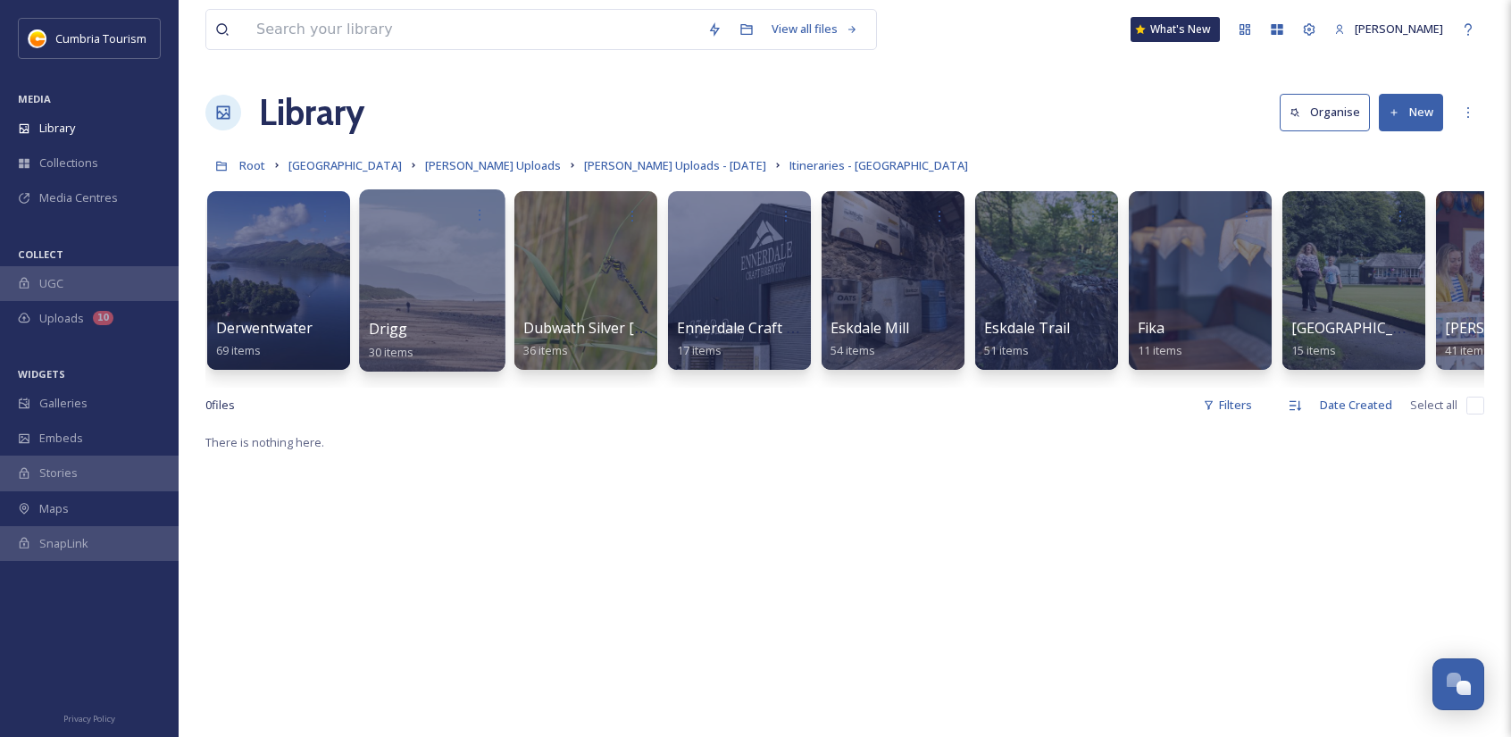
click at [470, 289] on div at bounding box center [432, 280] width 146 height 182
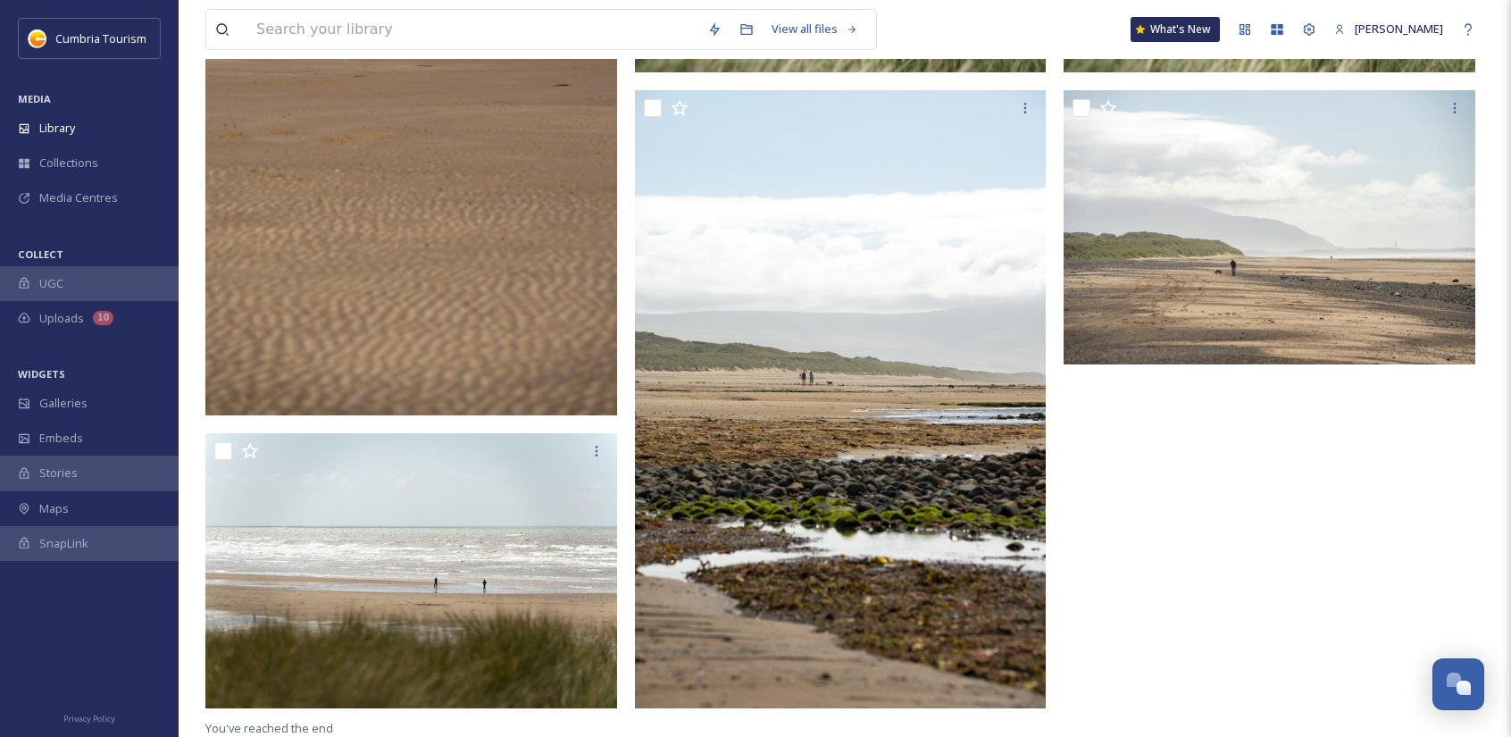
scroll to position [3128, 0]
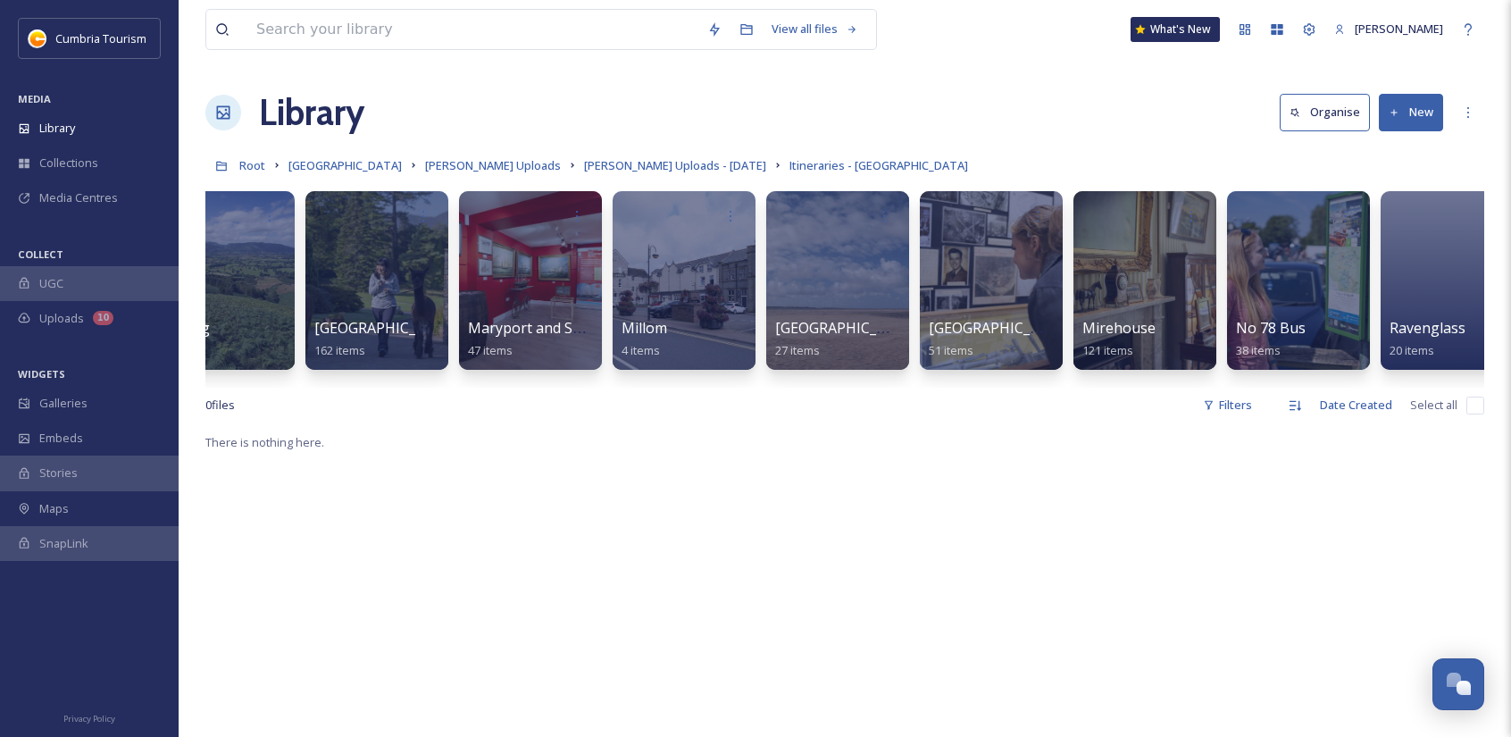
scroll to position [0, 4050]
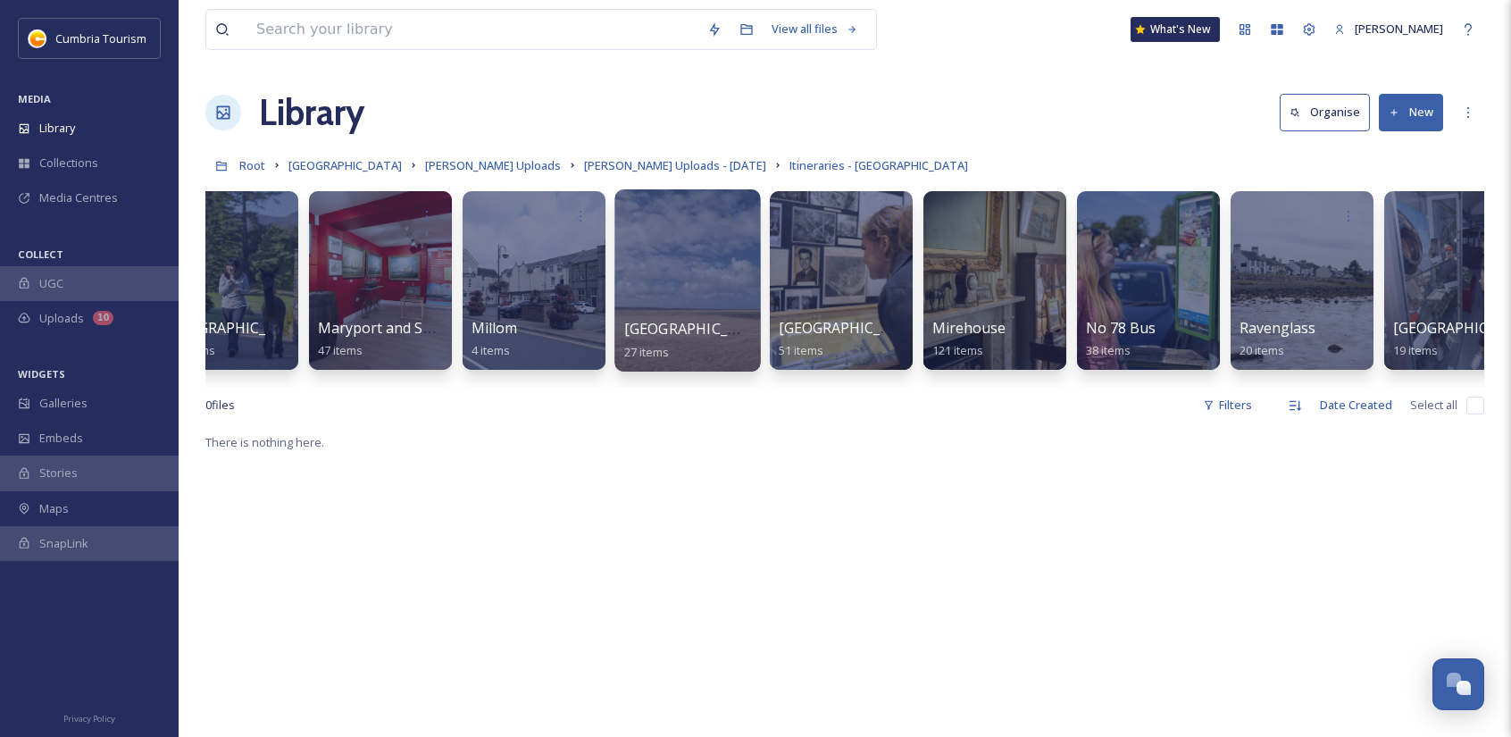
click at [697, 306] on div at bounding box center [688, 280] width 146 height 182
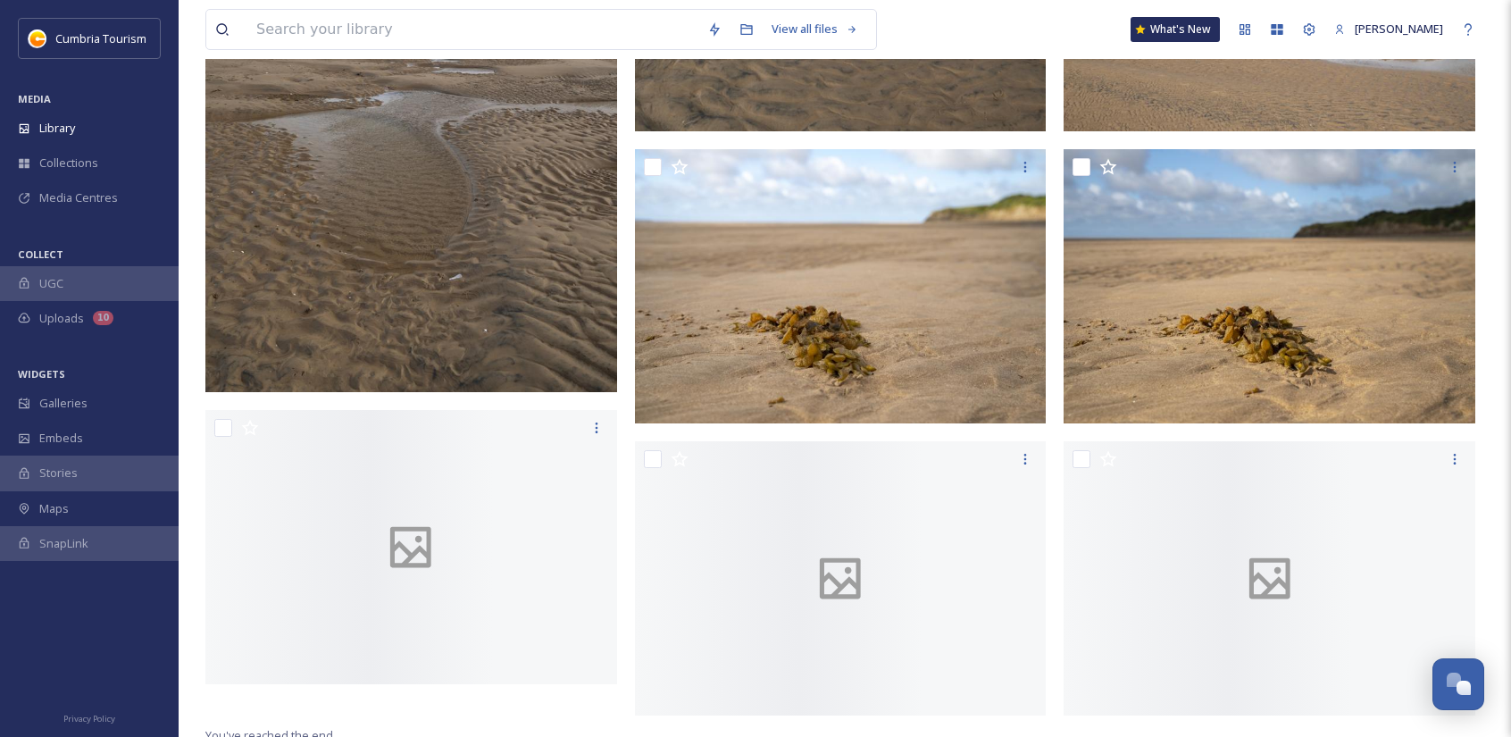
scroll to position [2493, 0]
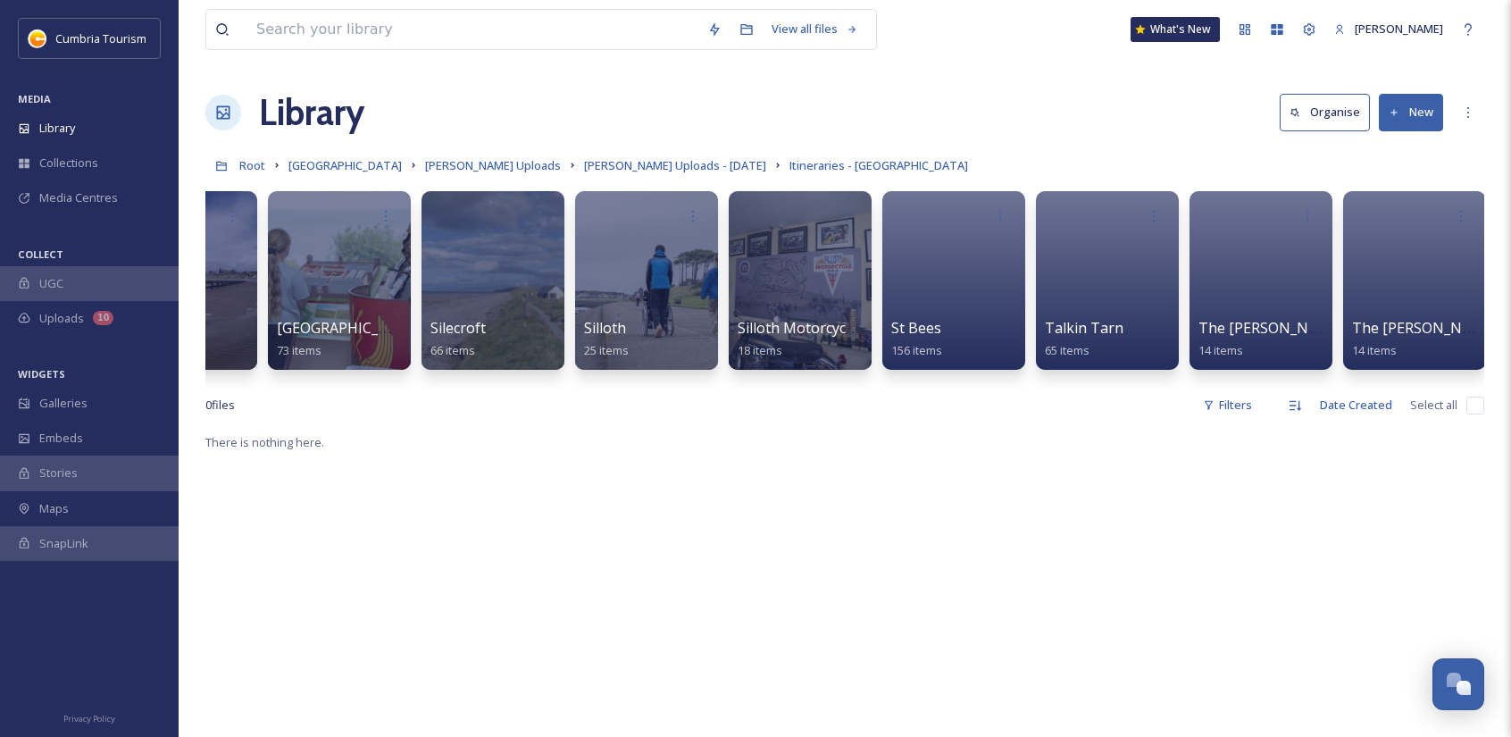
scroll to position [0, 5540]
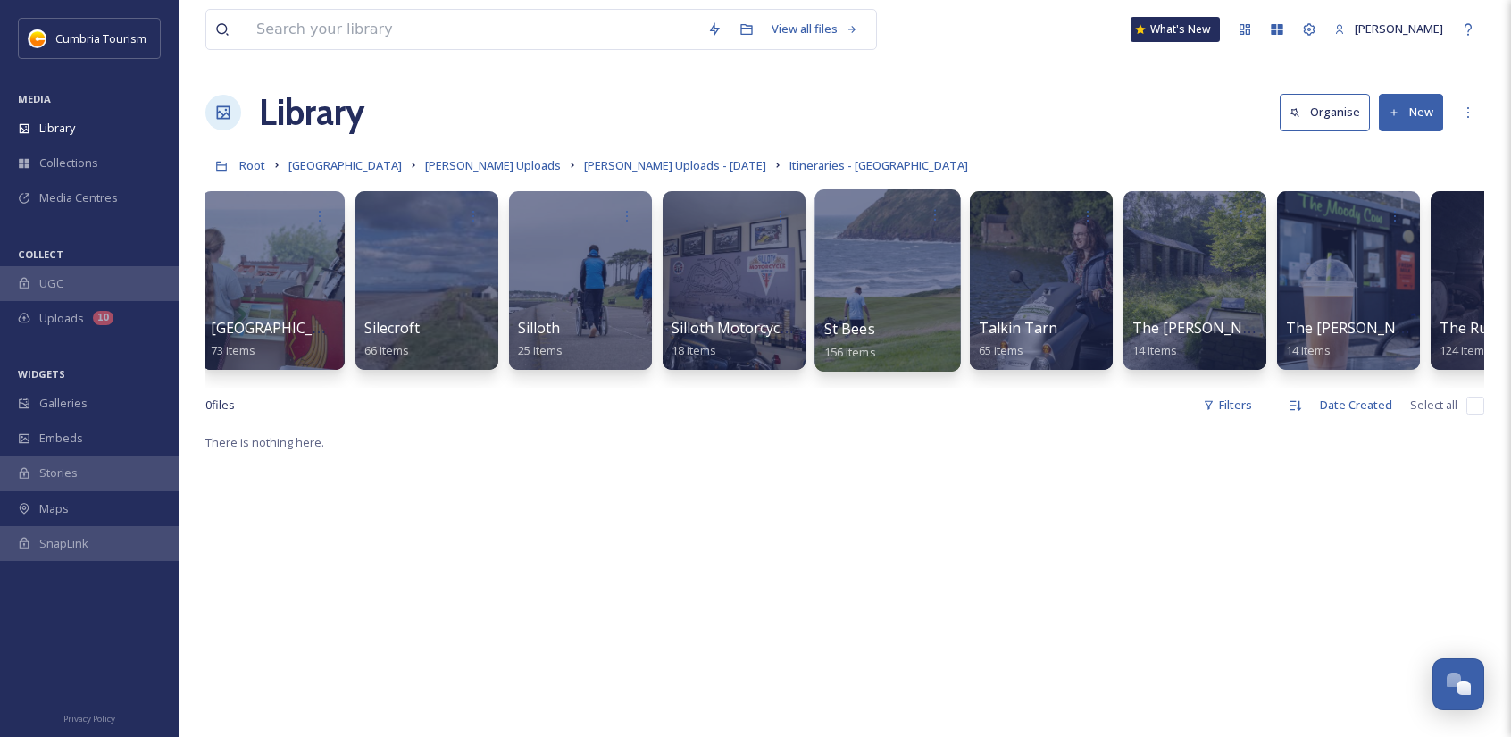
click at [890, 313] on div at bounding box center [888, 280] width 146 height 182
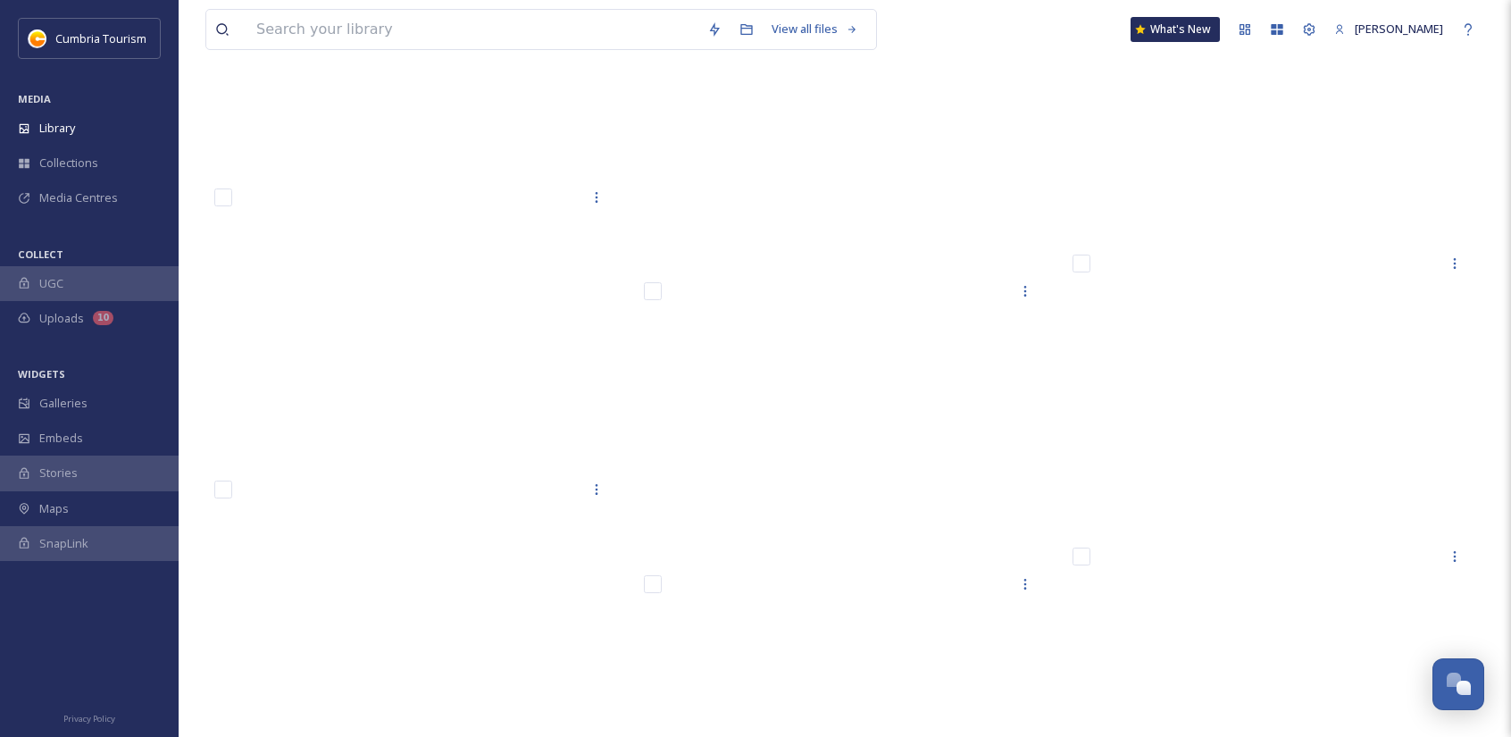
scroll to position [9022, 0]
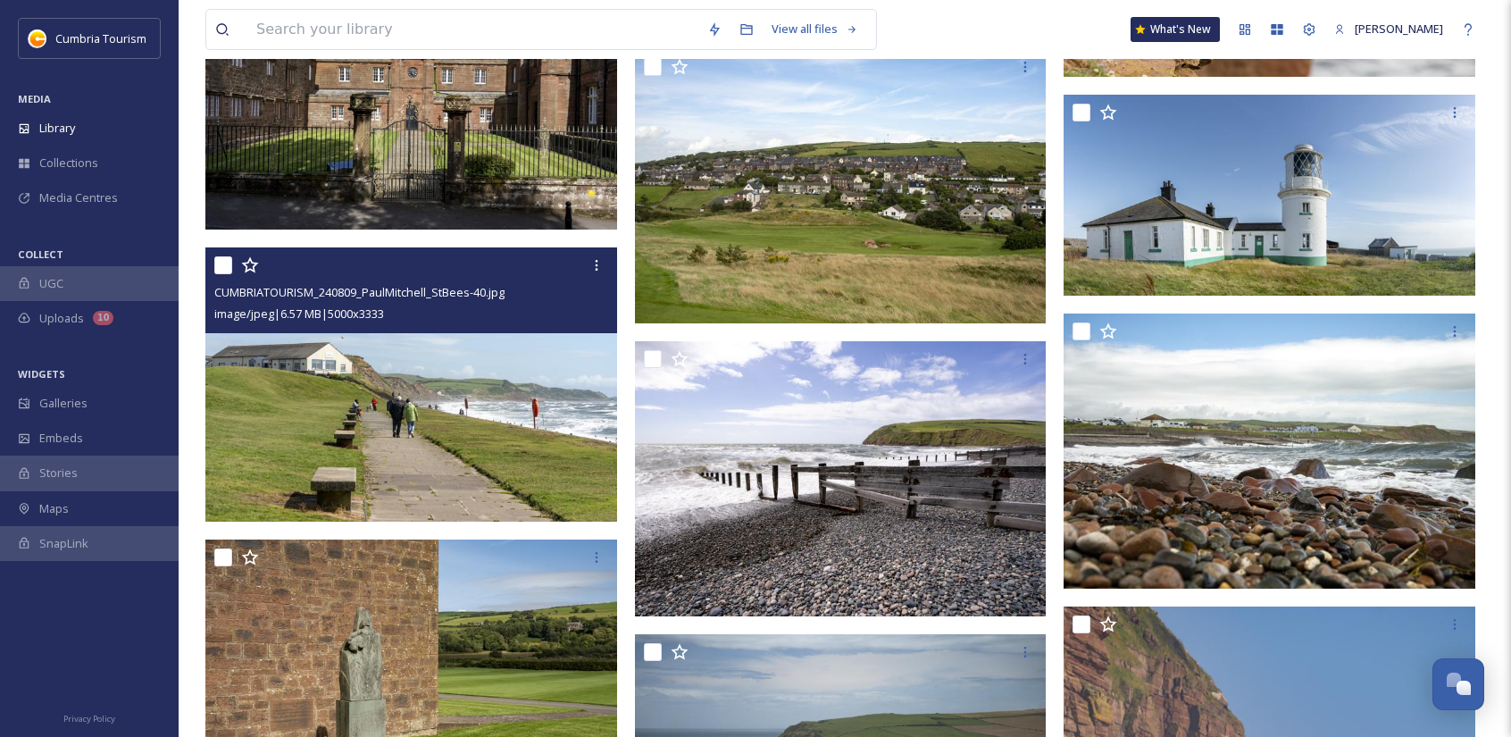
click at [513, 430] on img at bounding box center [411, 384] width 412 height 275
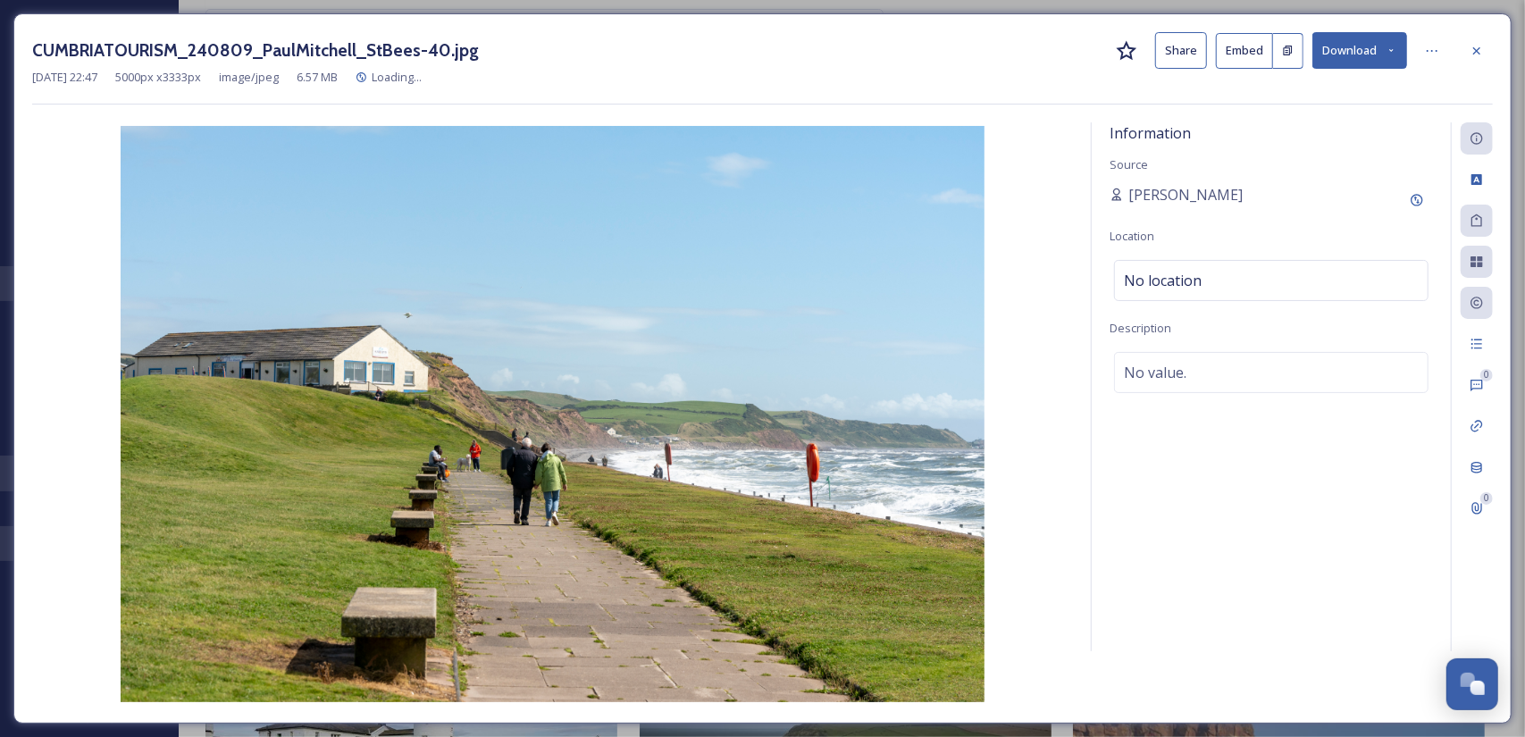
click at [1320, 45] on button "Download" at bounding box center [1359, 50] width 95 height 37
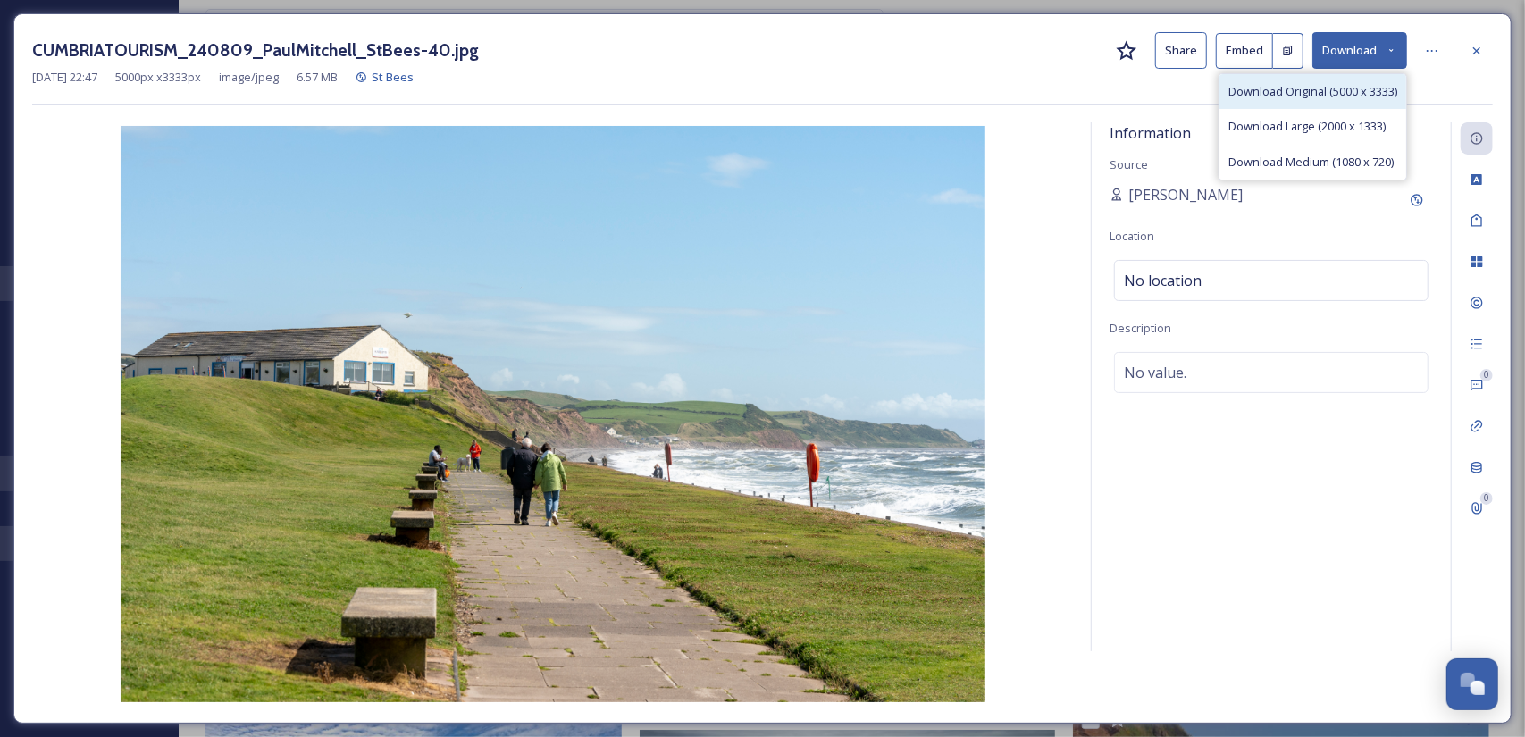
click at [1313, 96] on span "Download Original (5000 x 3333)" at bounding box center [1312, 91] width 169 height 17
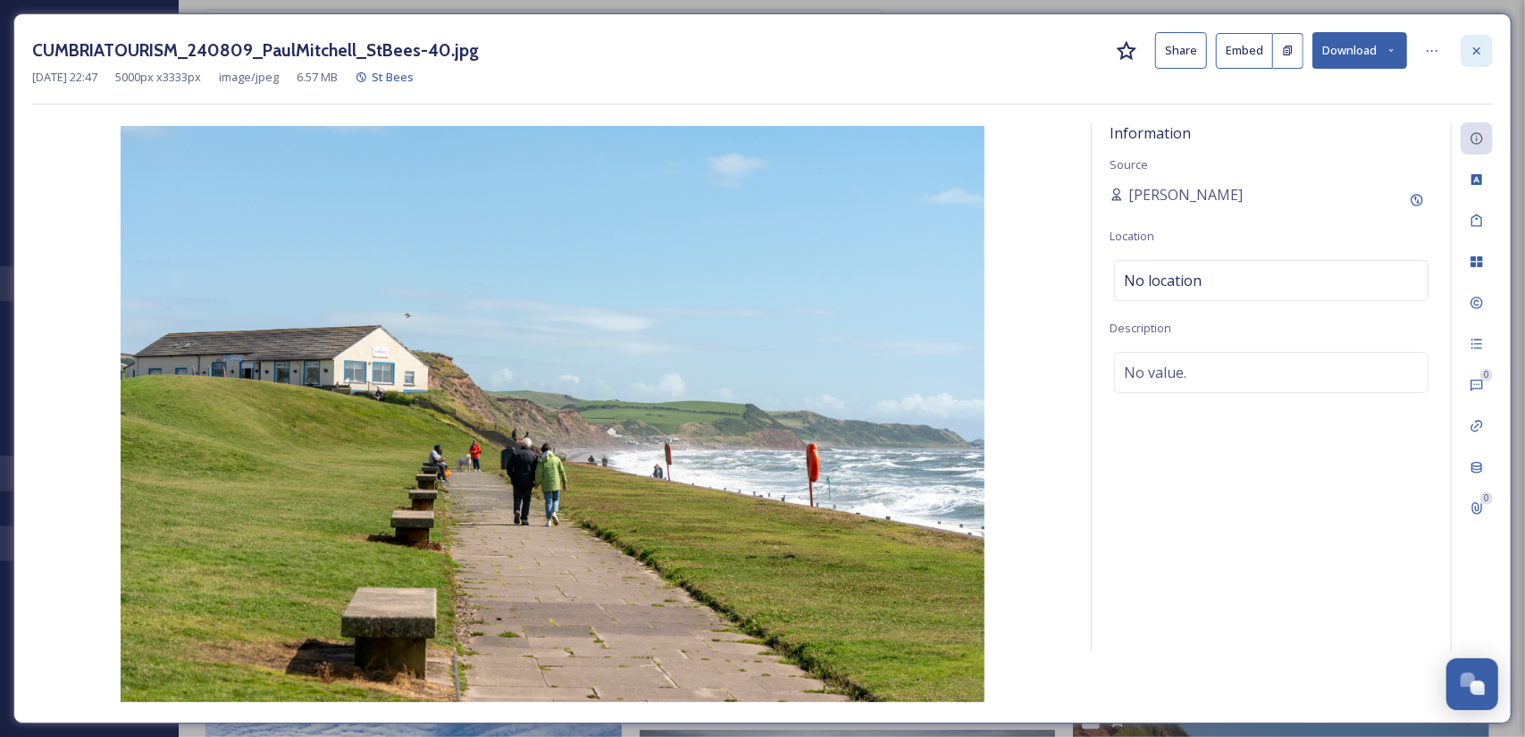
click at [1479, 39] on div at bounding box center [1476, 51] width 32 height 32
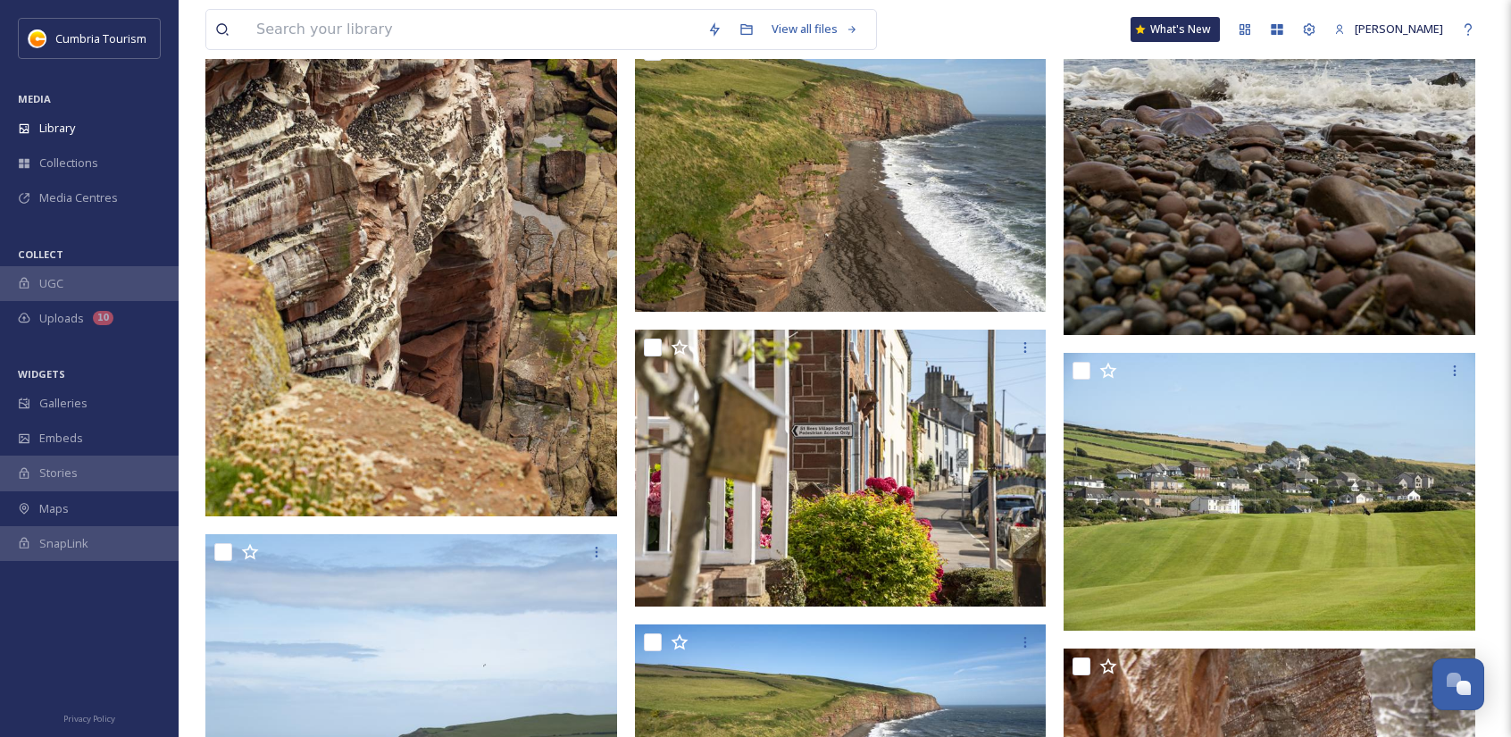
scroll to position [11165, 0]
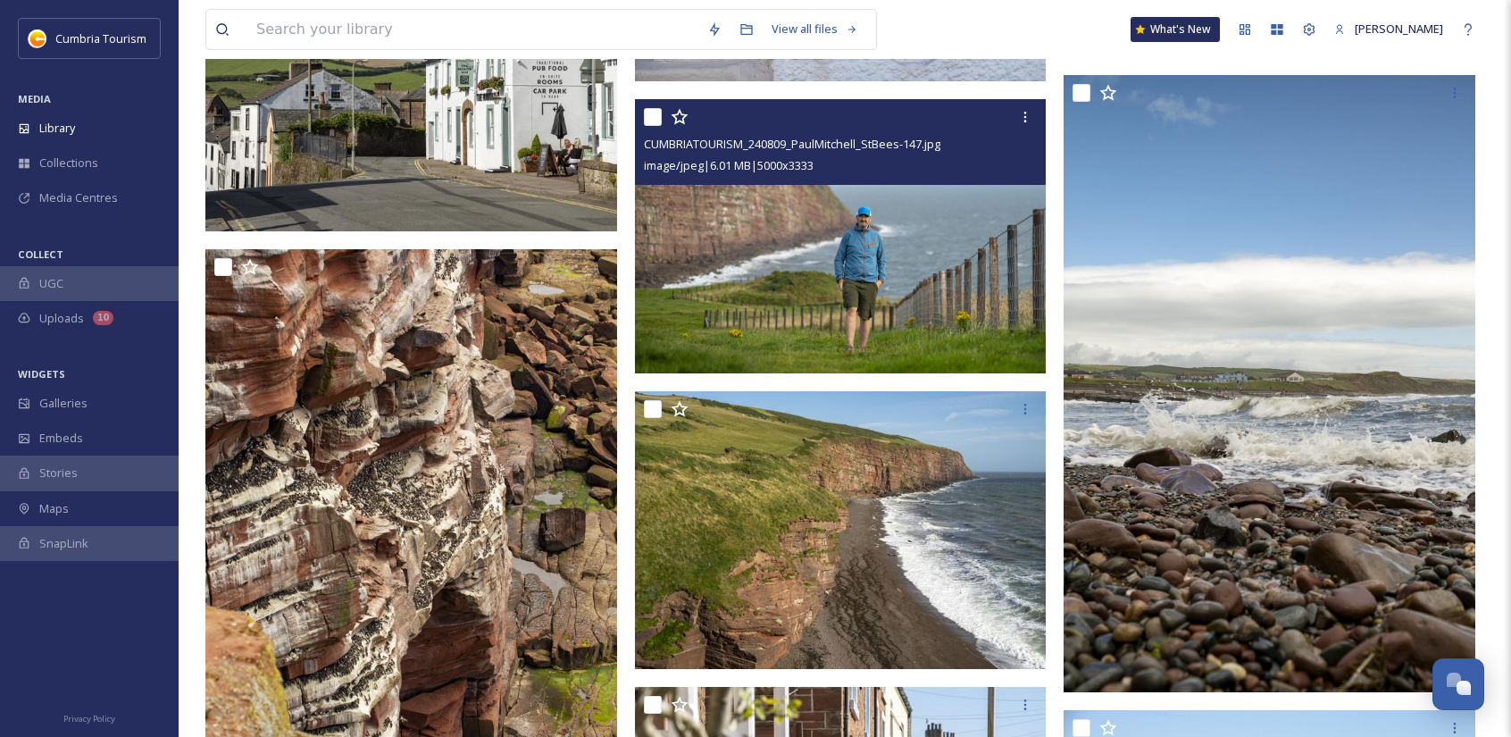
click at [888, 297] on img at bounding box center [841, 236] width 412 height 275
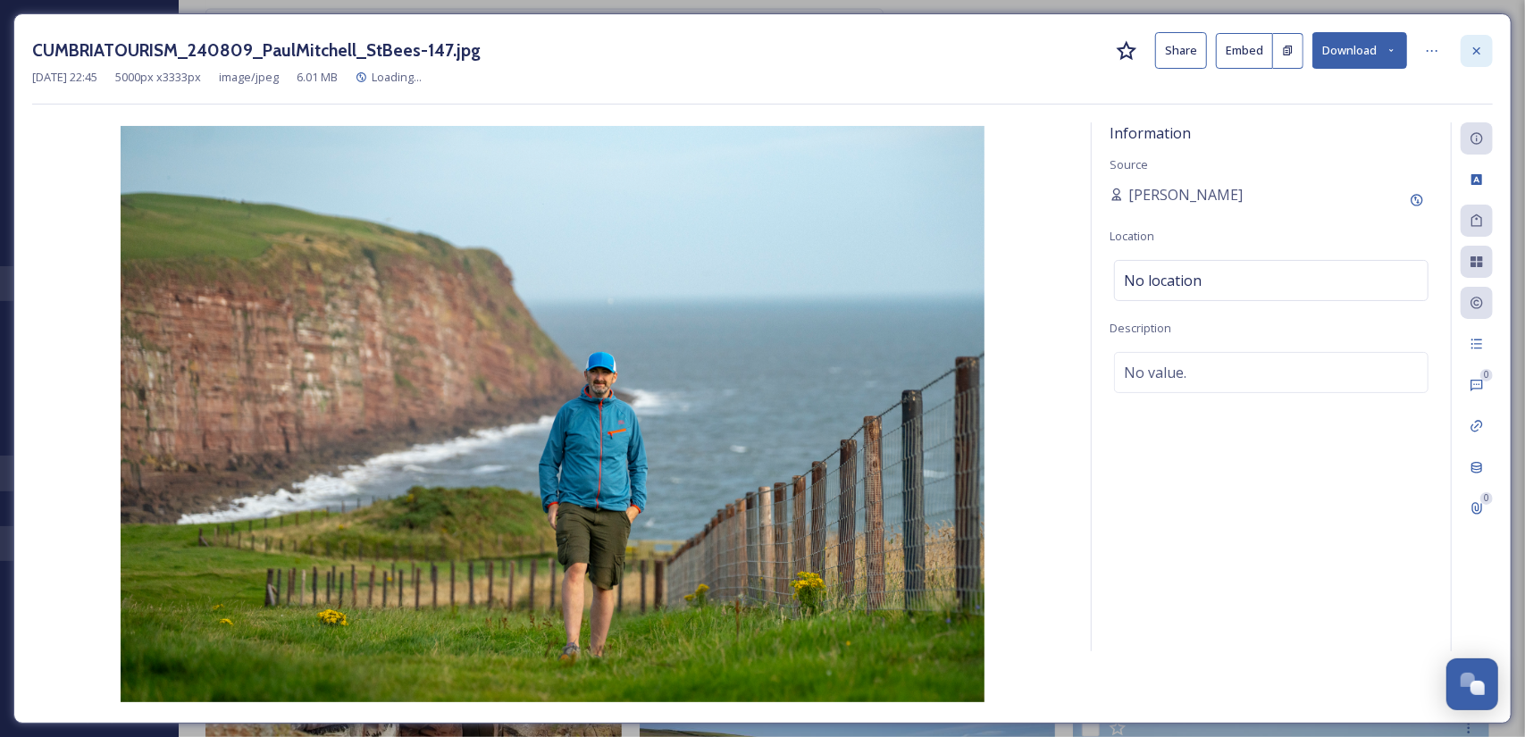
click at [1474, 49] on icon at bounding box center [1476, 51] width 14 height 14
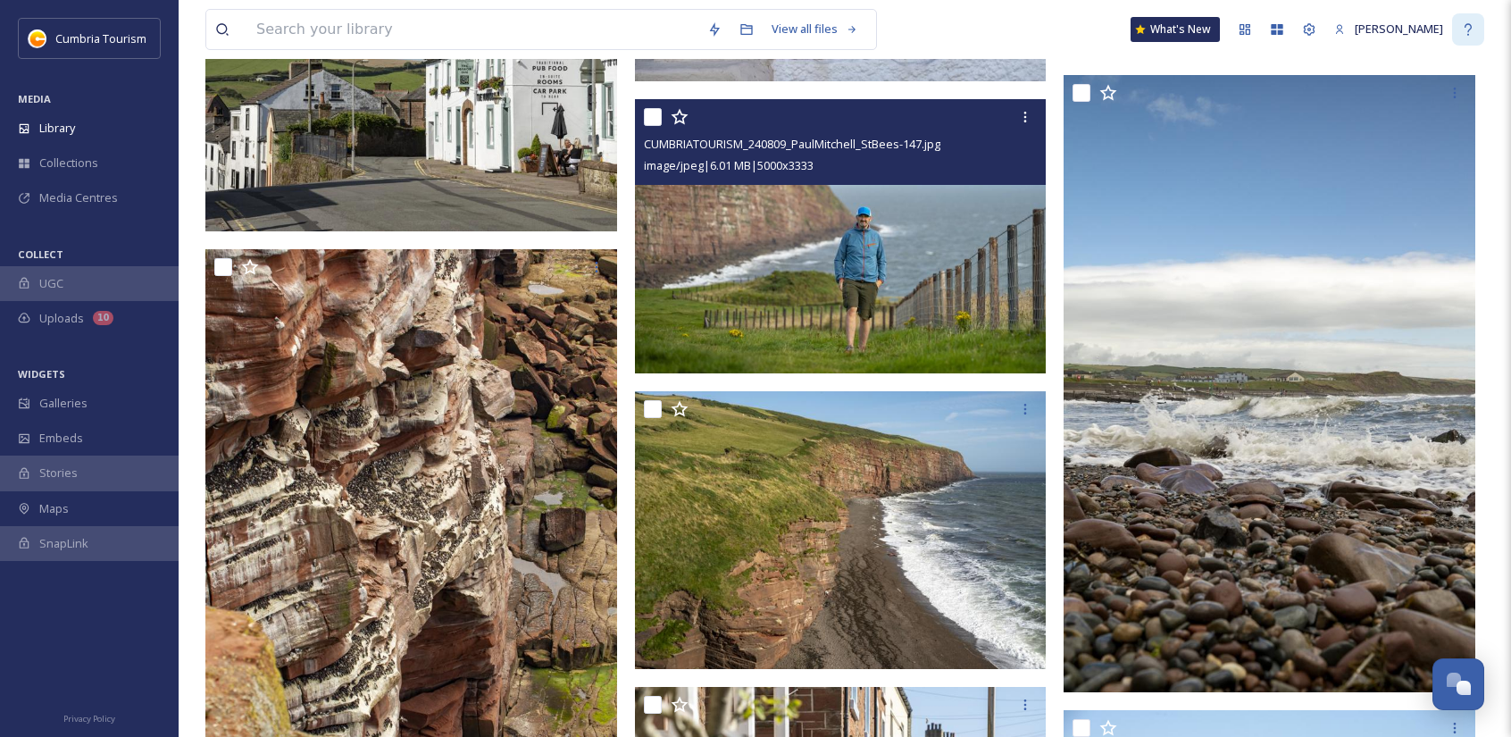
scroll to position [11066, 0]
